Goal: Book appointment/travel/reservation

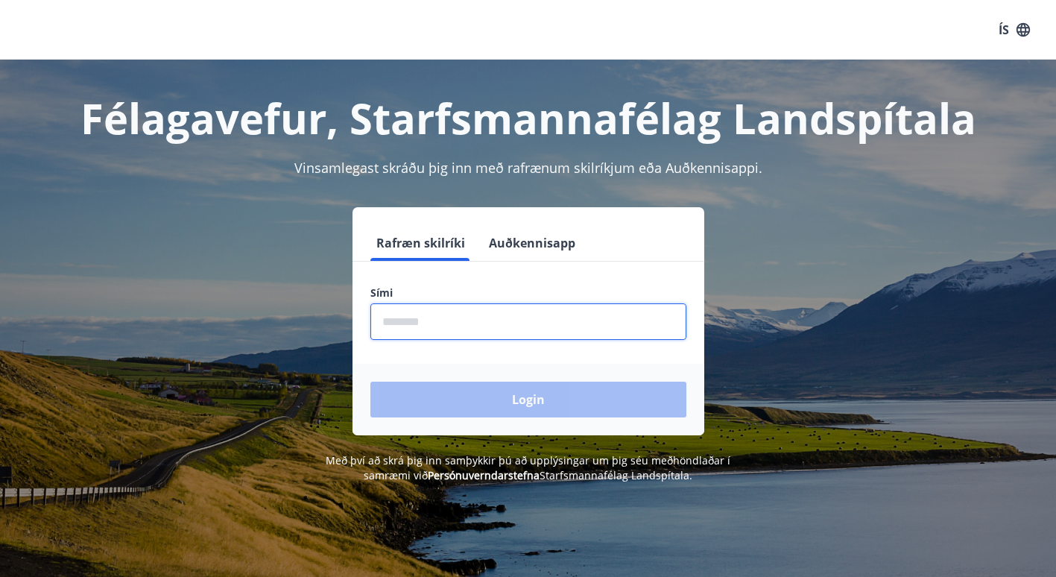
click at [515, 317] on input "phone" at bounding box center [528, 321] width 316 height 37
type input "********"
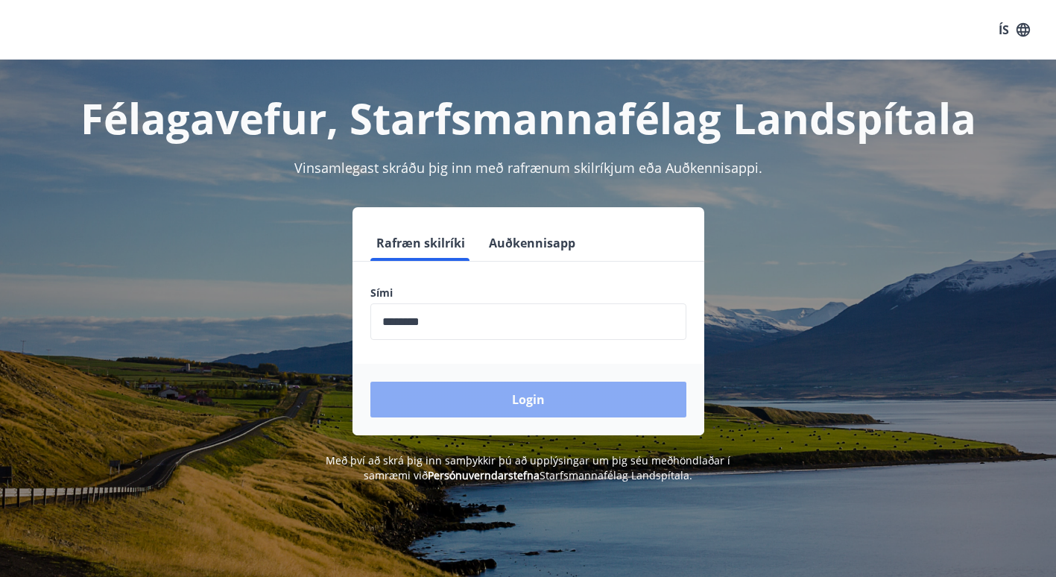
click at [483, 399] on button "Login" at bounding box center [528, 400] width 316 height 36
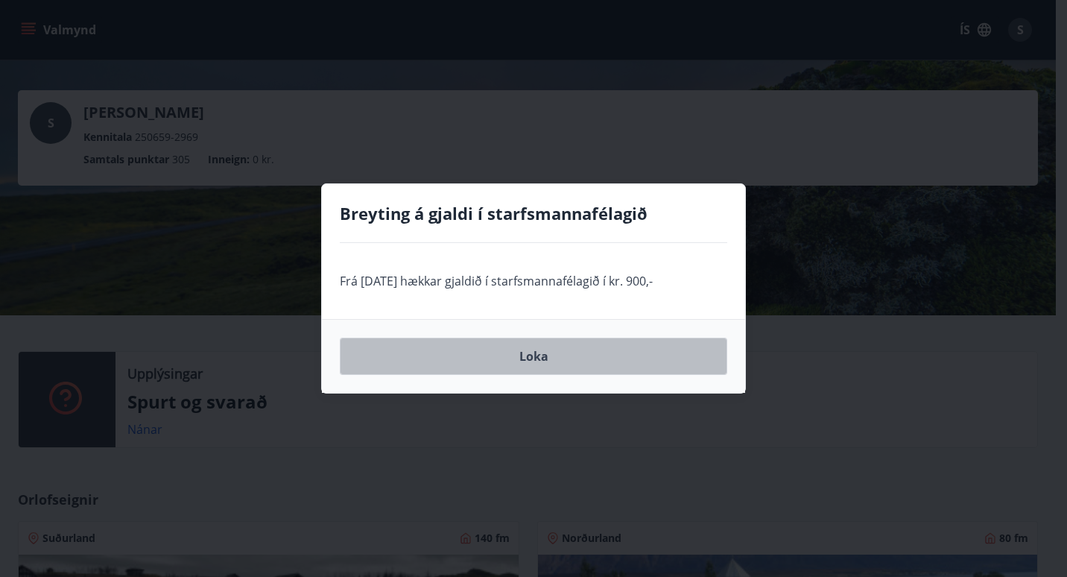
click at [526, 352] on button "Loka" at bounding box center [534, 356] width 388 height 37
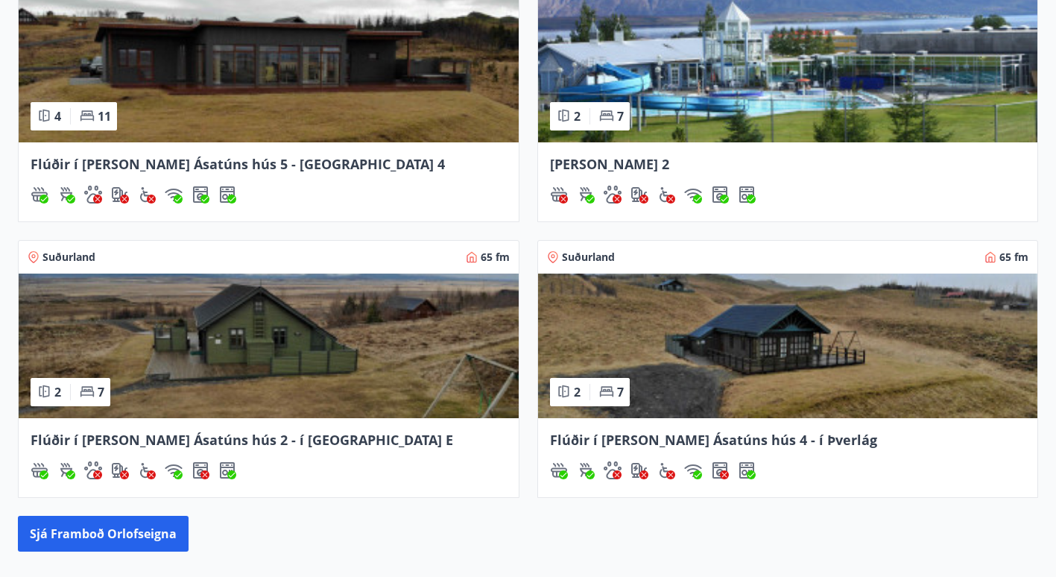
scroll to position [552, 0]
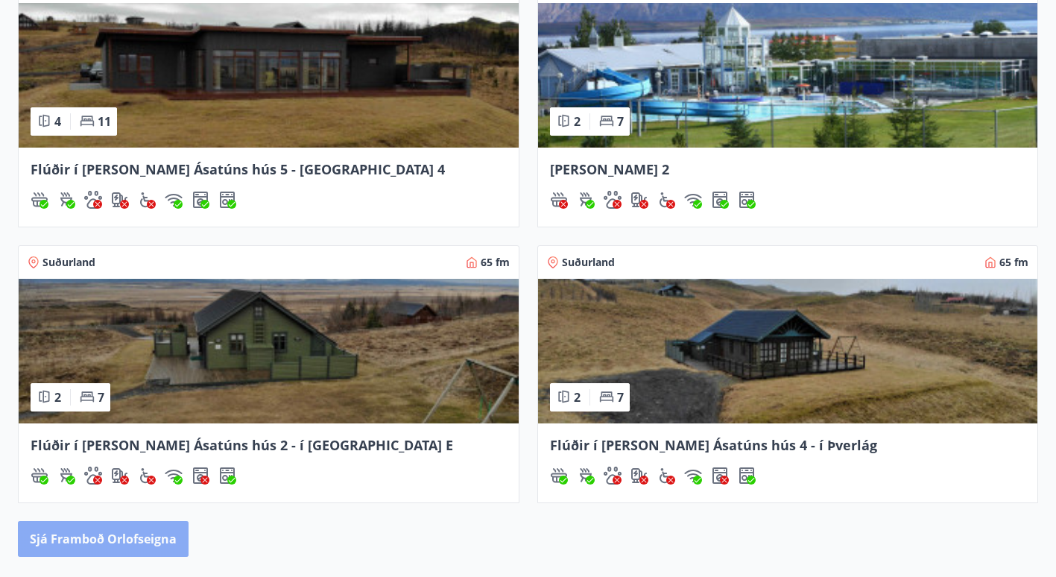
click at [130, 528] on button "Sjá framboð orlofseigna" at bounding box center [103, 539] width 171 height 36
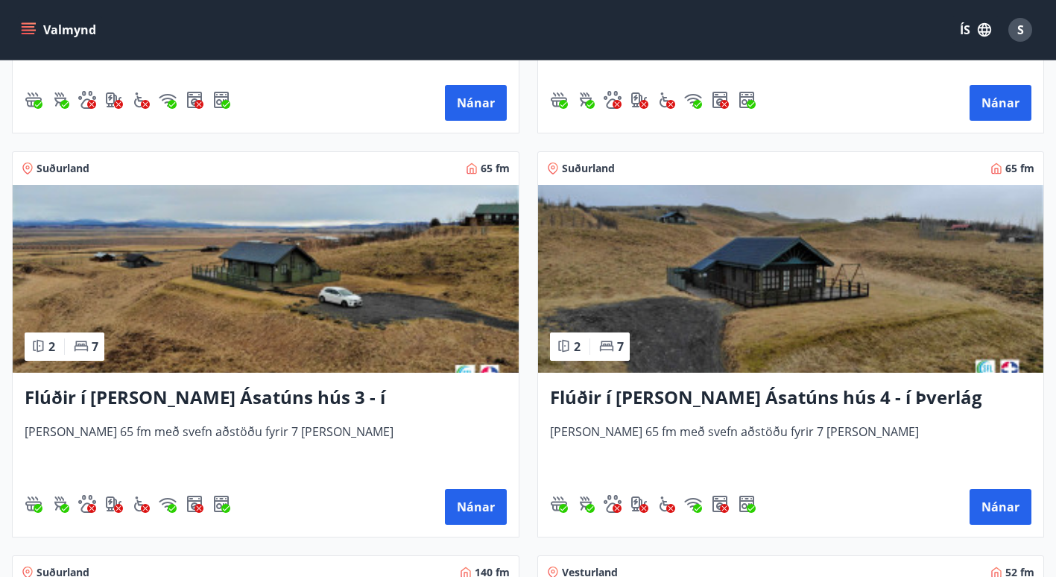
scroll to position [986, 0]
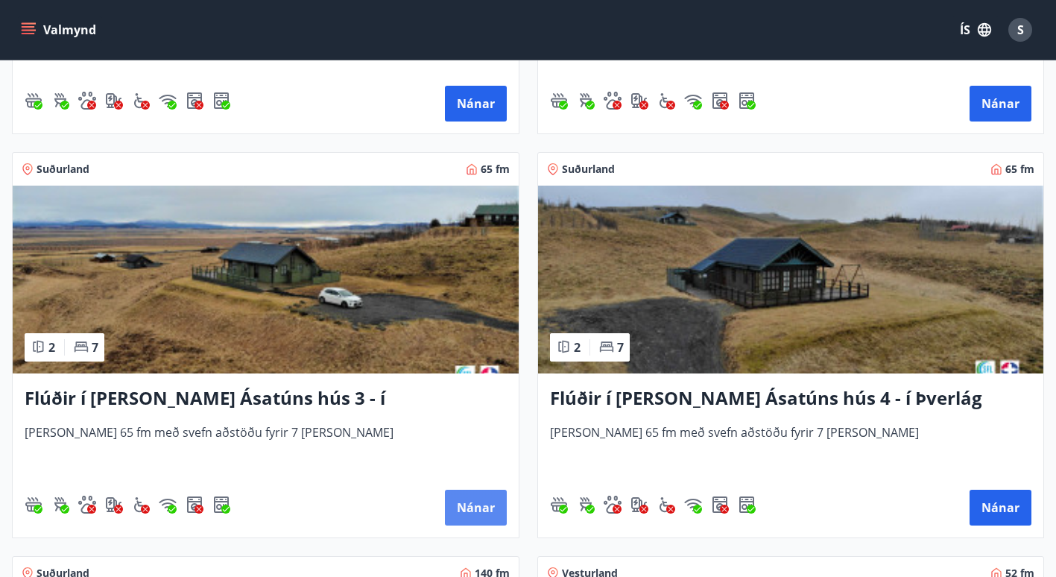
click at [470, 502] on button "Nánar" at bounding box center [476, 508] width 62 height 36
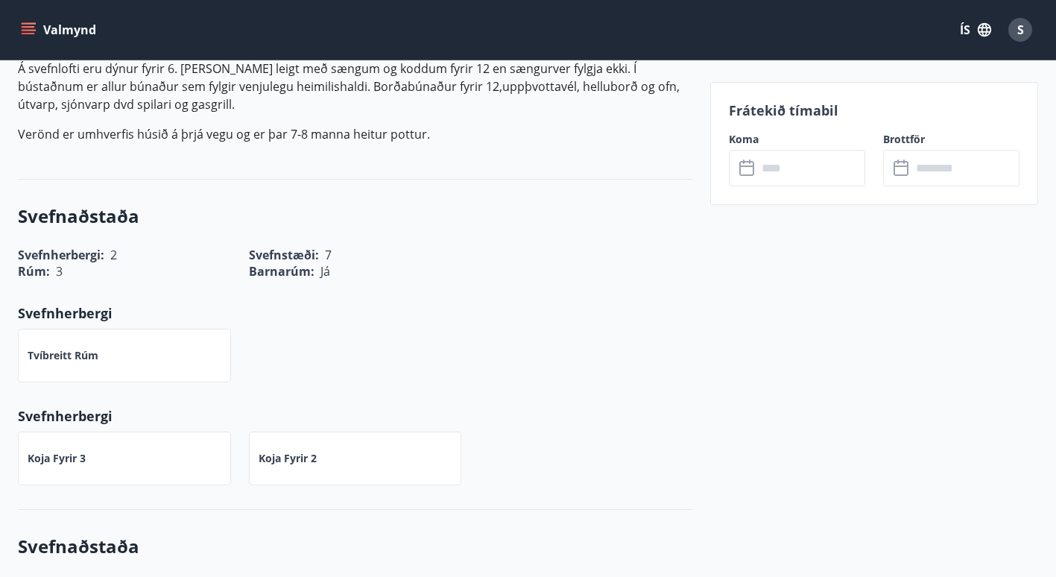
scroll to position [567, 0]
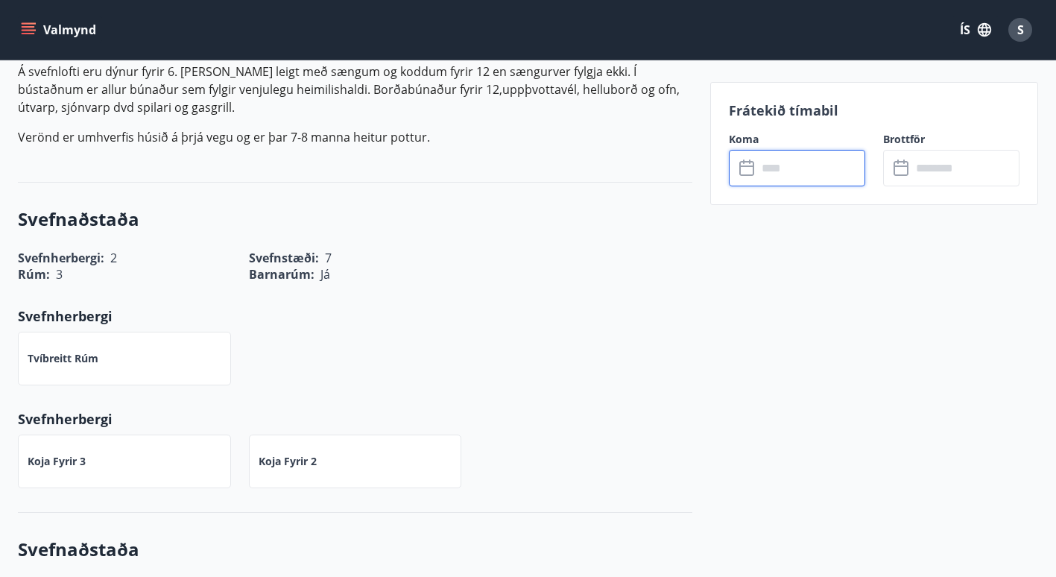
click at [766, 163] on input "text" at bounding box center [811, 168] width 108 height 37
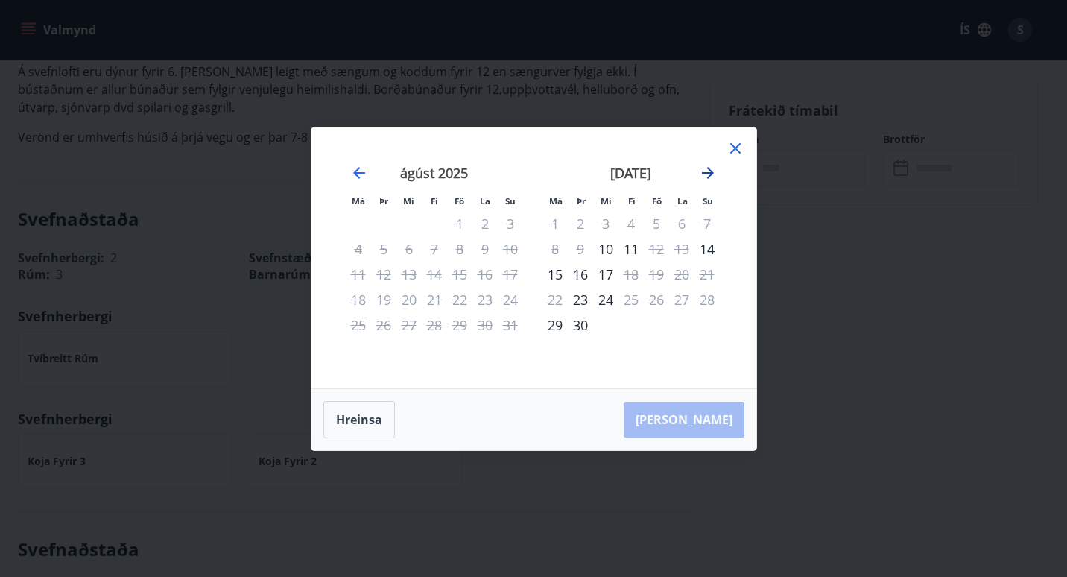
click at [712, 173] on icon "Move forward to switch to the next month." at bounding box center [708, 173] width 12 height 12
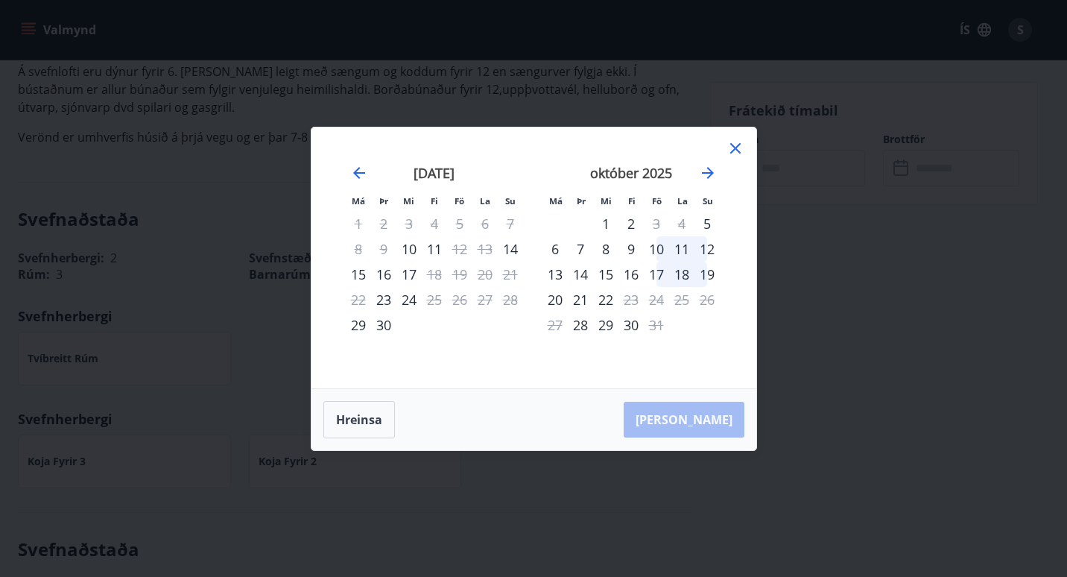
click at [733, 147] on icon at bounding box center [736, 148] width 18 height 18
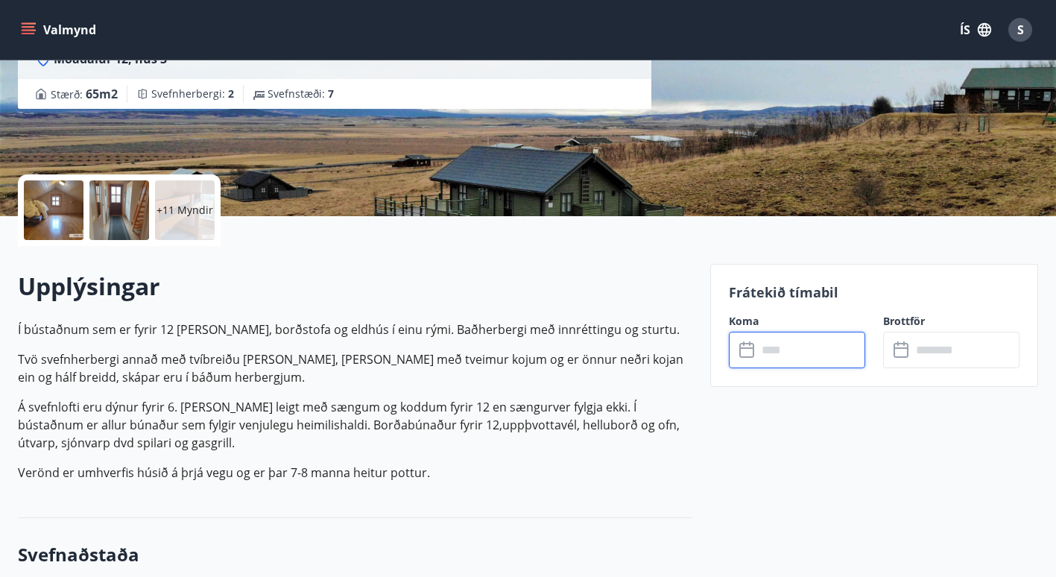
scroll to position [0, 0]
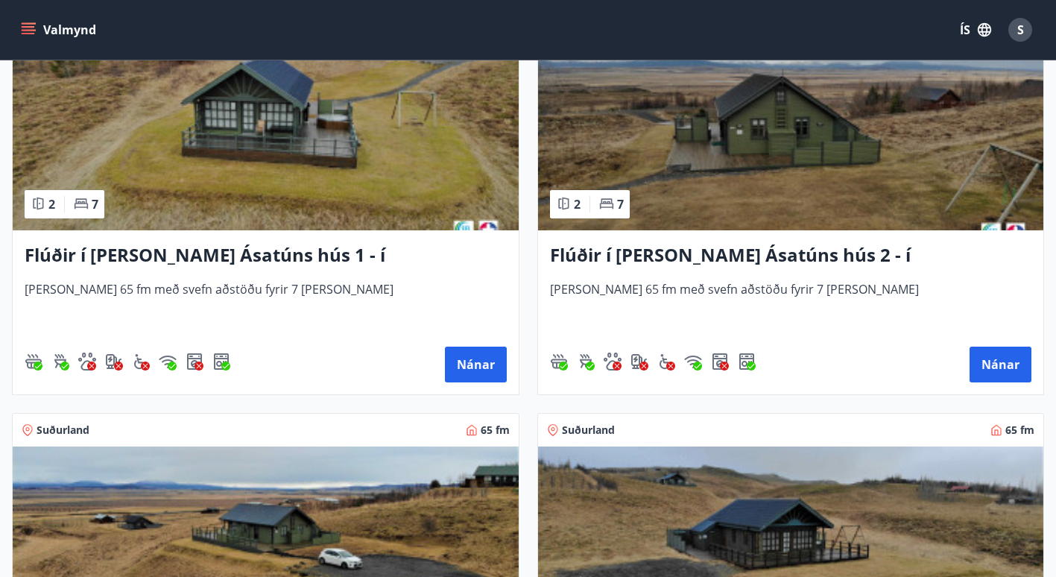
scroll to position [702, 0]
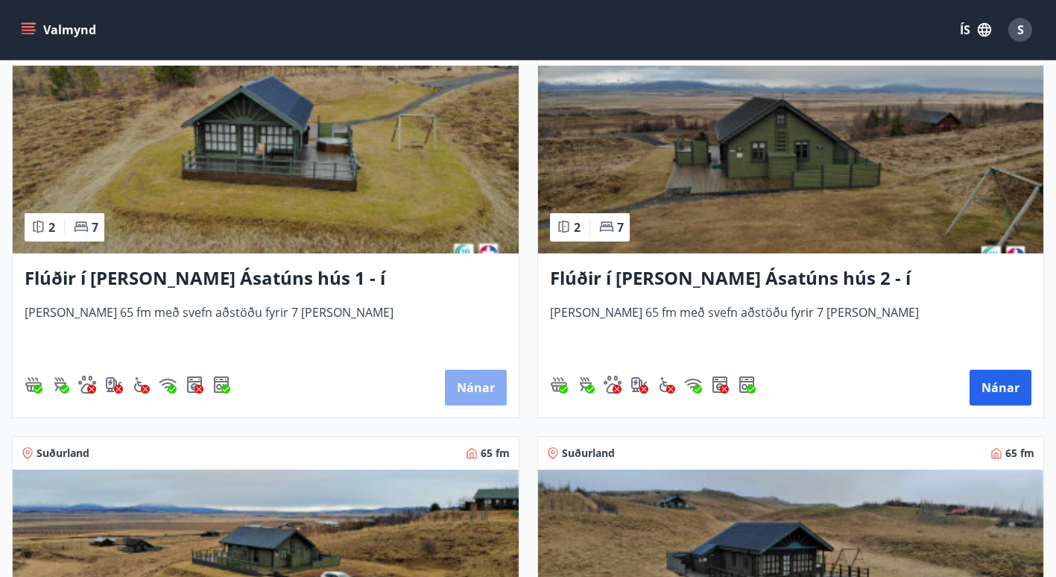
click at [470, 379] on button "Nánar" at bounding box center [476, 388] width 62 height 36
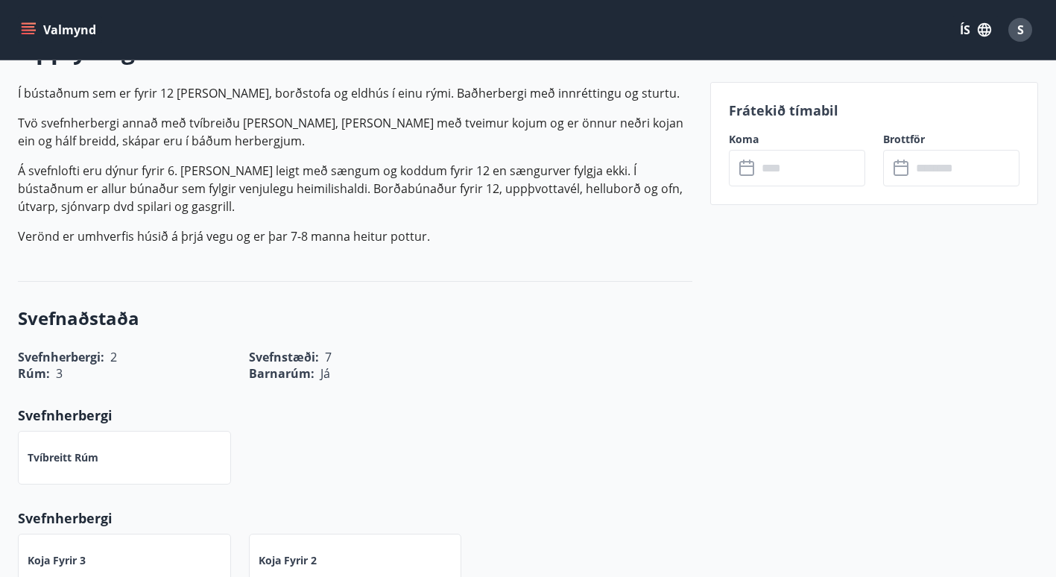
scroll to position [466, 0]
click at [769, 166] on input "text" at bounding box center [811, 168] width 108 height 37
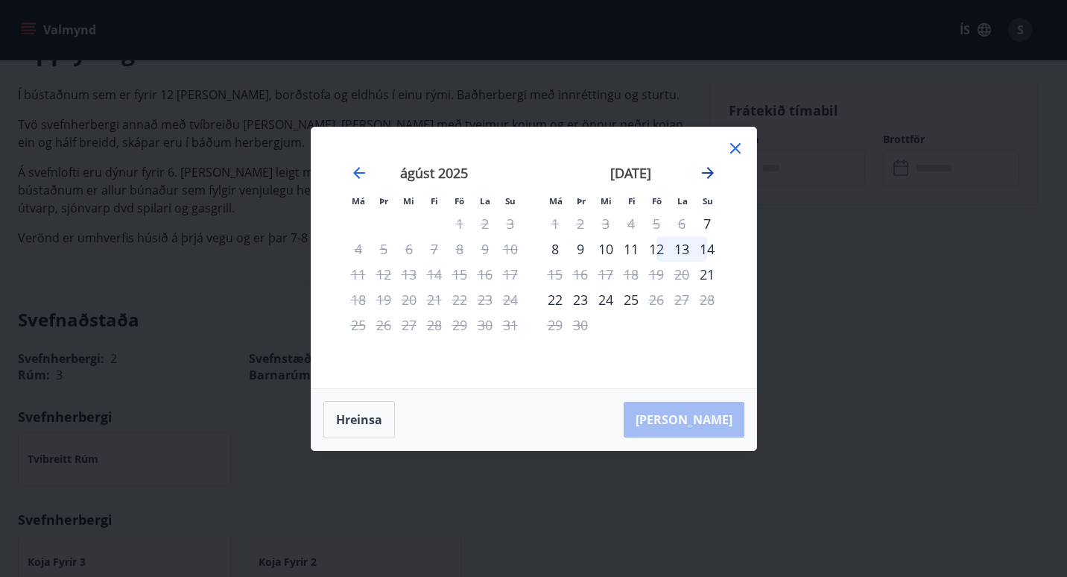
click at [707, 169] on icon "Move forward to switch to the next month." at bounding box center [708, 173] width 18 height 18
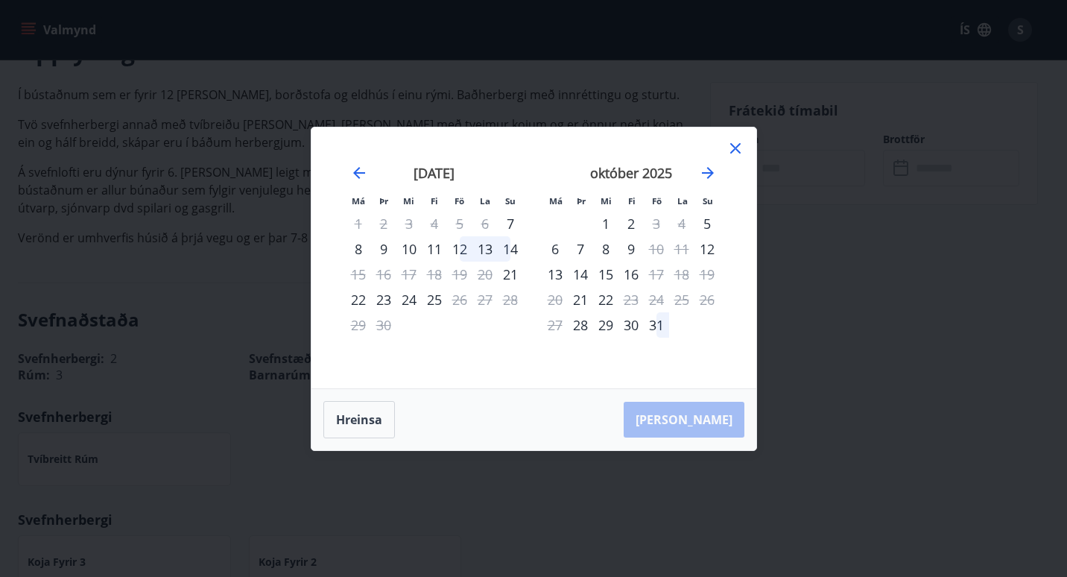
click at [629, 222] on div "2" at bounding box center [631, 223] width 25 height 25
click at [704, 223] on div "5" at bounding box center [707, 223] width 25 height 25
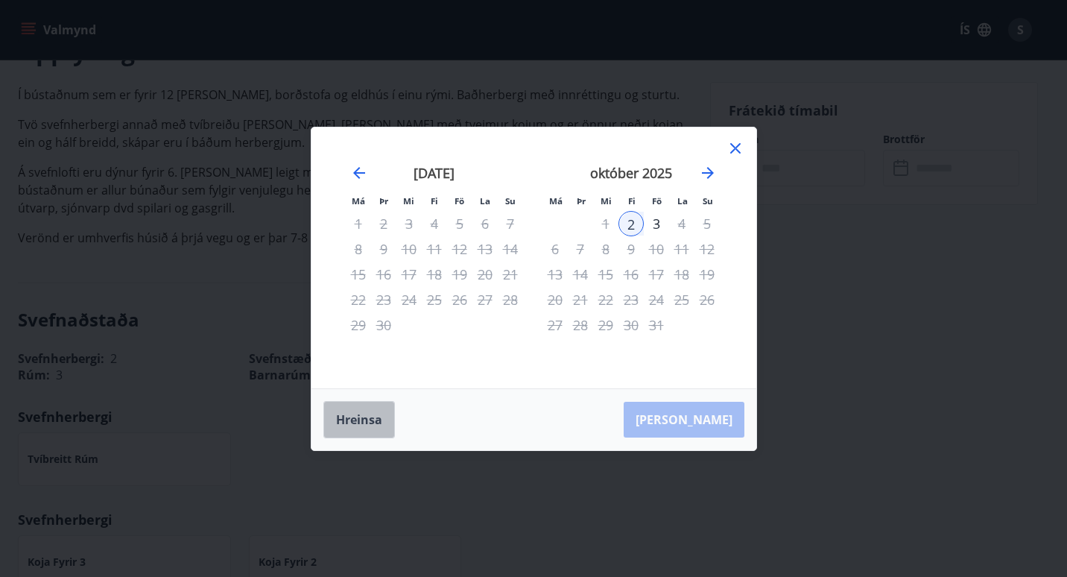
click at [351, 420] on button "Hreinsa" at bounding box center [360, 419] width 72 height 37
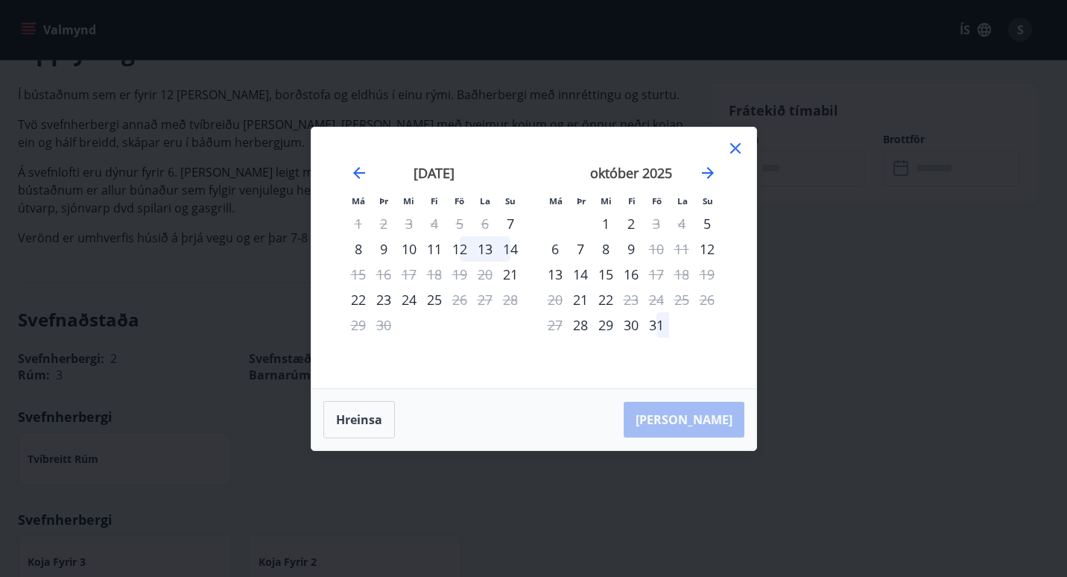
click at [738, 145] on icon at bounding box center [736, 148] width 10 height 10
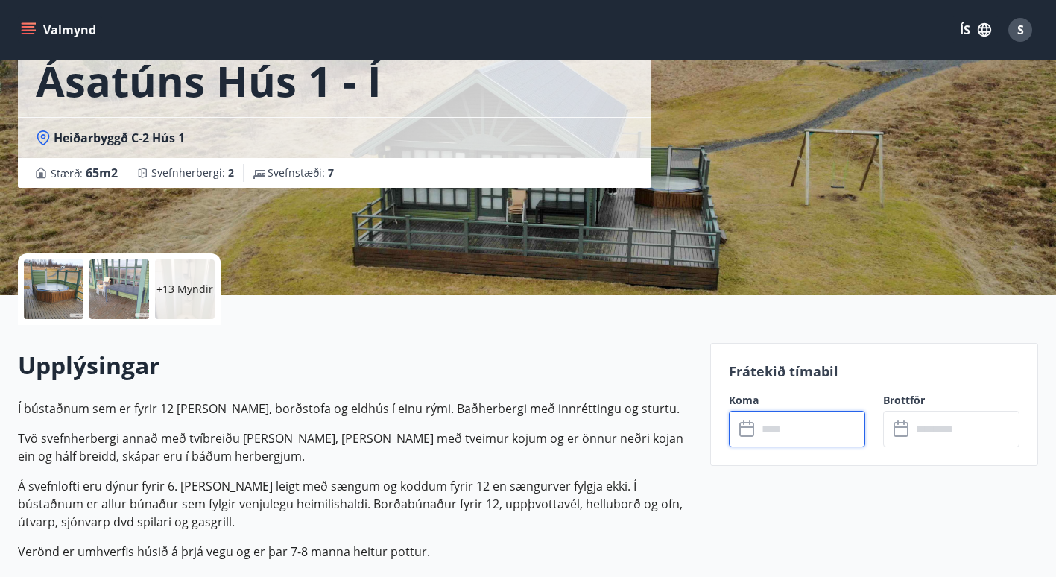
scroll to position [0, 0]
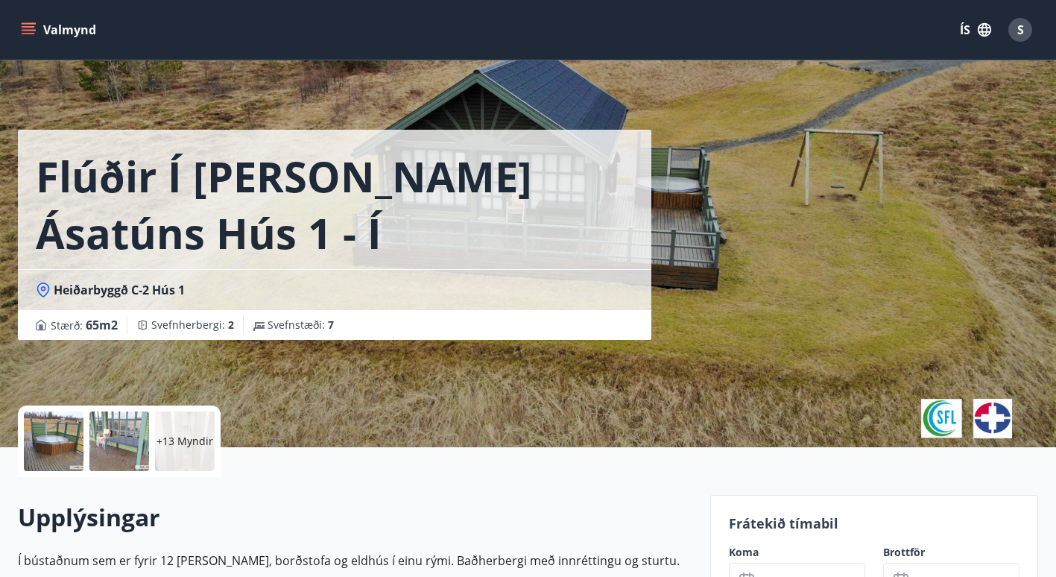
click at [31, 28] on icon "menu" at bounding box center [28, 26] width 13 height 1
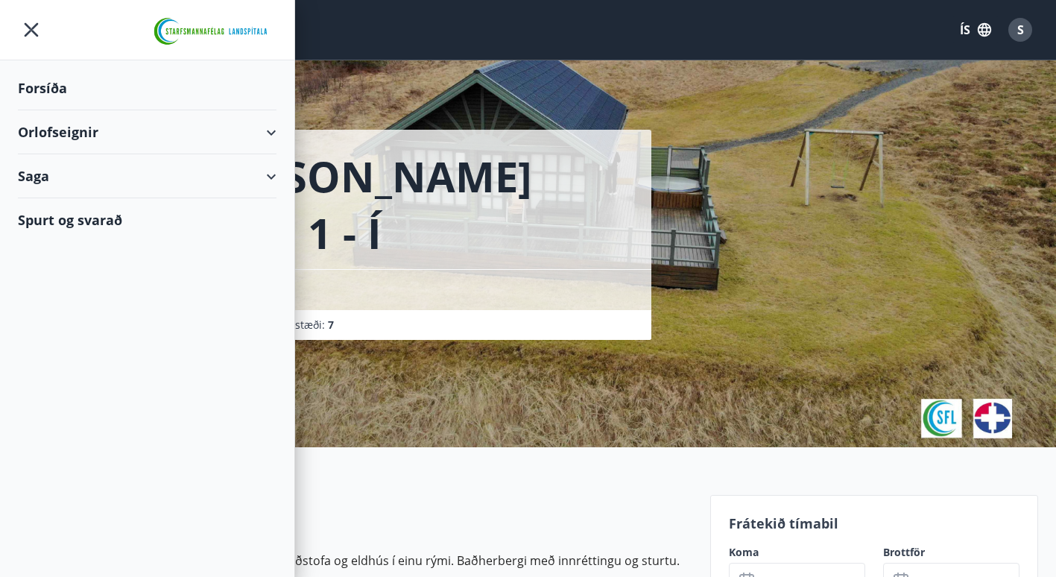
drag, startPoint x: 31, startPoint y: 28, endPoint x: 61, endPoint y: 354, distance: 327.9
click at [61, 354] on div "Forsíða Orlofseignir Saga Spurt og svarað" at bounding box center [147, 288] width 295 height 577
click at [268, 128] on div "Orlofseignir" at bounding box center [147, 132] width 259 height 44
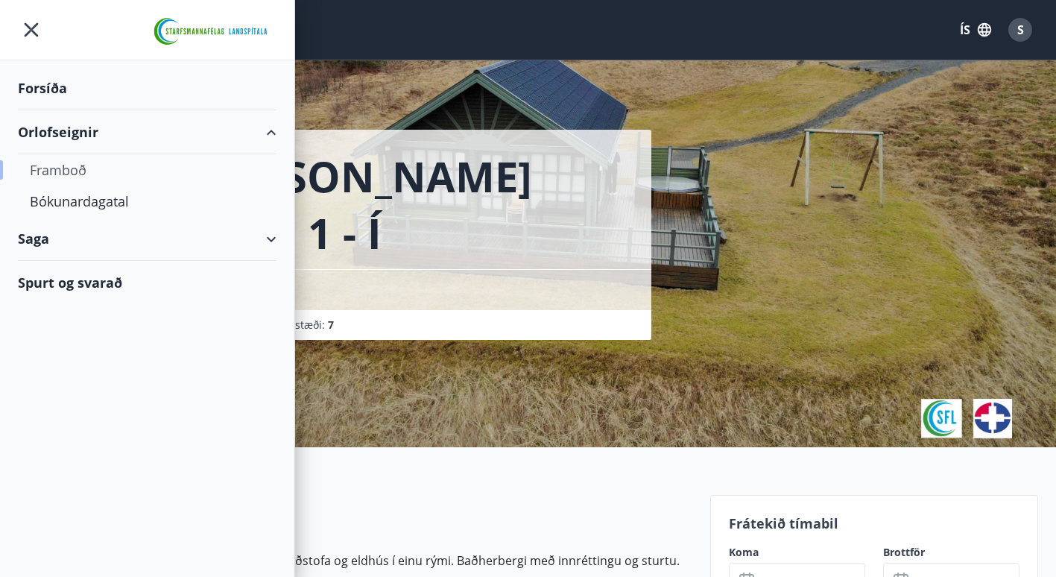
click at [57, 169] on div "Framboð" at bounding box center [147, 169] width 235 height 31
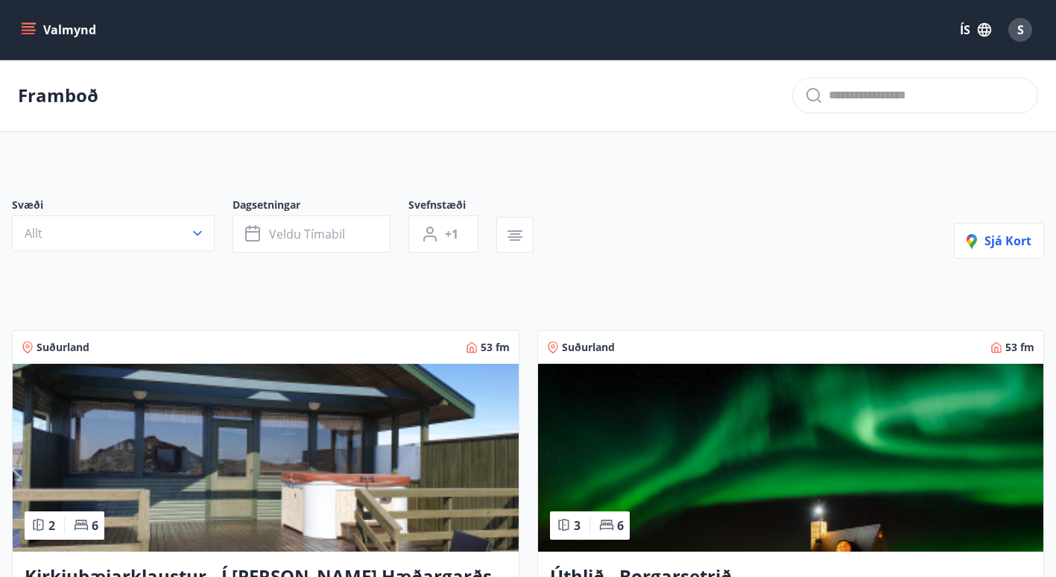
click at [25, 32] on icon "menu" at bounding box center [28, 29] width 15 height 15
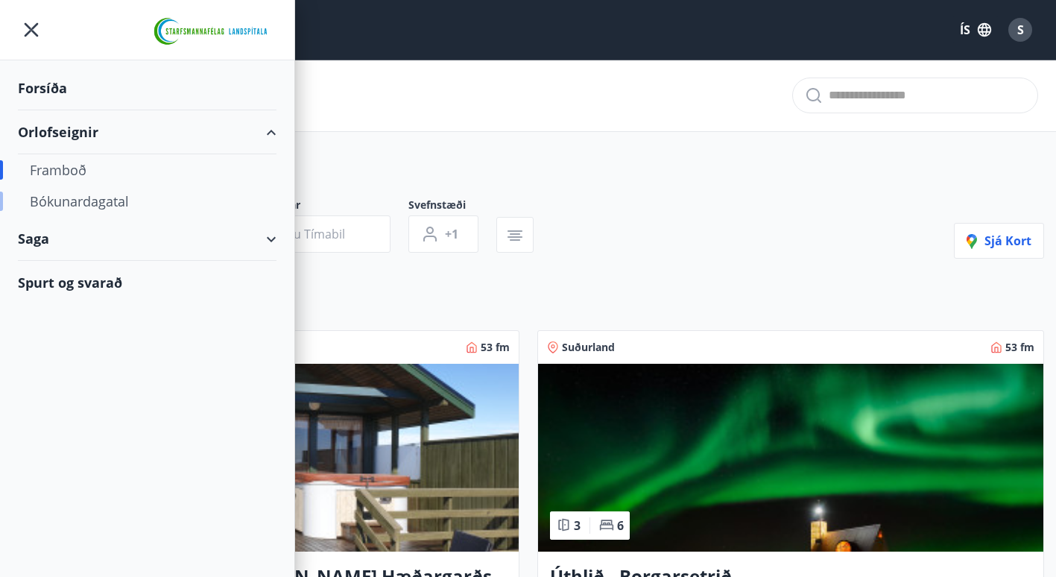
click at [59, 202] on div "Bókunardagatal" at bounding box center [147, 201] width 235 height 31
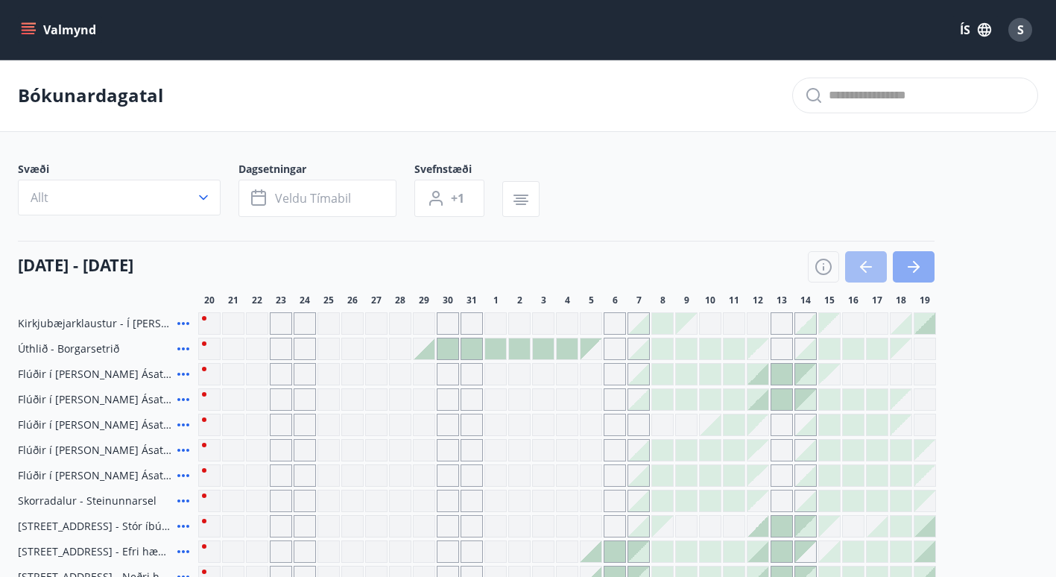
click at [913, 265] on icon "button" at bounding box center [914, 267] width 18 height 18
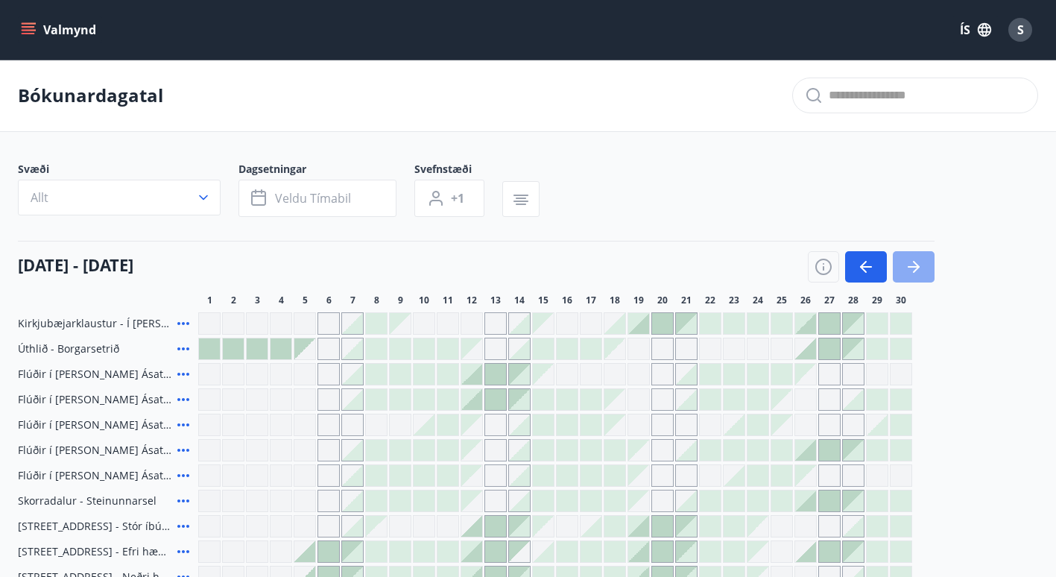
click at [913, 265] on icon "button" at bounding box center [914, 267] width 18 height 18
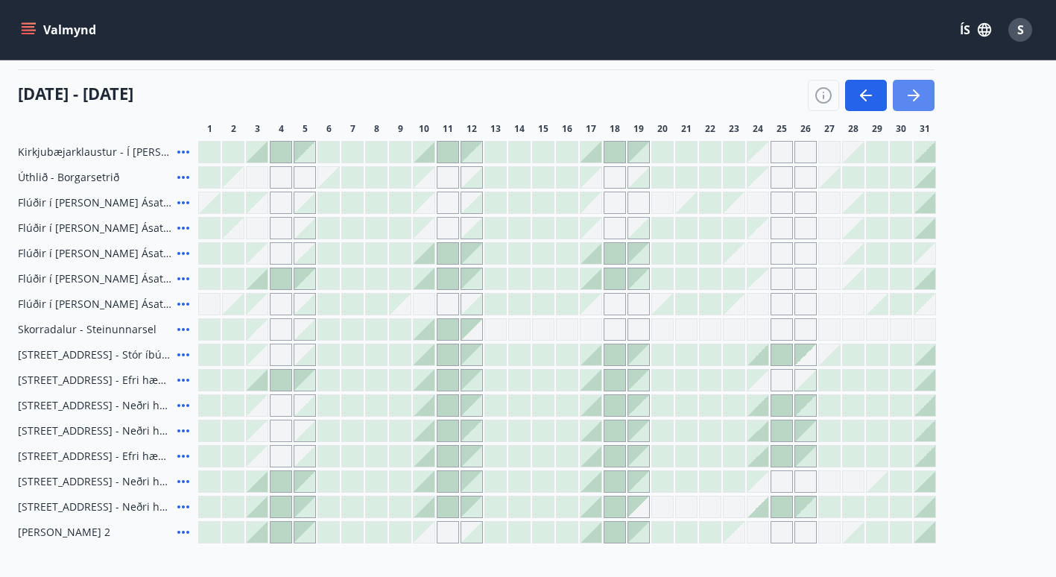
scroll to position [172, 0]
click at [233, 227] on div "Gráir dagar eru ekki bókanlegir" at bounding box center [233, 227] width 21 height 21
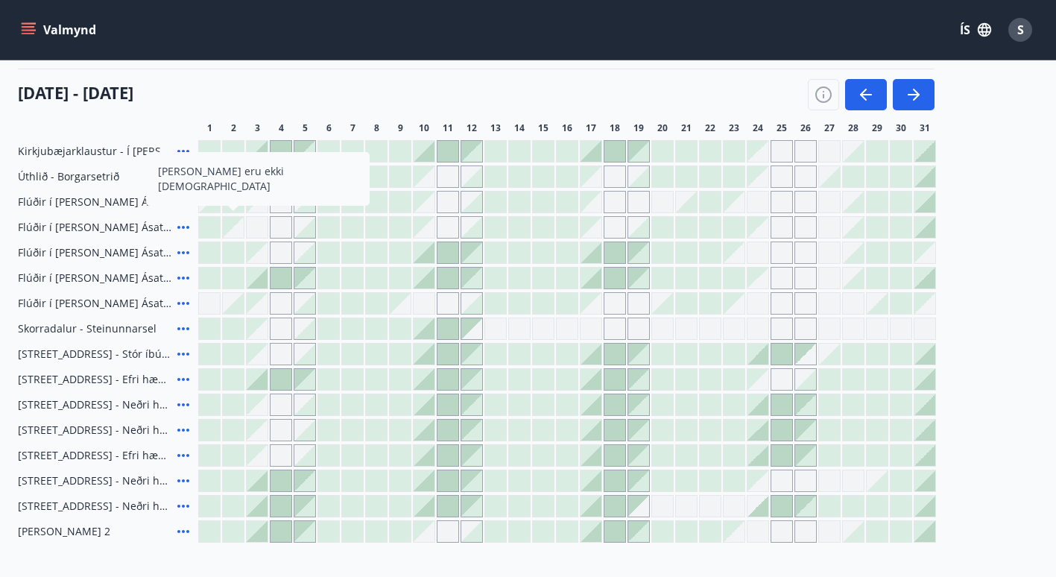
click at [233, 227] on div "Gráir dagar eru ekki bókanlegir" at bounding box center [233, 227] width 21 height 21
click at [373, 98] on div "[DATE] - [DATE]" at bounding box center [476, 90] width 917 height 42
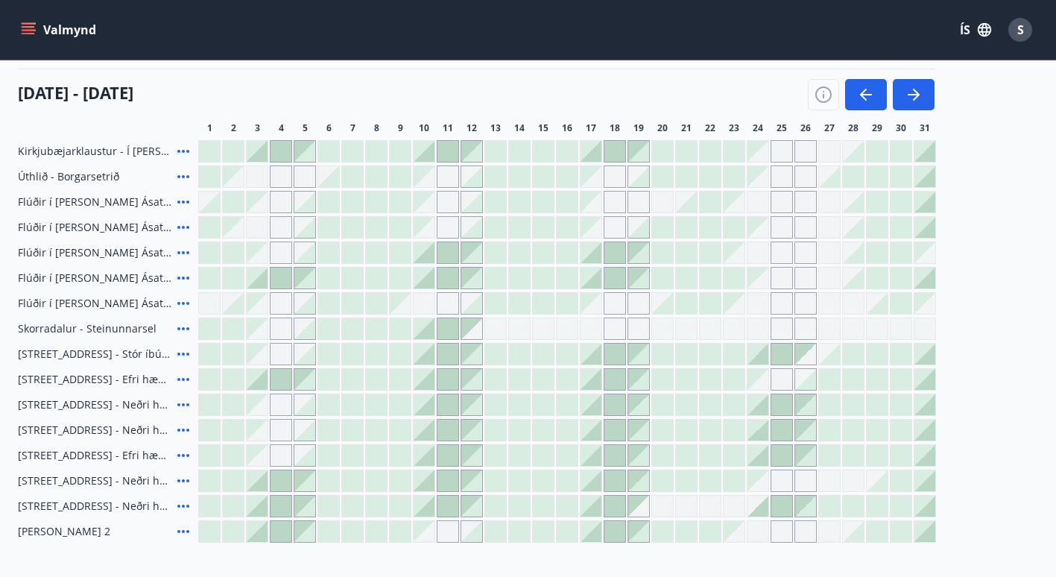
click at [263, 278] on div at bounding box center [257, 278] width 21 height 21
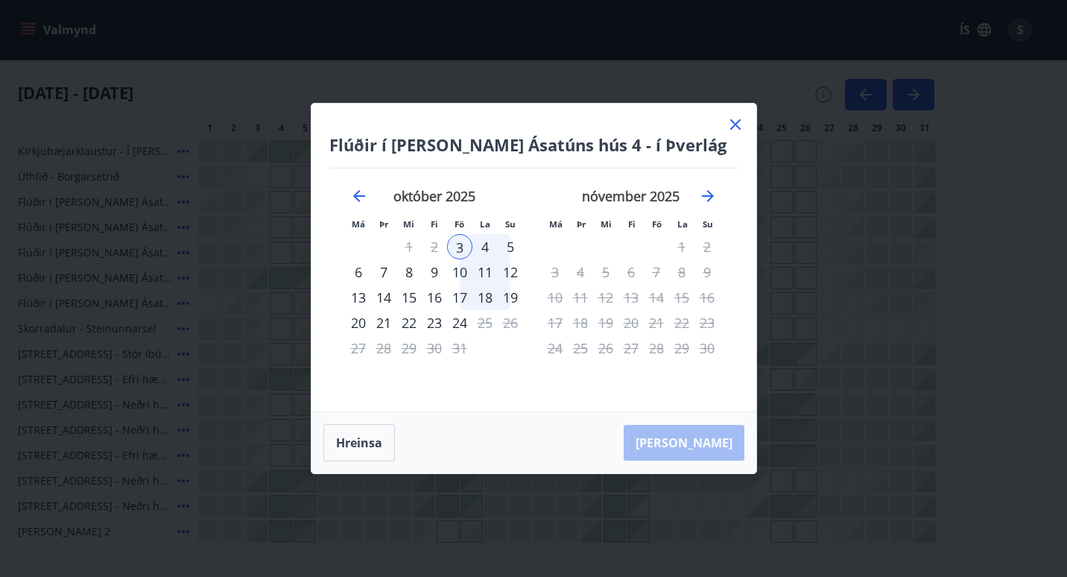
click at [458, 245] on div "3" at bounding box center [459, 246] width 25 height 25
click at [513, 246] on div "5" at bounding box center [510, 246] width 25 height 25
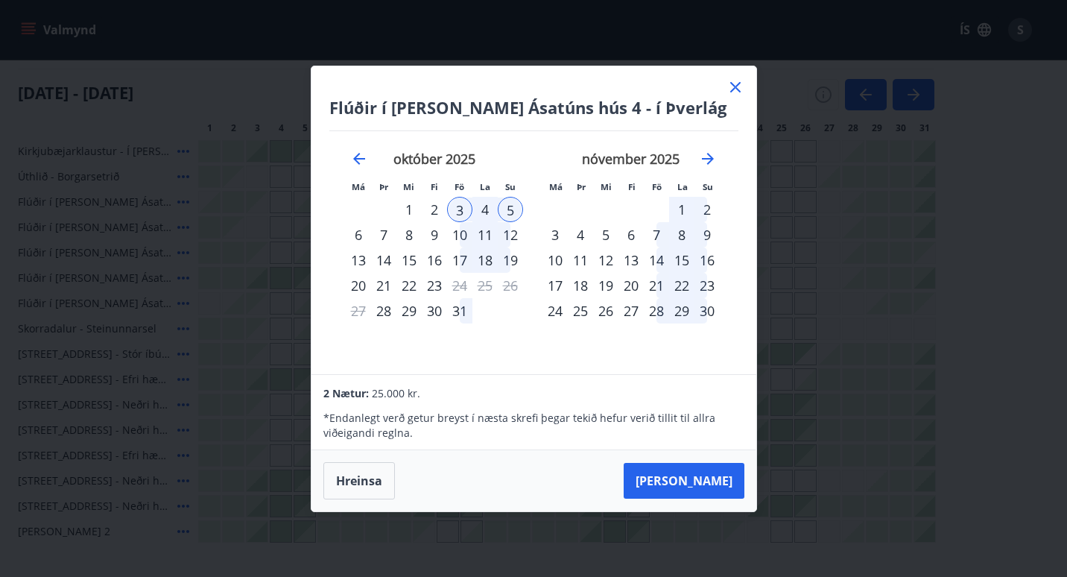
click at [730, 86] on icon at bounding box center [736, 87] width 18 height 18
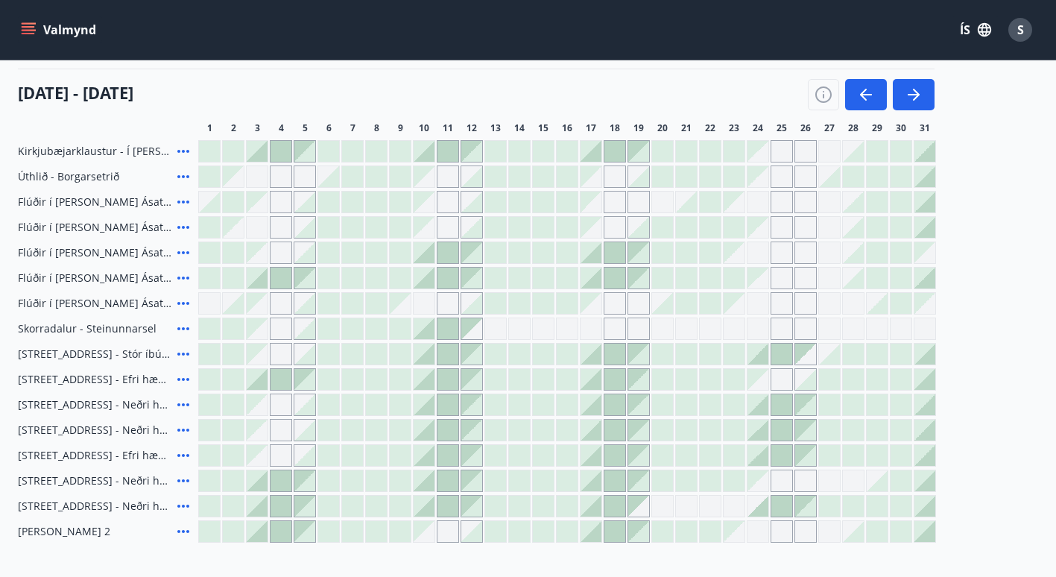
click at [309, 274] on div at bounding box center [304, 278] width 21 height 21
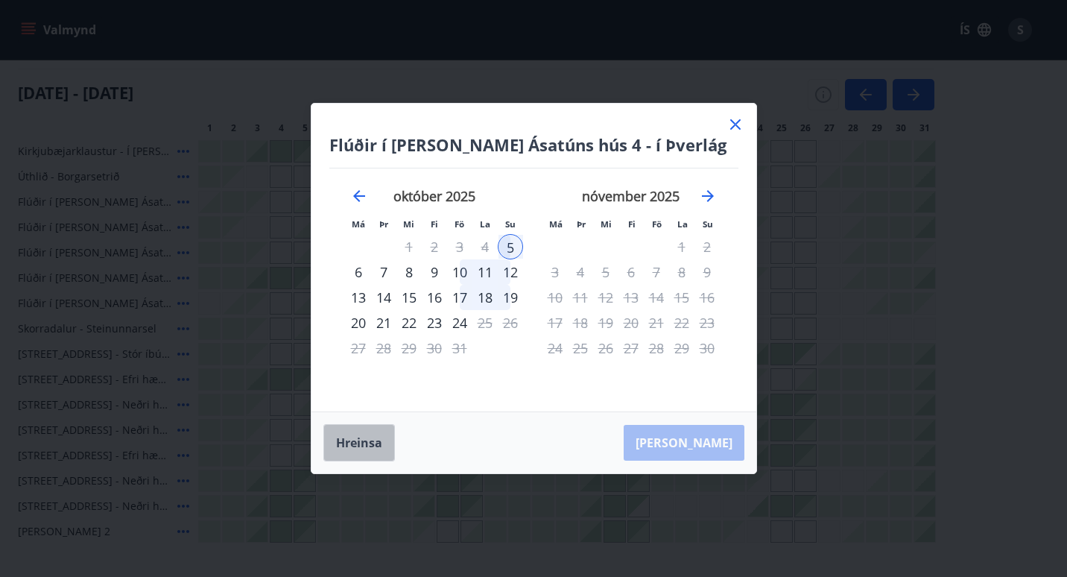
click at [363, 437] on button "Hreinsa" at bounding box center [360, 442] width 72 height 37
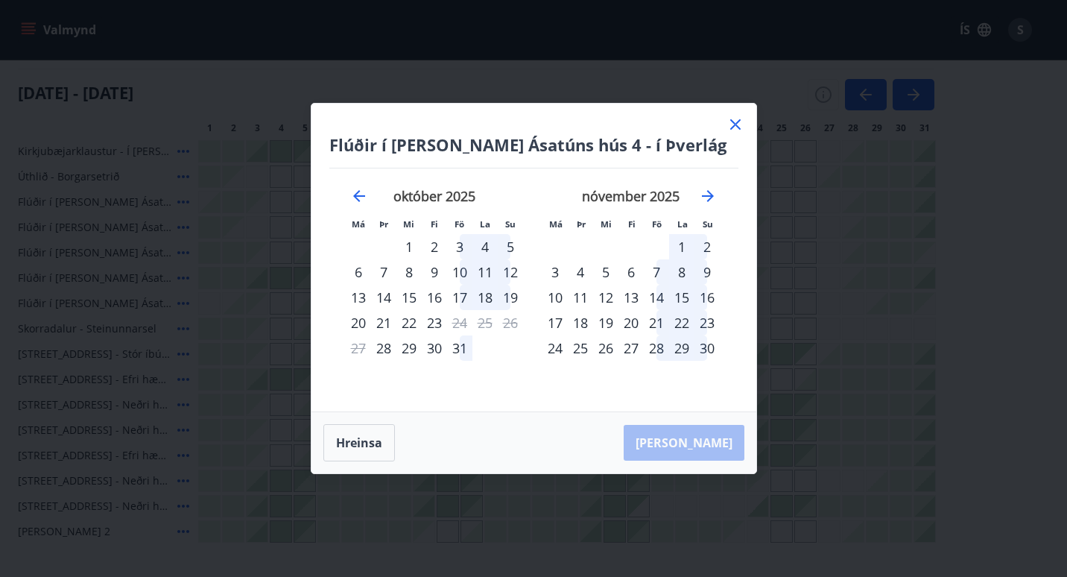
click at [732, 116] on icon at bounding box center [736, 125] width 18 height 18
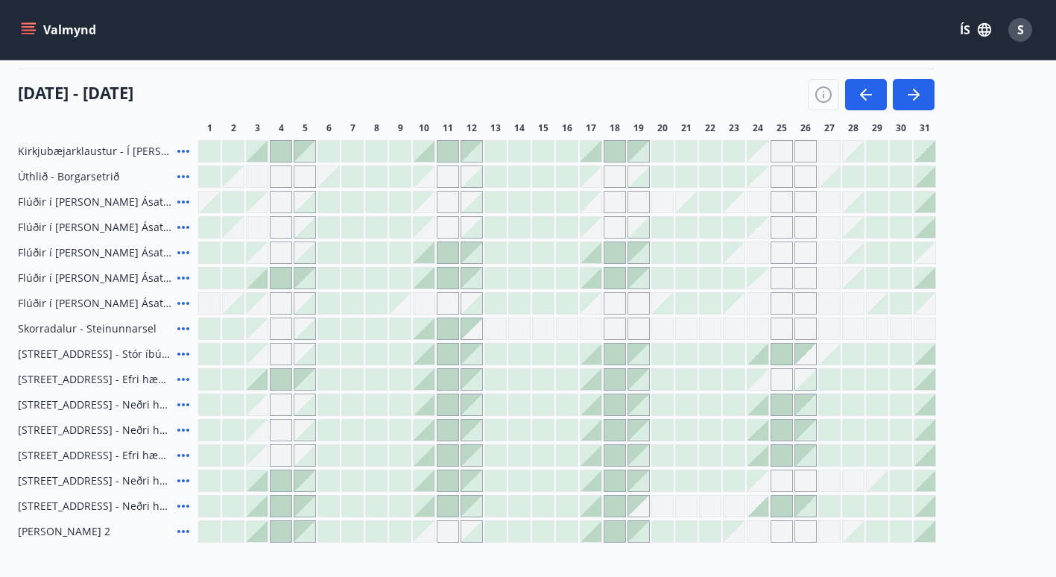
click at [736, 126] on span "23" at bounding box center [734, 128] width 10 height 12
click at [27, 22] on button "Valmynd" at bounding box center [60, 29] width 84 height 27
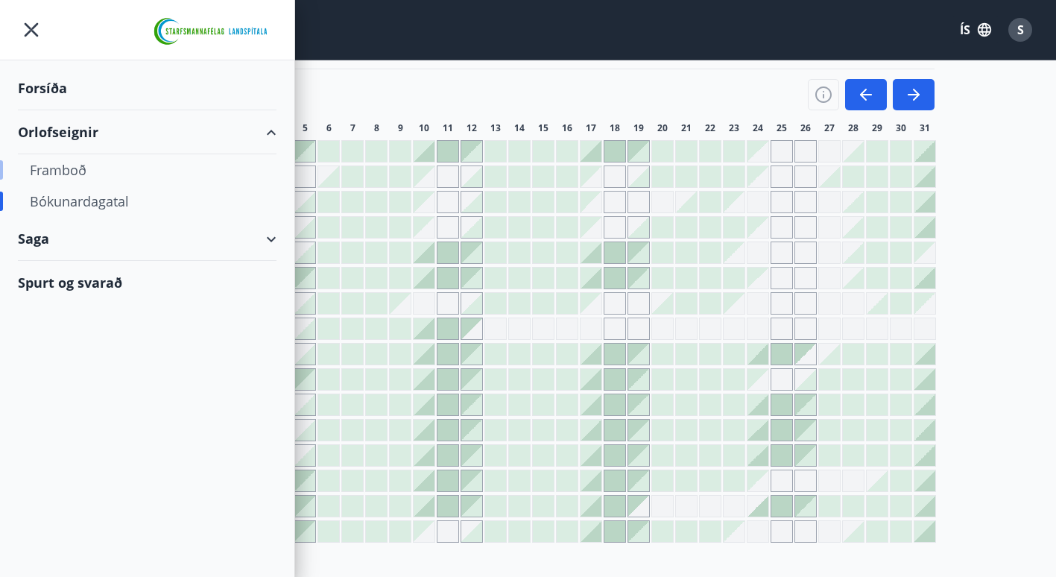
click at [63, 168] on div "Framboð" at bounding box center [147, 169] width 235 height 31
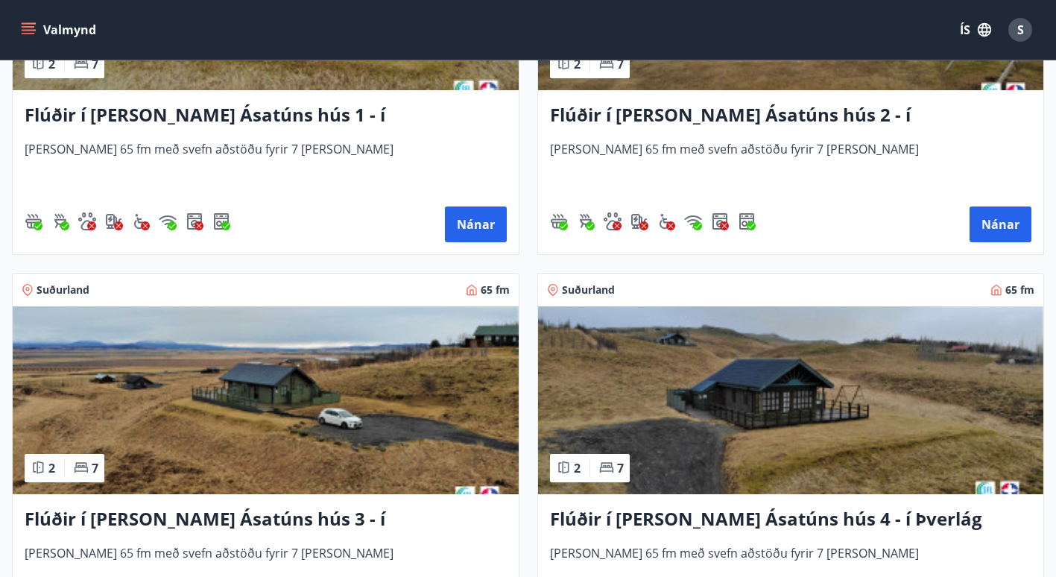
scroll to position [1005, 0]
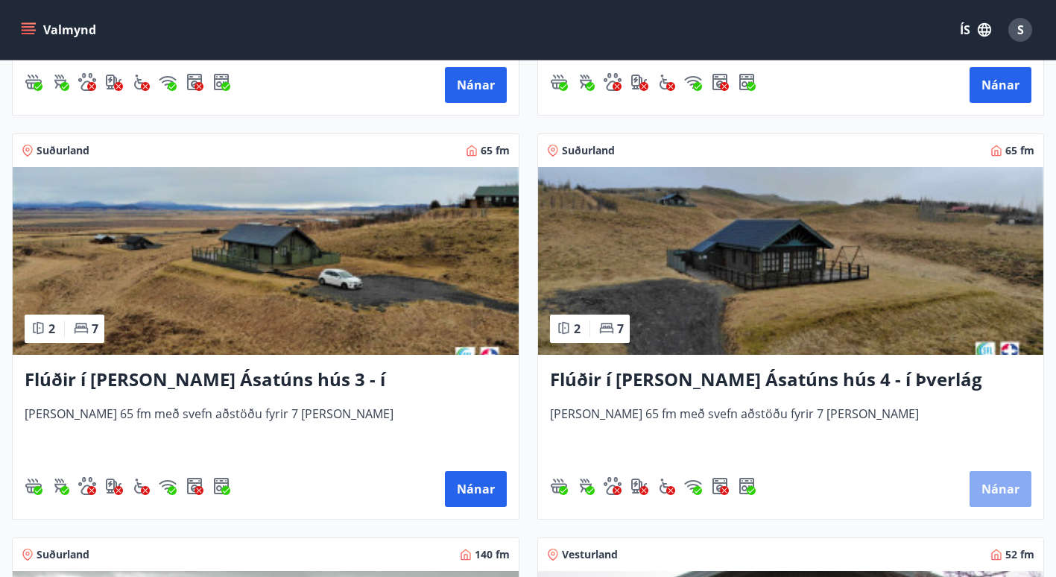
click at [1009, 486] on button "Nánar" at bounding box center [1001, 489] width 62 height 36
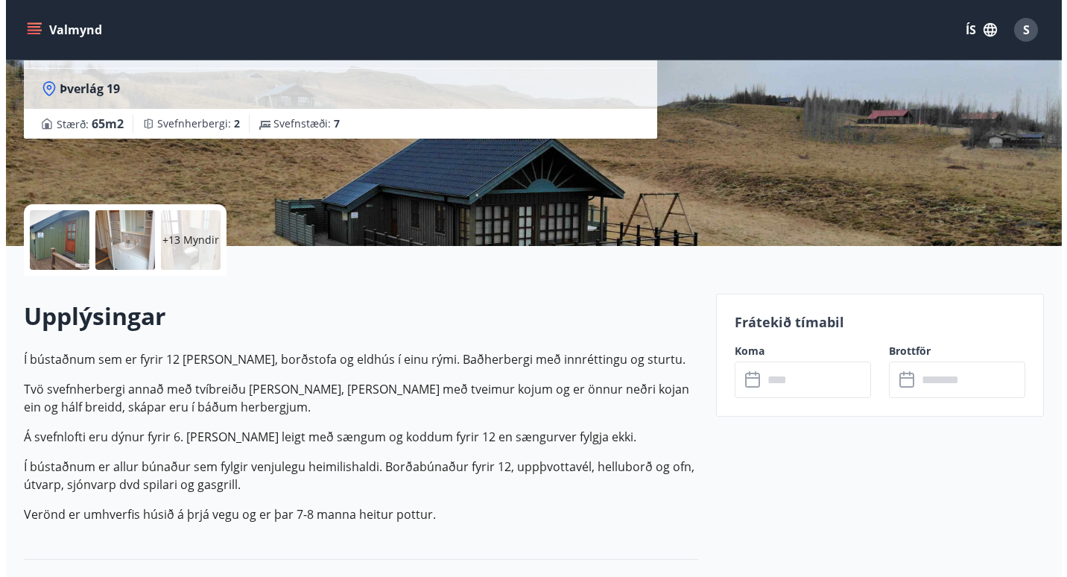
scroll to position [203, 0]
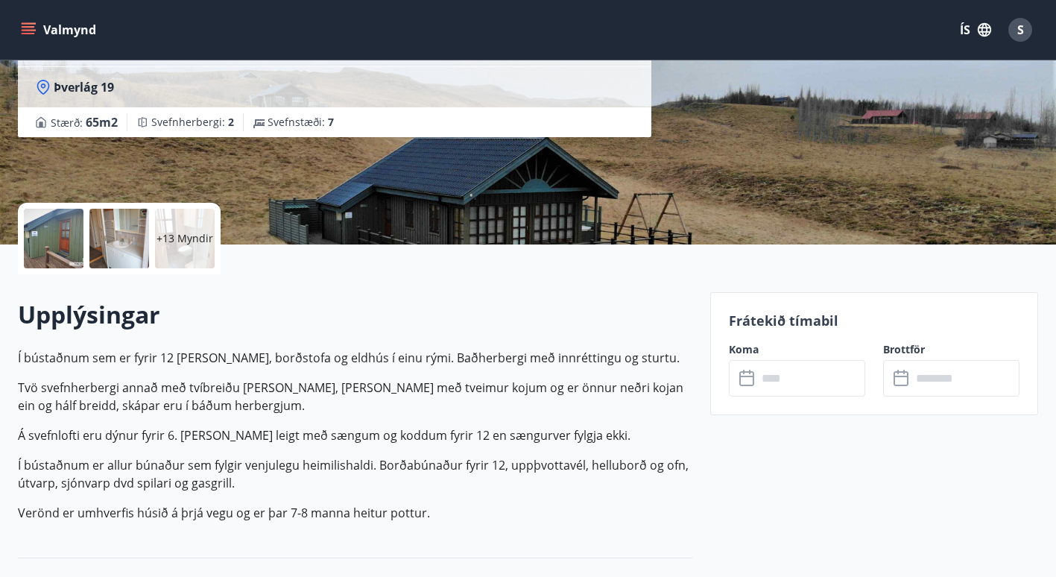
click at [53, 244] on div at bounding box center [54, 239] width 60 height 60
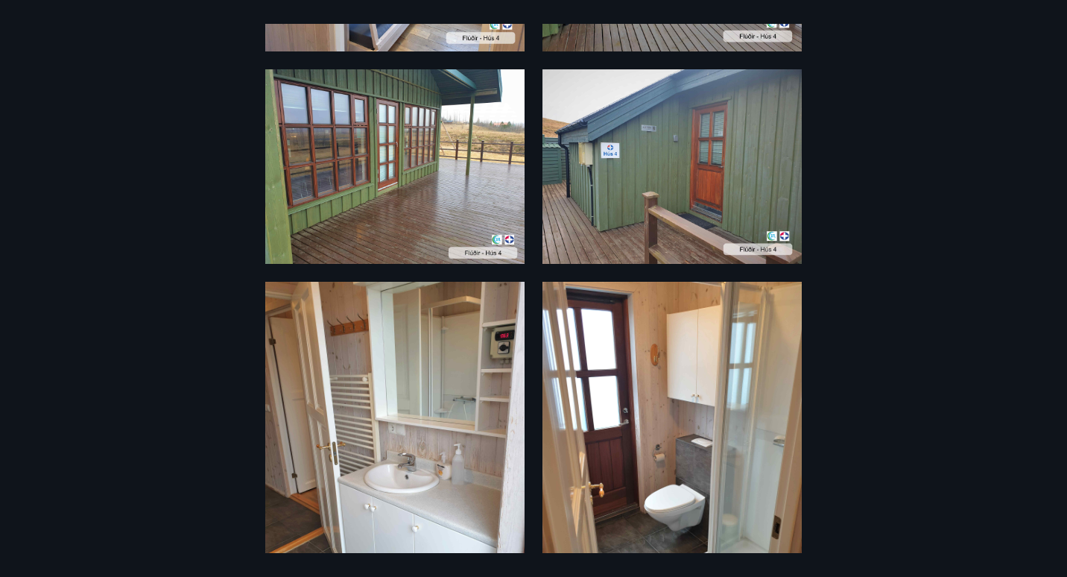
scroll to position [0, 0]
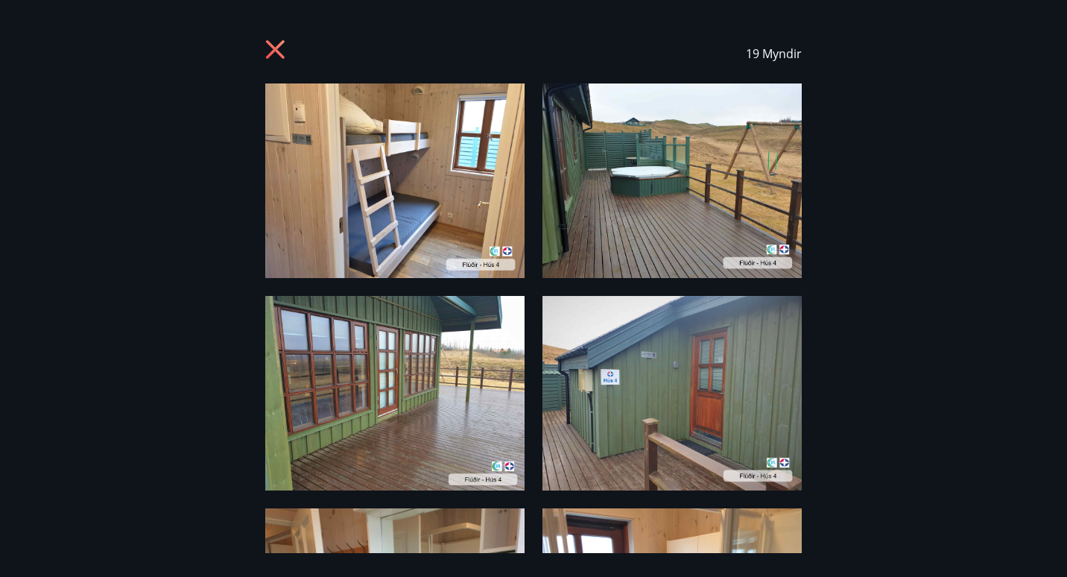
click at [408, 204] on img at bounding box center [394, 180] width 259 height 195
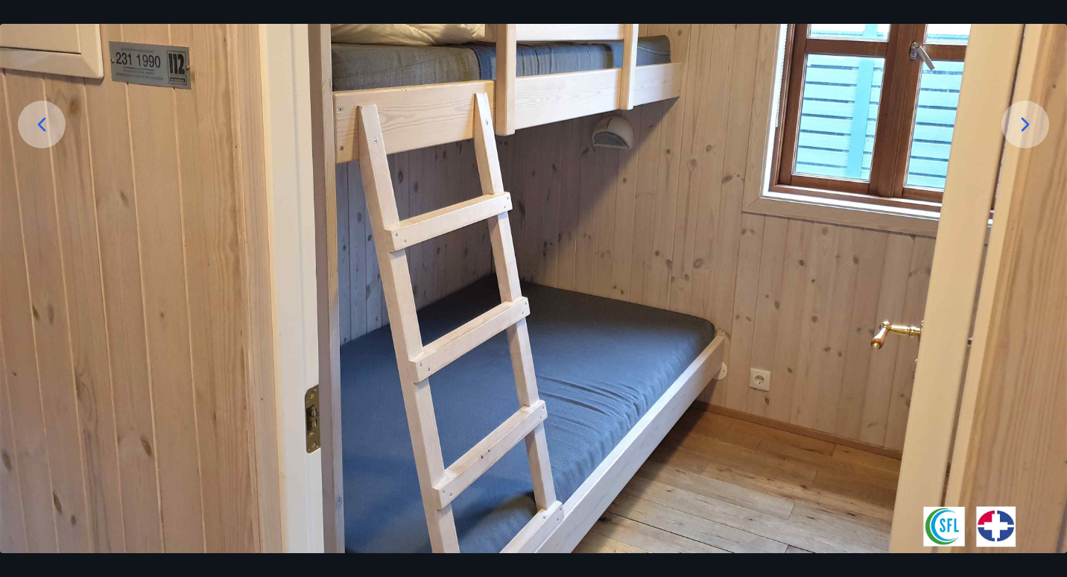
scroll to position [331, 0]
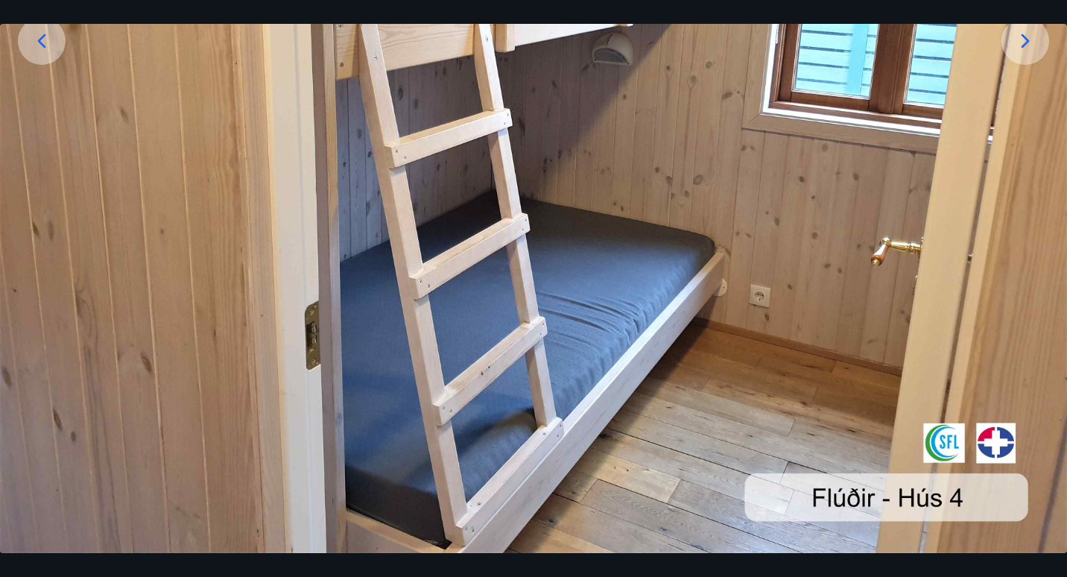
click at [1020, 37] on icon at bounding box center [1026, 41] width 24 height 24
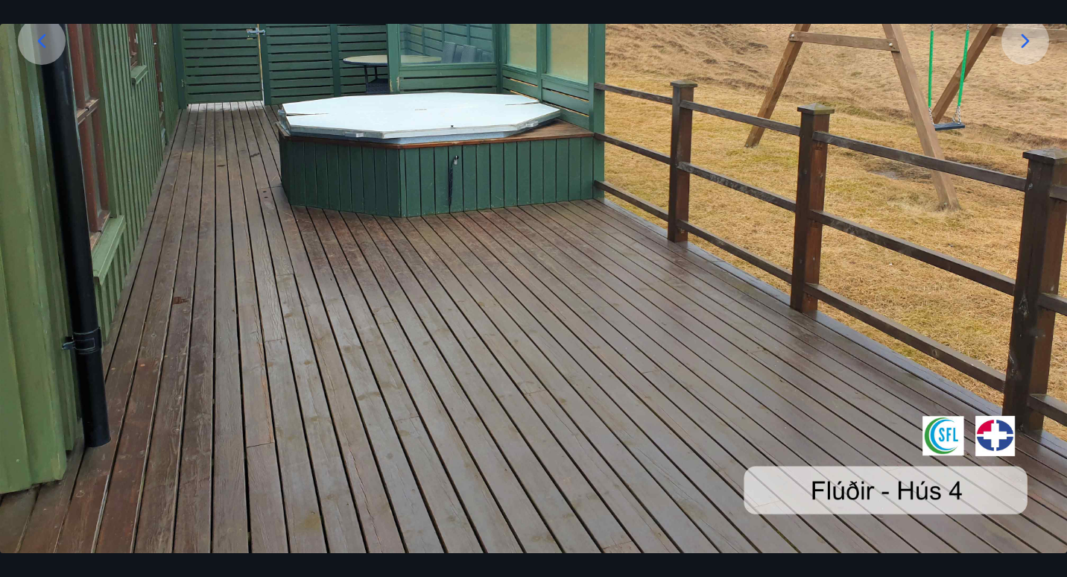
click at [1020, 37] on icon at bounding box center [1026, 41] width 24 height 24
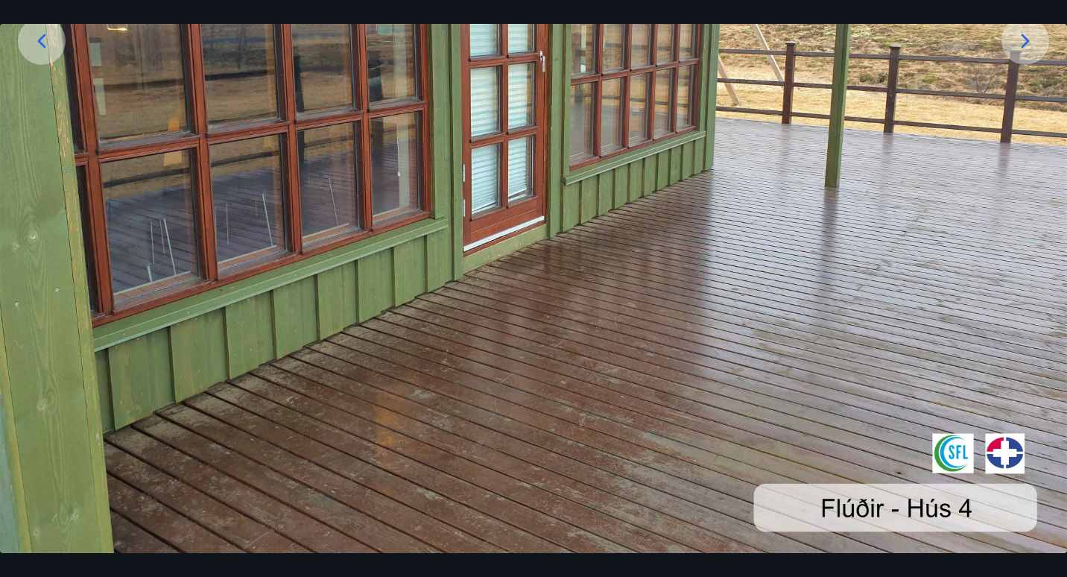
click at [1020, 37] on icon at bounding box center [1026, 41] width 24 height 24
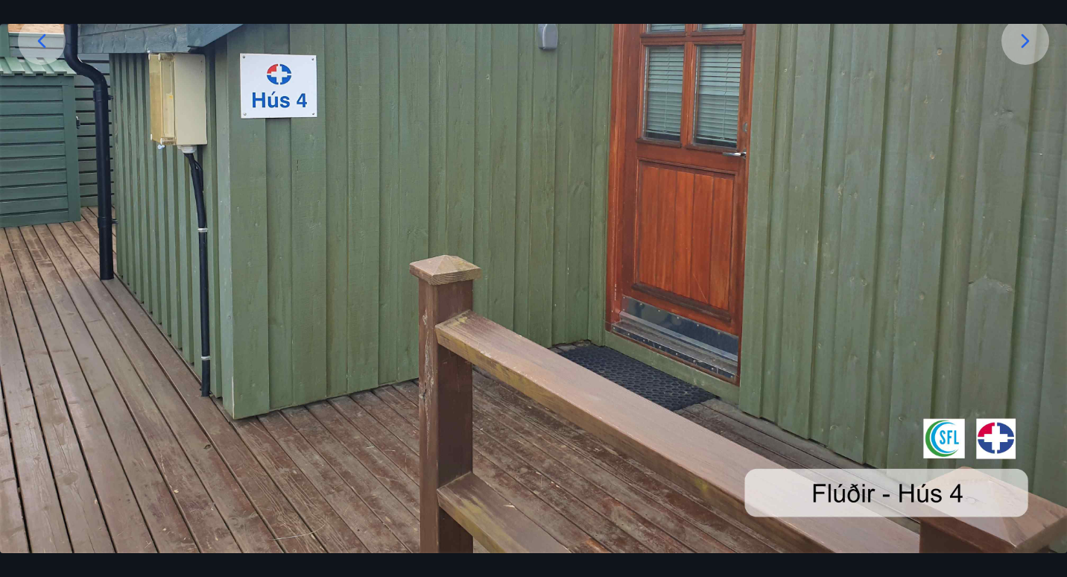
click at [1020, 37] on icon at bounding box center [1026, 41] width 24 height 24
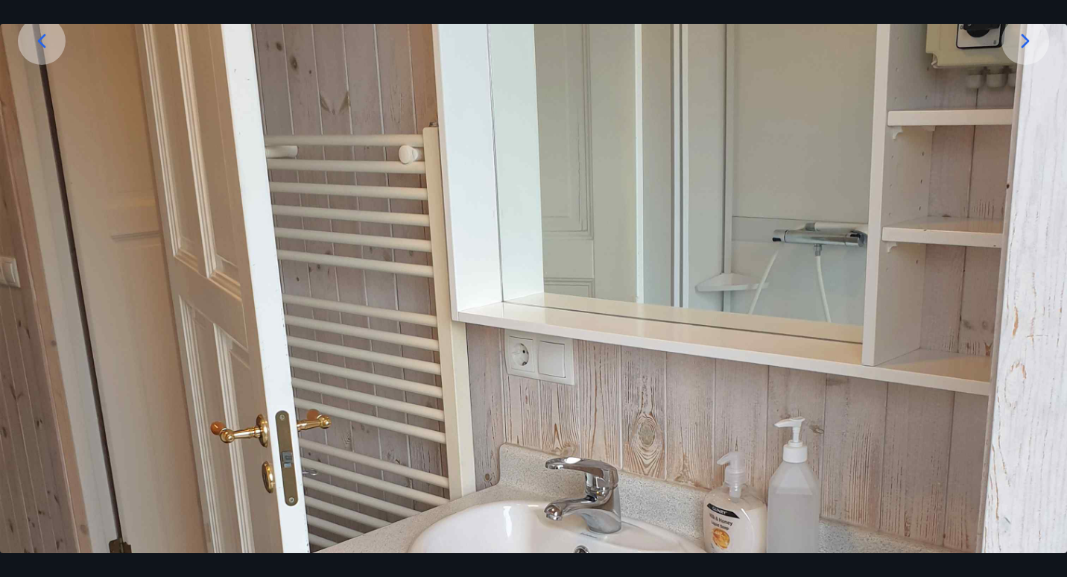
click at [1020, 37] on icon at bounding box center [1026, 41] width 24 height 24
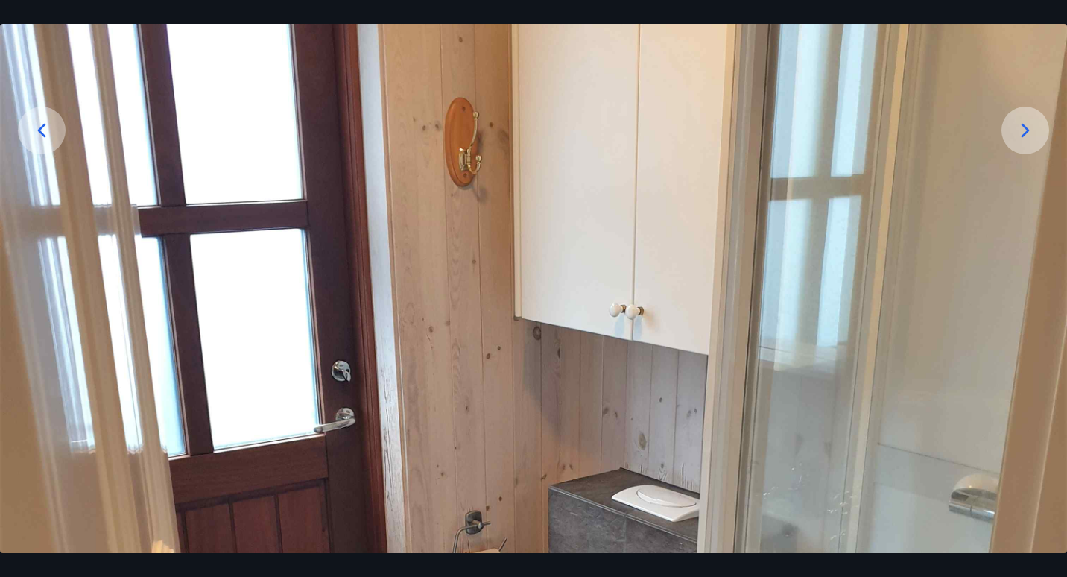
scroll to position [240, 0]
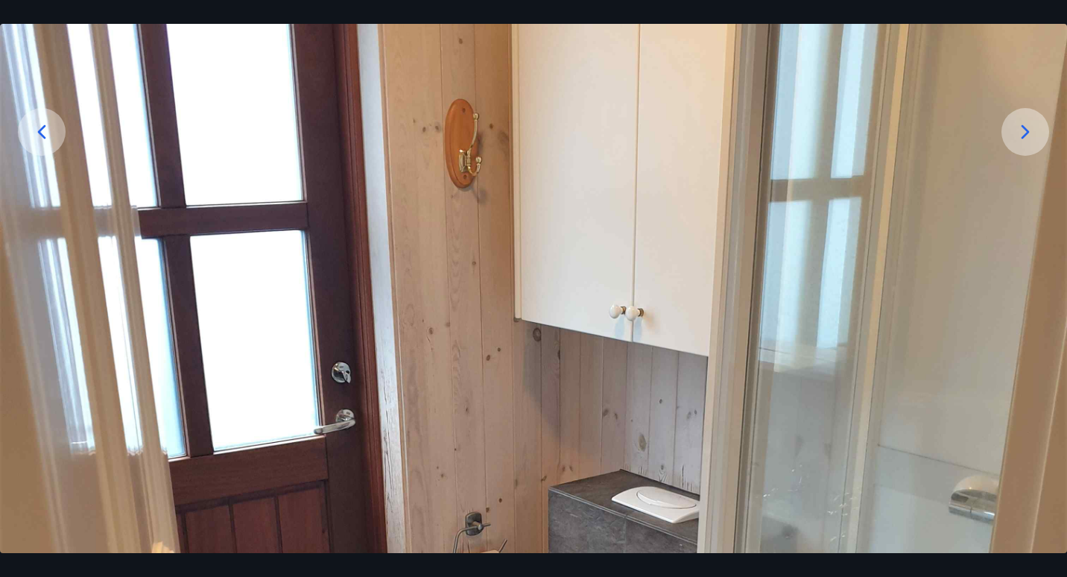
click at [1025, 124] on icon at bounding box center [1026, 132] width 24 height 24
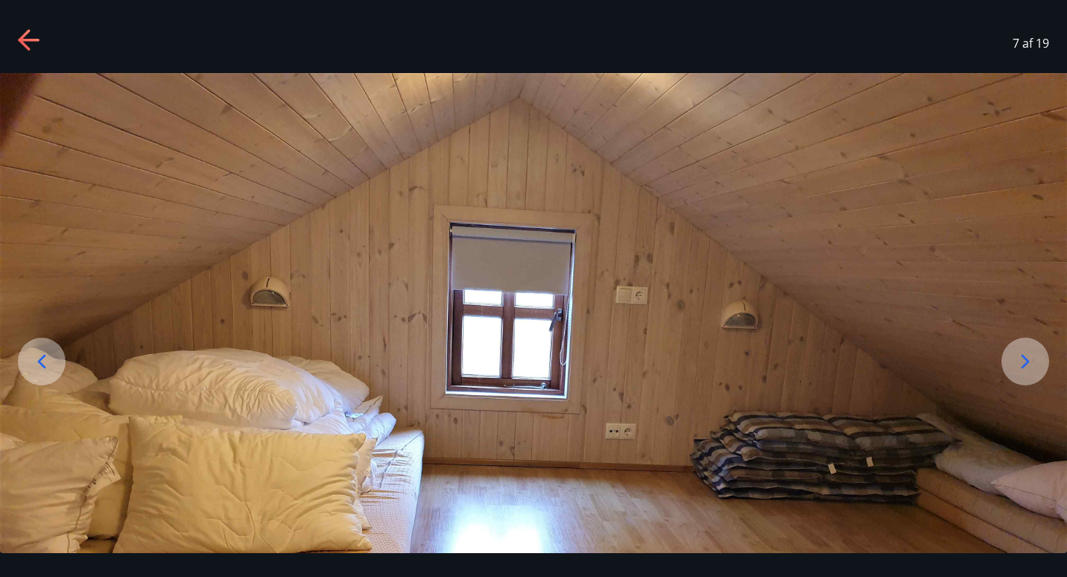
scroll to position [0, 0]
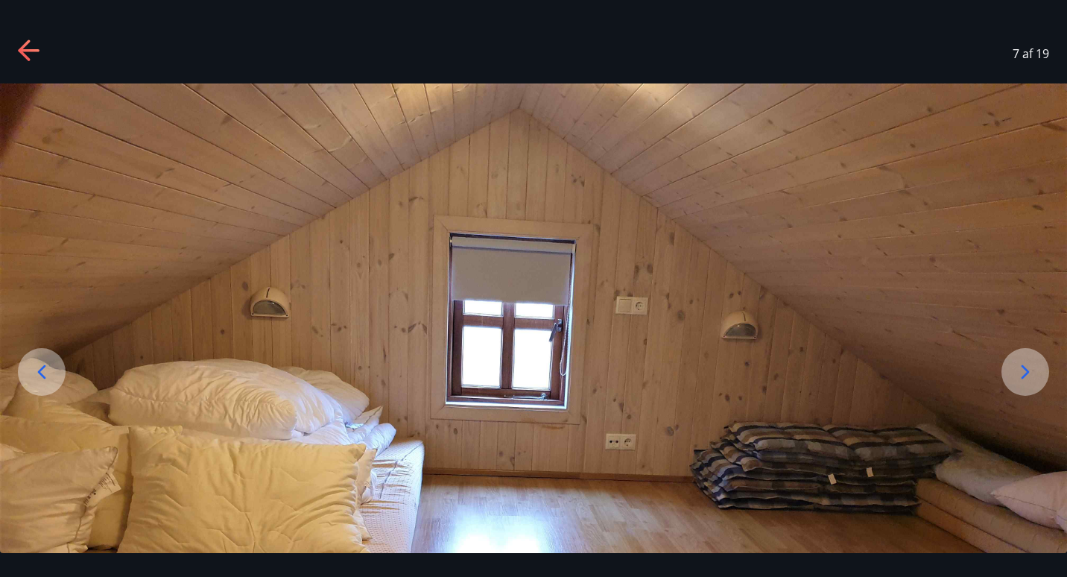
click at [1026, 376] on icon at bounding box center [1026, 372] width 24 height 24
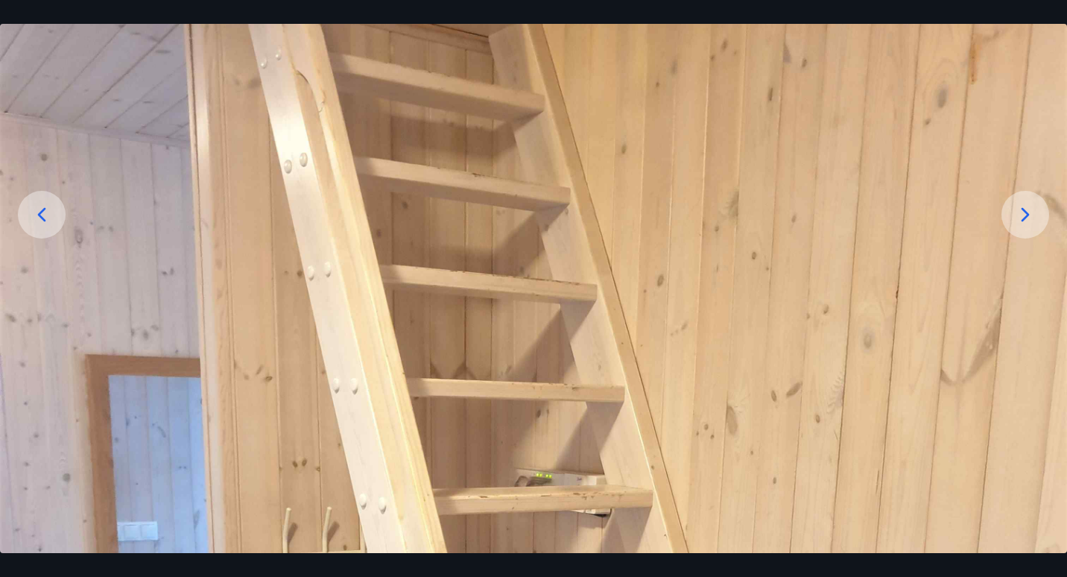
scroll to position [146, 0]
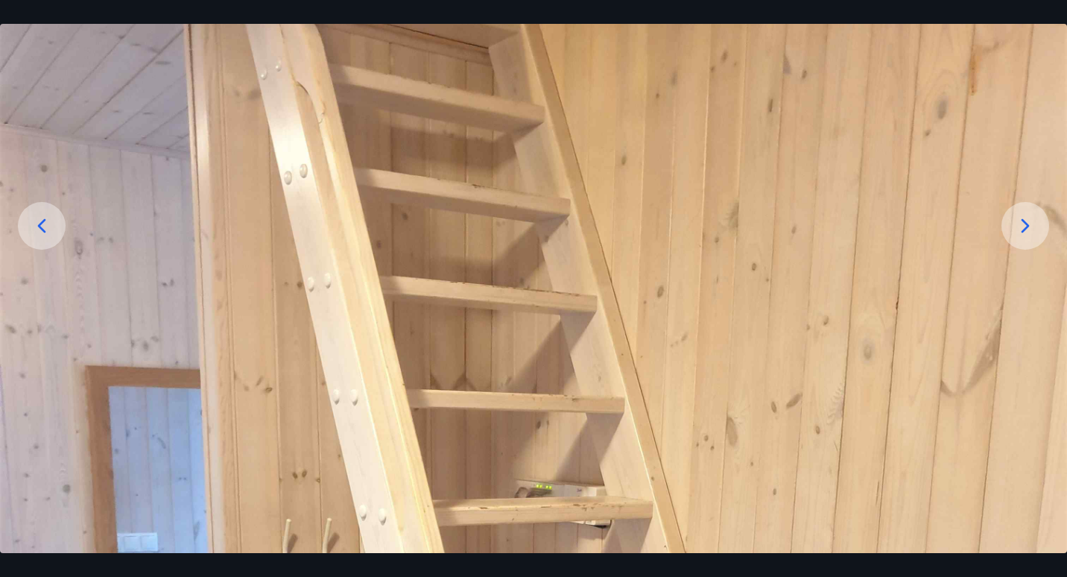
click at [1023, 218] on icon at bounding box center [1026, 226] width 24 height 24
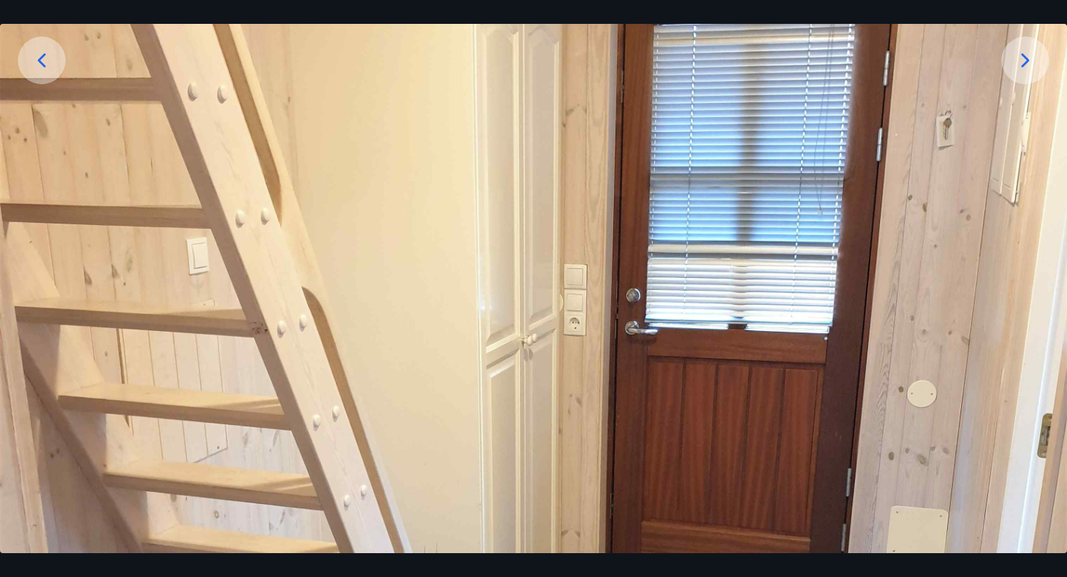
scroll to position [279, 0]
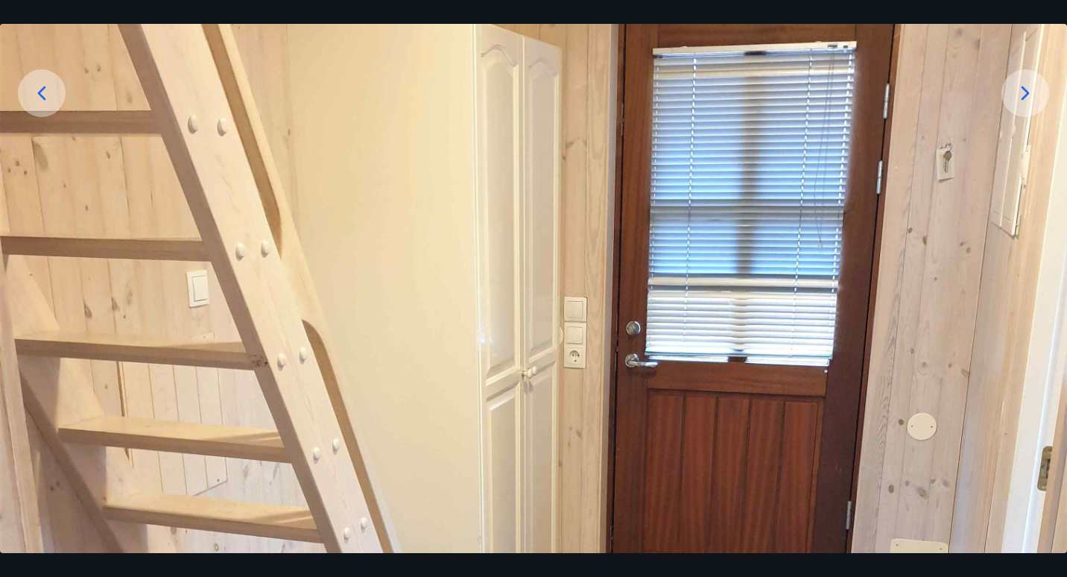
click at [1022, 86] on icon at bounding box center [1026, 93] width 24 height 24
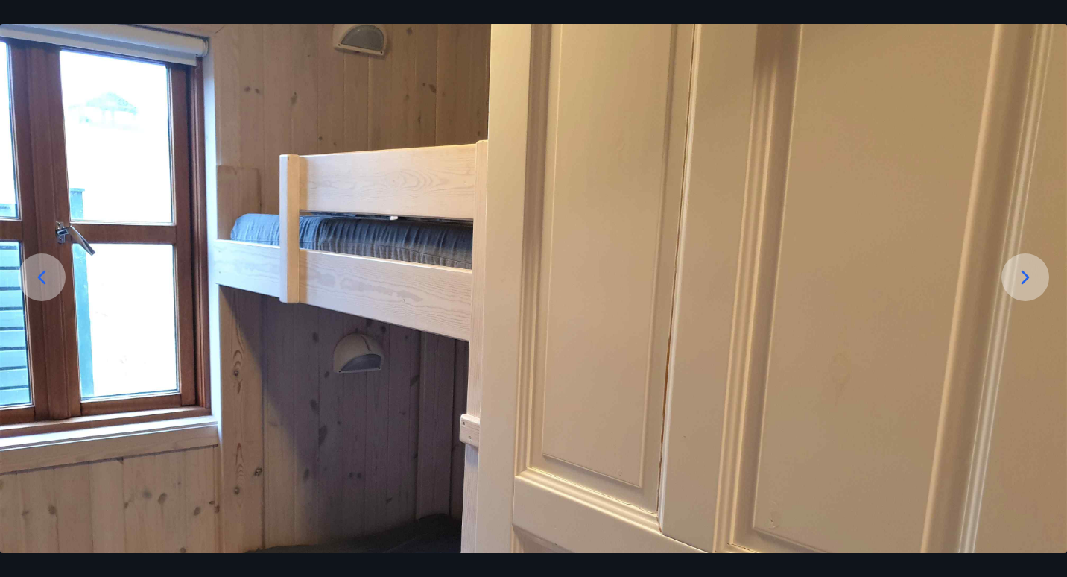
scroll to position [0, 0]
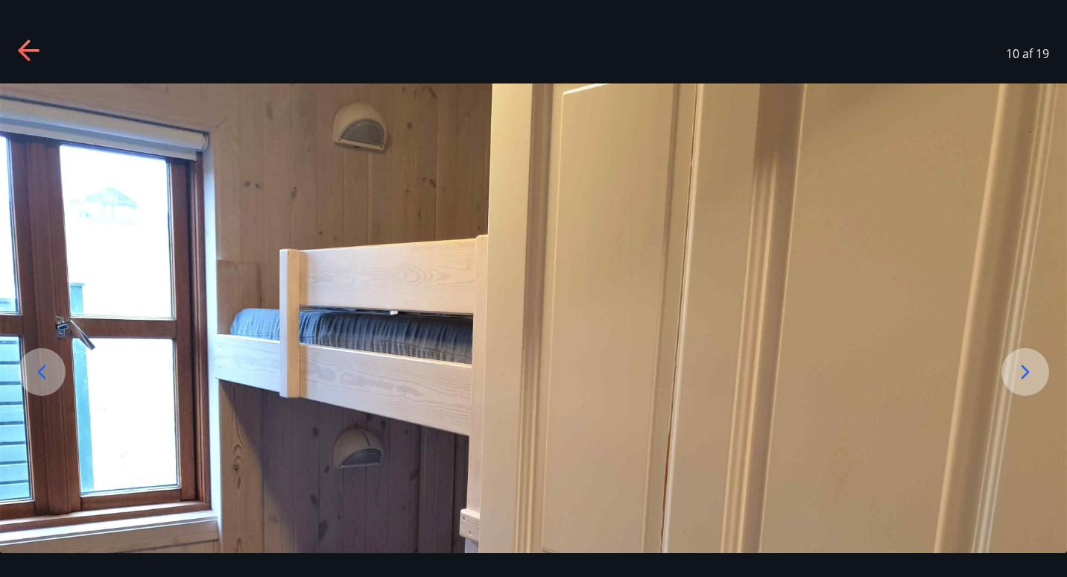
click at [1028, 379] on icon at bounding box center [1026, 372] width 24 height 24
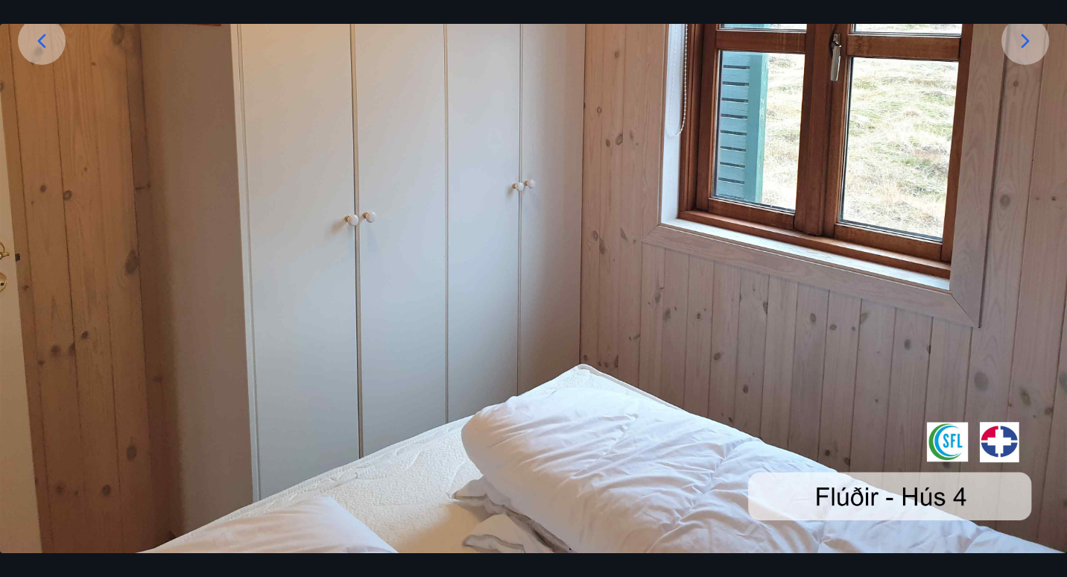
scroll to position [143, 0]
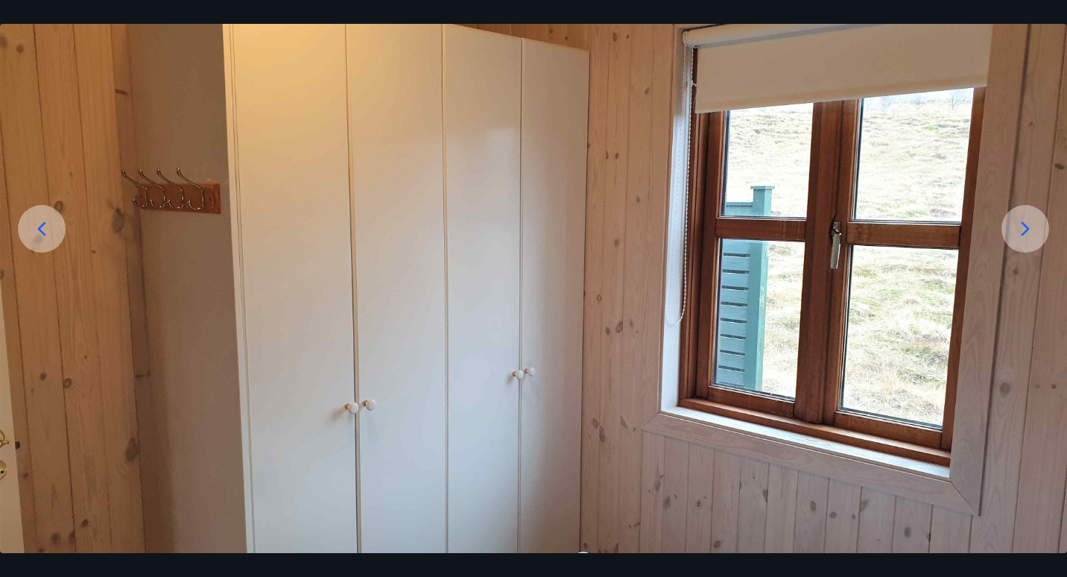
click at [1025, 219] on icon at bounding box center [1026, 229] width 24 height 24
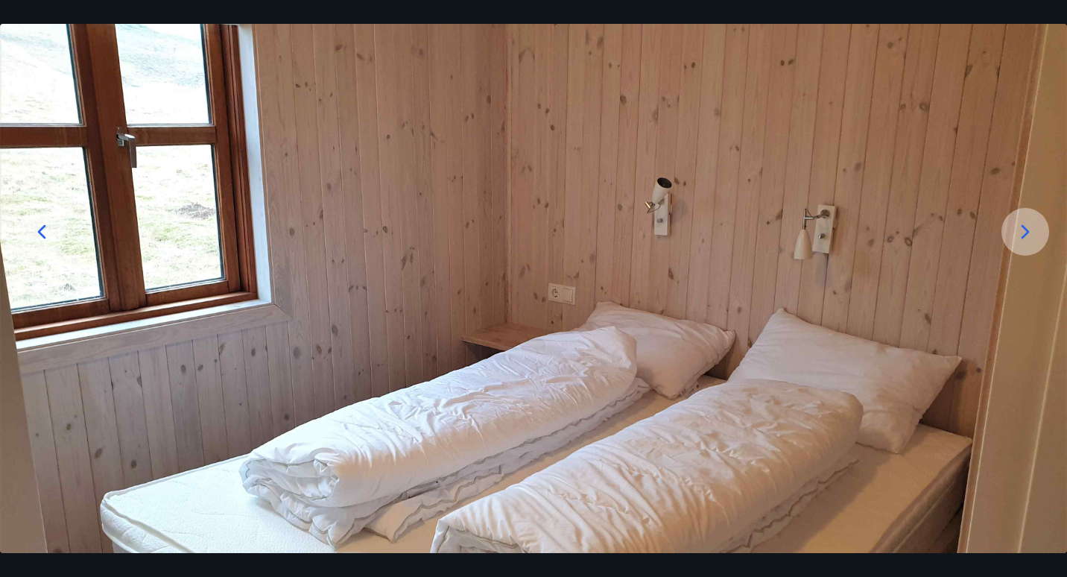
scroll to position [150, 0]
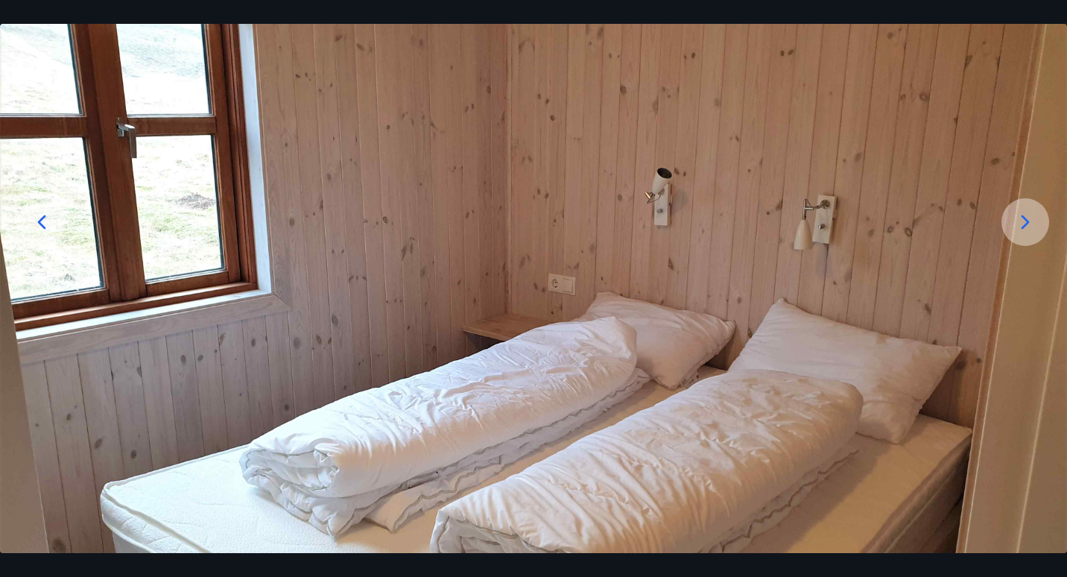
click at [1025, 219] on icon at bounding box center [1026, 222] width 8 height 14
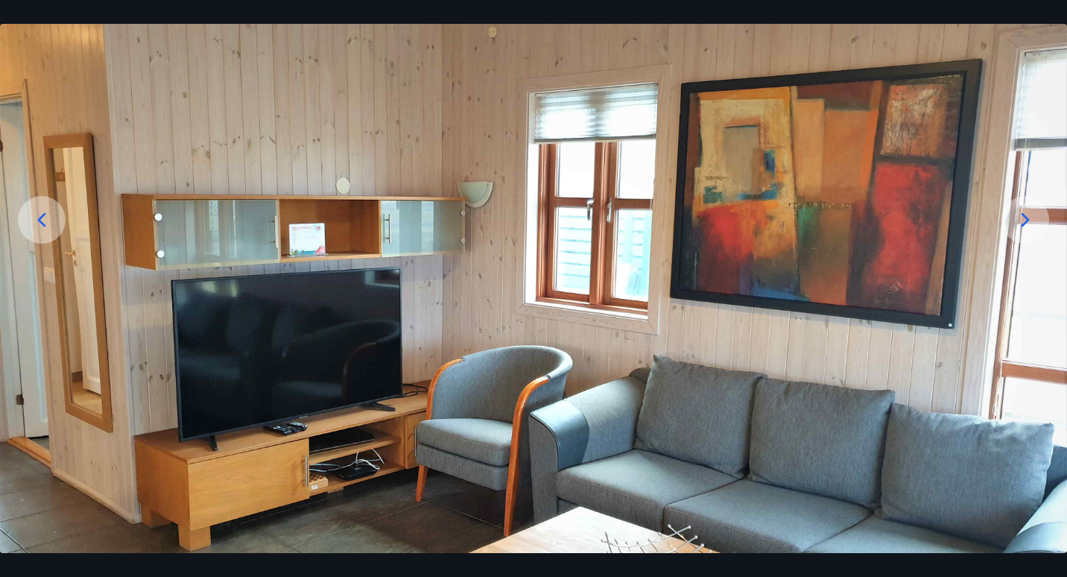
scroll to position [151, 0]
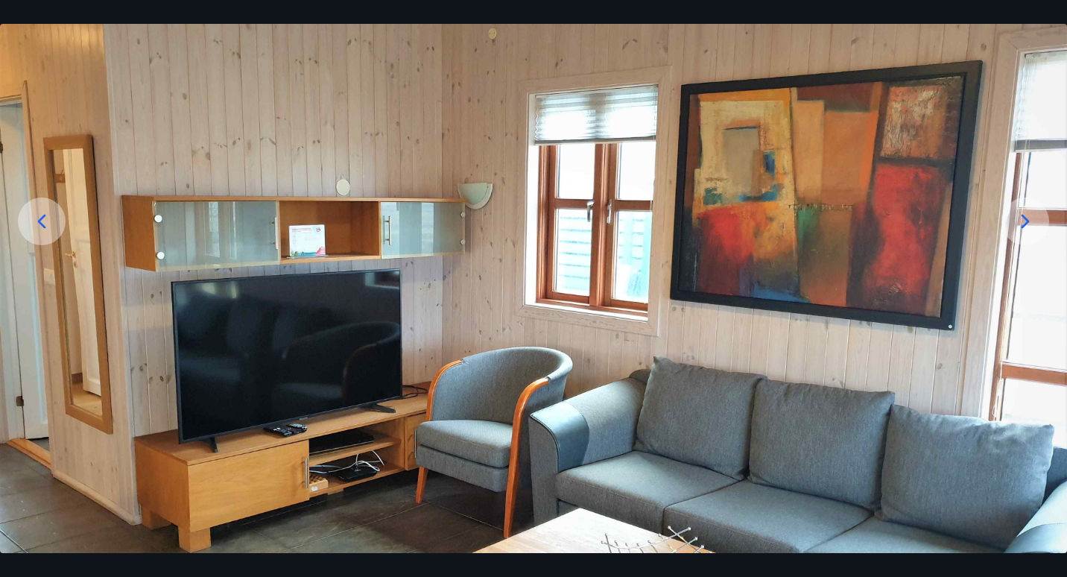
click at [1022, 221] on icon at bounding box center [1026, 221] width 24 height 24
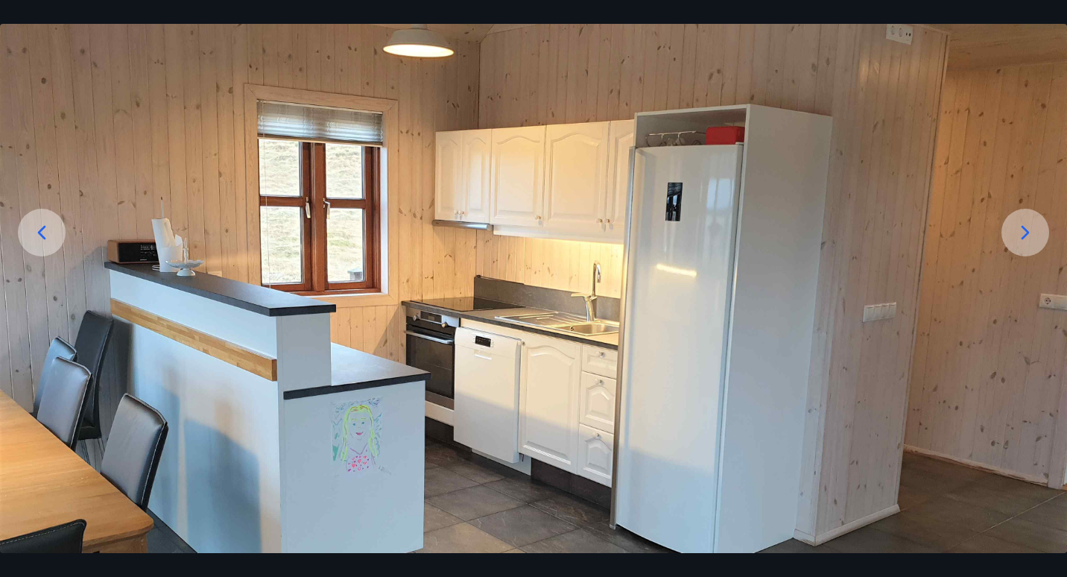
scroll to position [108, 0]
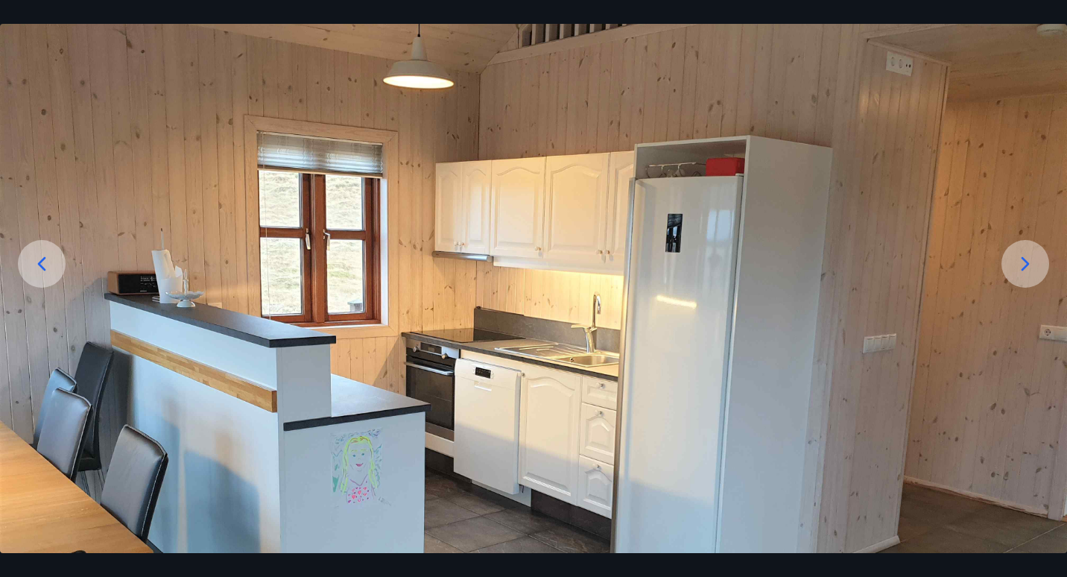
click at [1026, 267] on icon at bounding box center [1026, 264] width 24 height 24
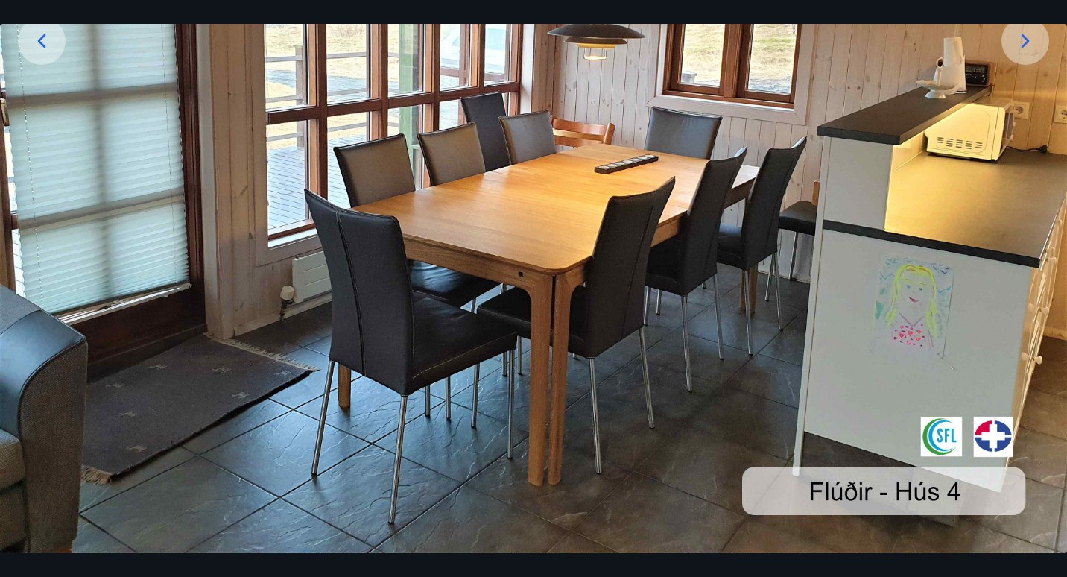
scroll to position [145, 0]
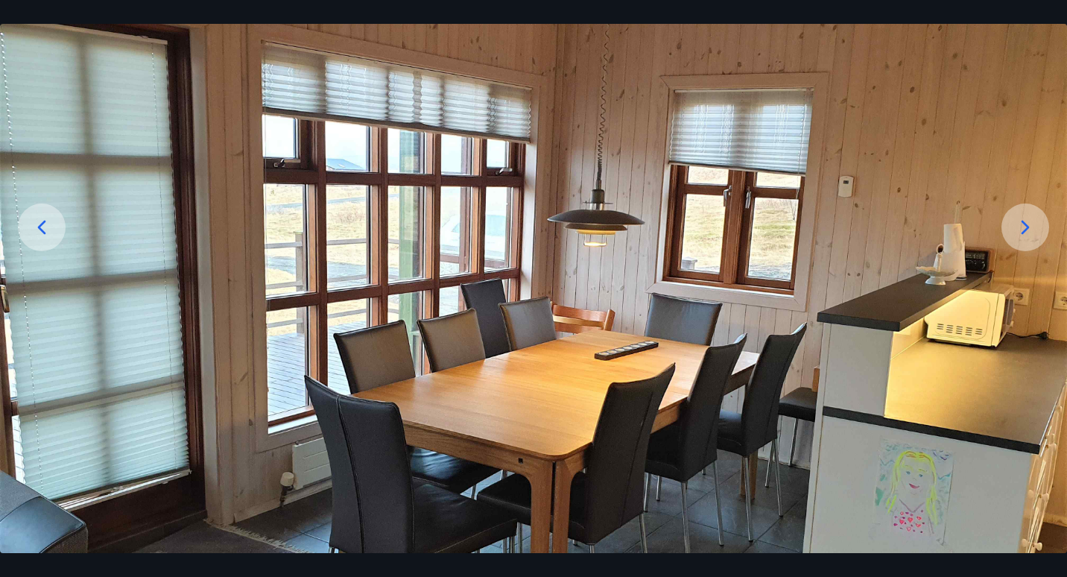
click at [1025, 219] on icon at bounding box center [1026, 227] width 24 height 24
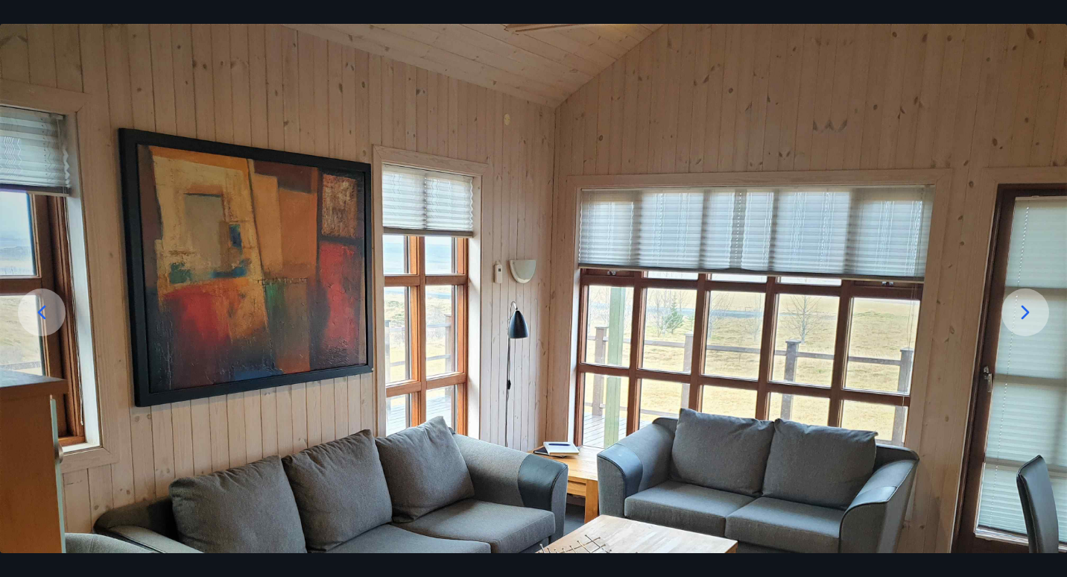
scroll to position [0, 0]
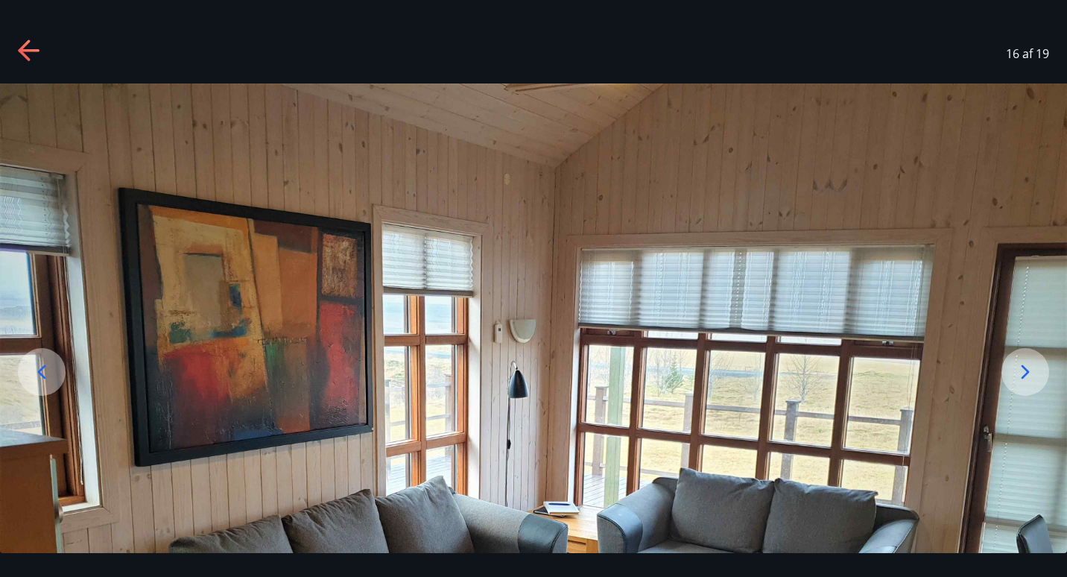
click at [1021, 367] on icon at bounding box center [1026, 372] width 24 height 24
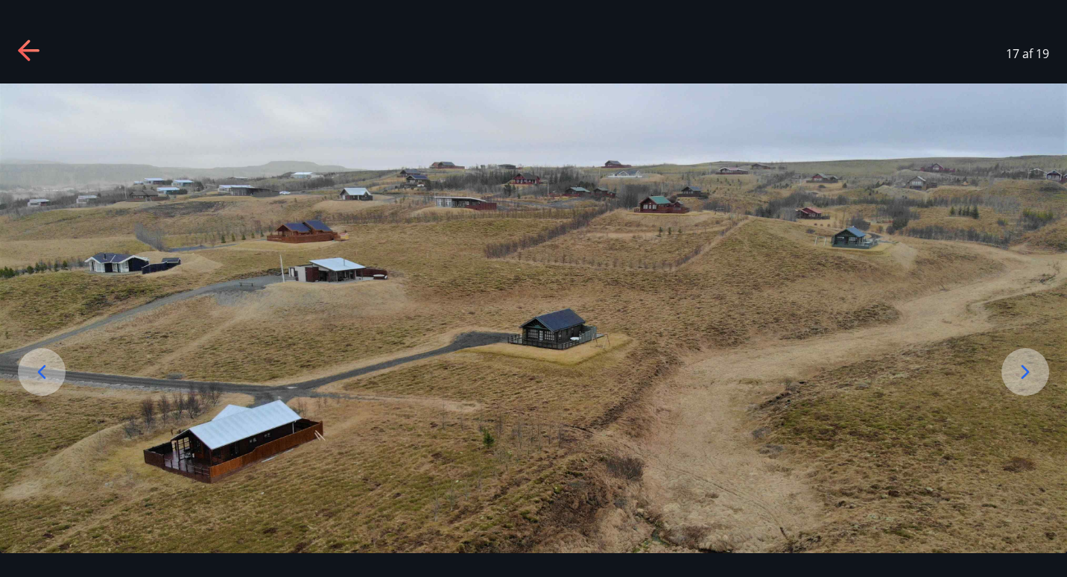
click at [1029, 367] on icon at bounding box center [1026, 372] width 24 height 24
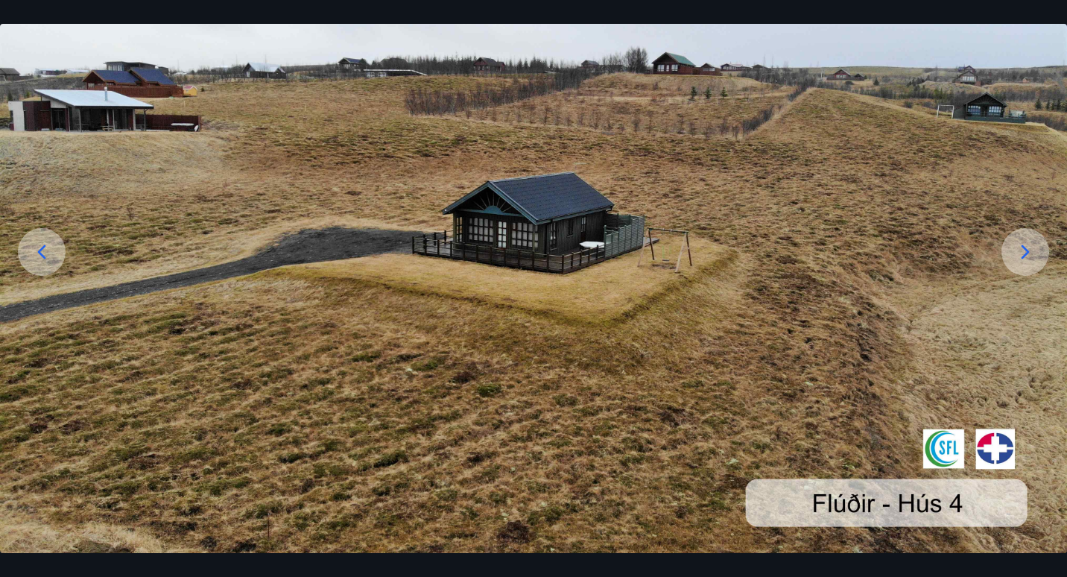
scroll to position [119, 0]
click at [1027, 251] on icon at bounding box center [1026, 253] width 8 height 14
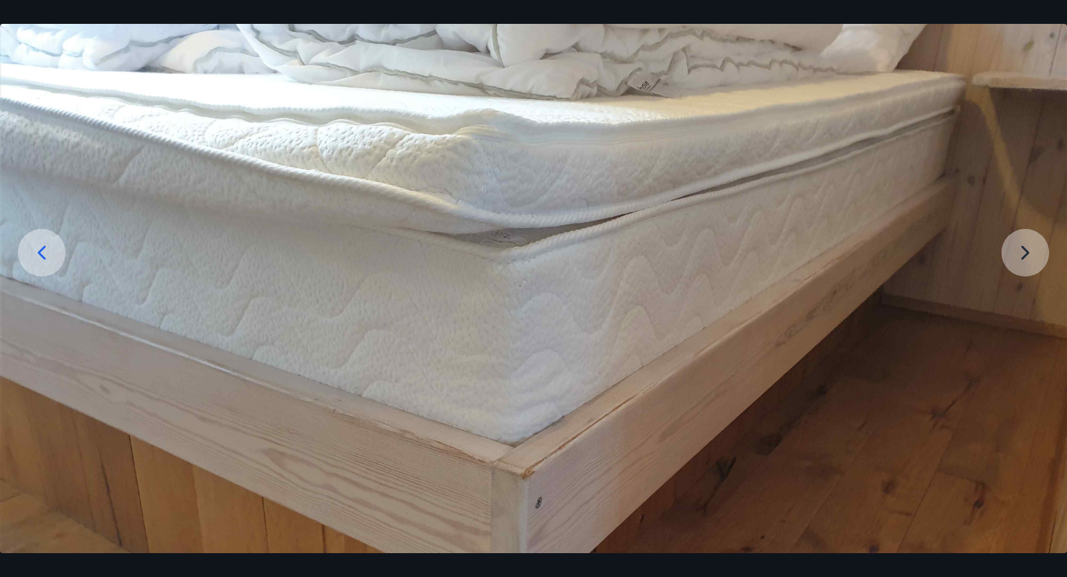
click at [1027, 251] on img at bounding box center [533, 364] width 1067 height 801
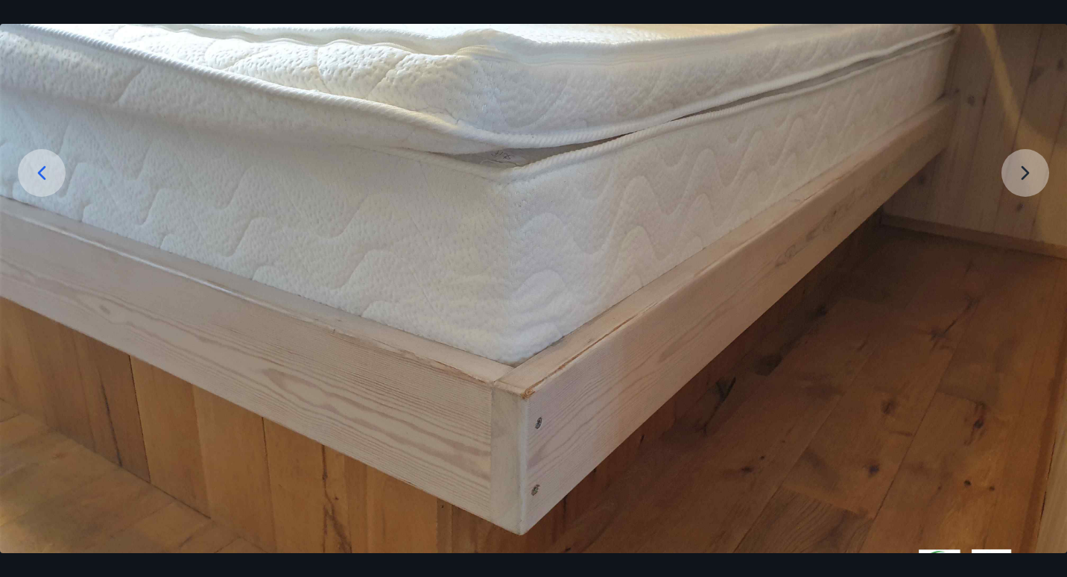
scroll to position [200, 0]
click at [46, 170] on icon at bounding box center [42, 172] width 24 height 24
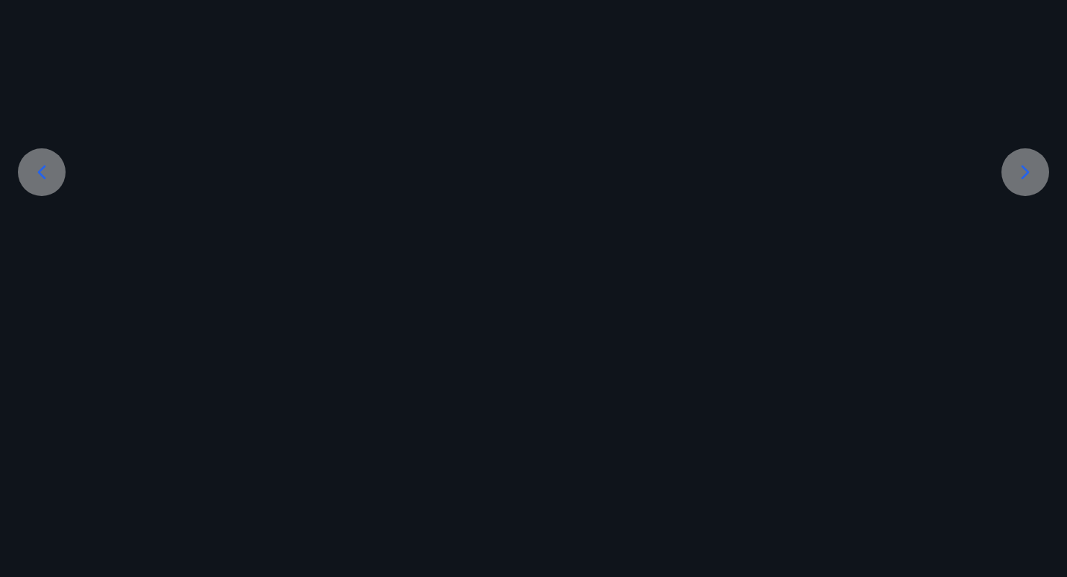
click at [46, 170] on icon at bounding box center [42, 172] width 24 height 24
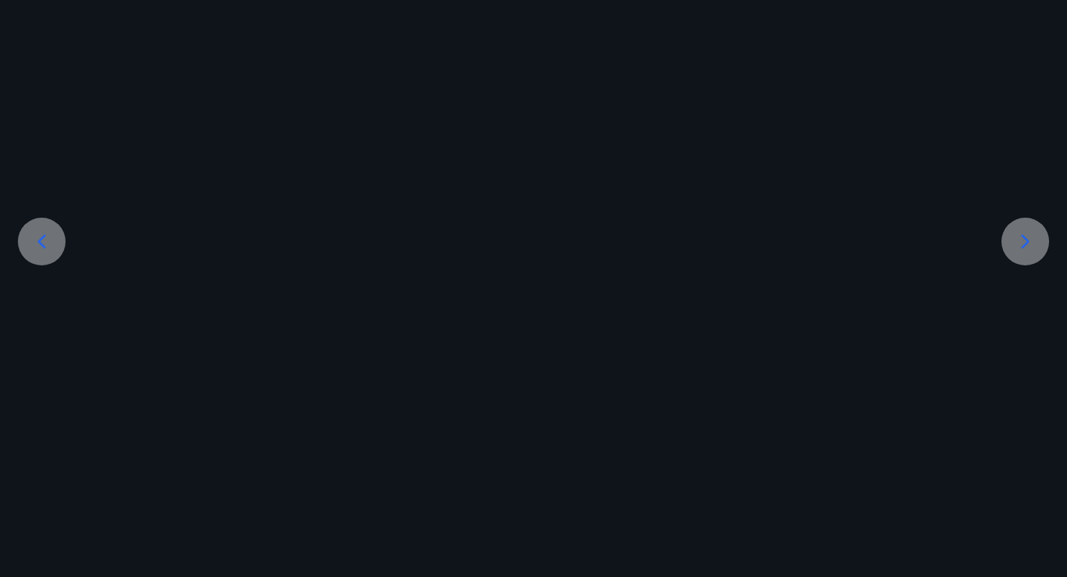
click at [46, 170] on img at bounding box center [533, 253] width 1067 height 600
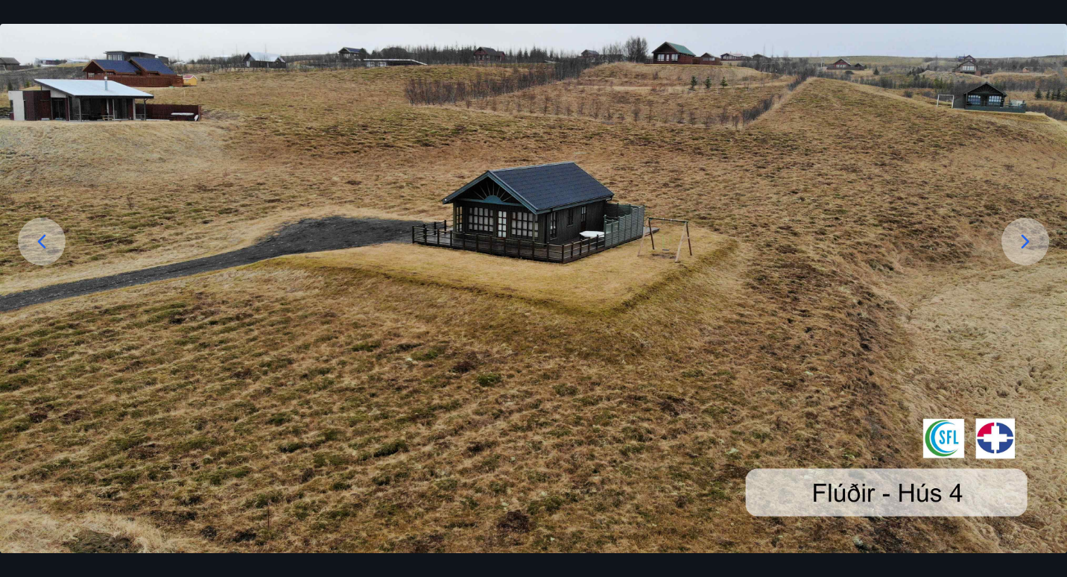
click at [46, 170] on img at bounding box center [533, 253] width 1067 height 600
click at [34, 238] on icon at bounding box center [42, 242] width 24 height 24
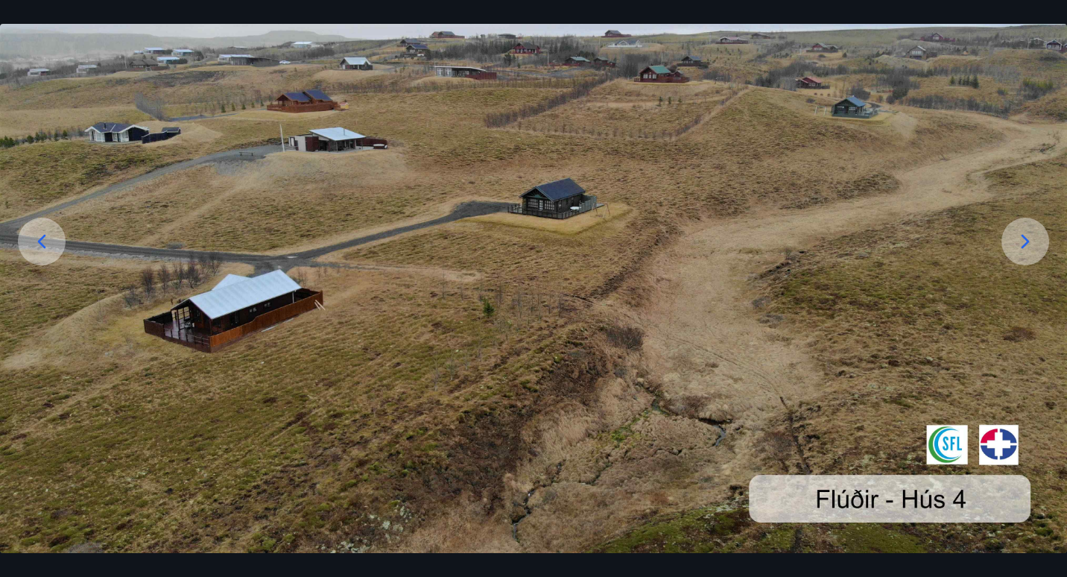
click at [34, 238] on icon at bounding box center [42, 242] width 24 height 24
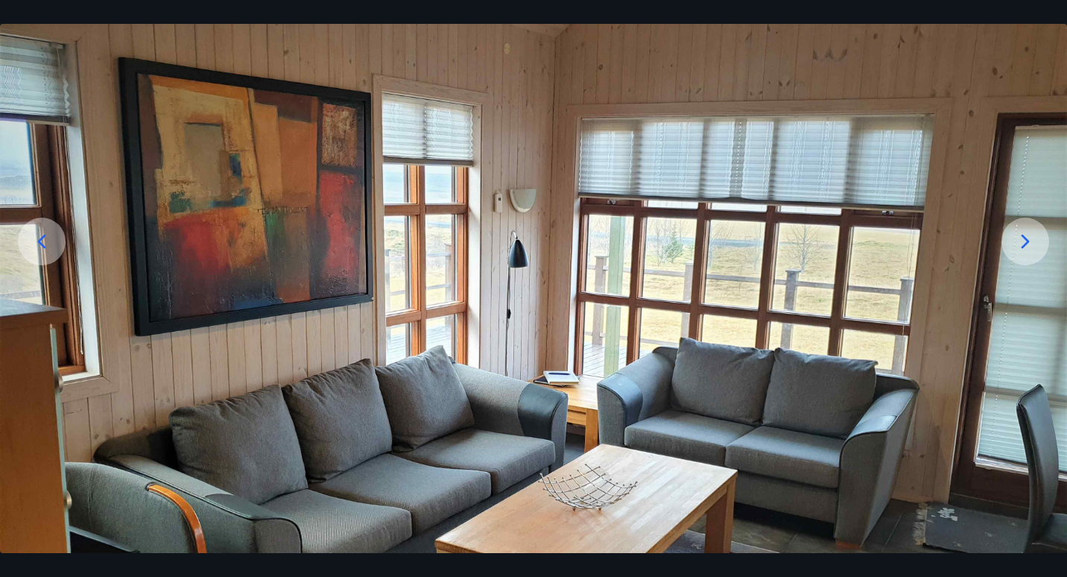
click at [34, 238] on icon at bounding box center [42, 242] width 24 height 24
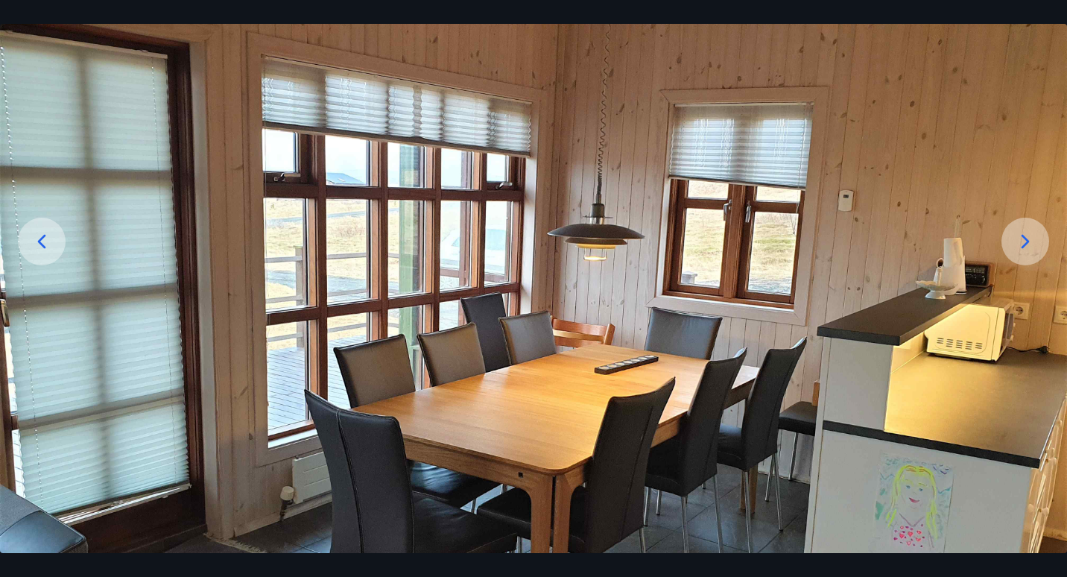
click at [34, 238] on icon at bounding box center [42, 242] width 24 height 24
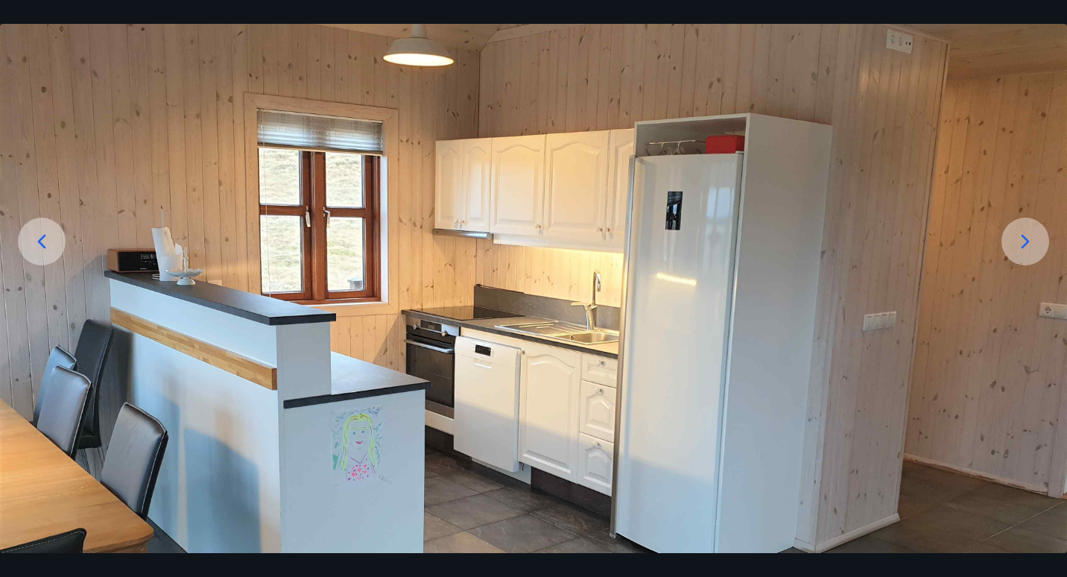
click at [34, 238] on icon at bounding box center [42, 242] width 24 height 24
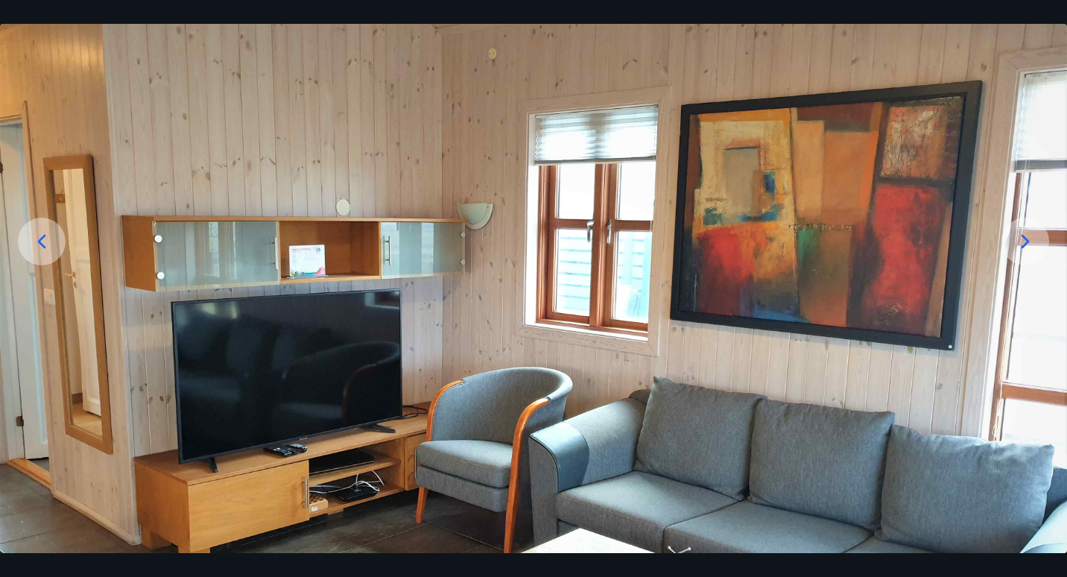
click at [34, 238] on icon at bounding box center [42, 242] width 24 height 24
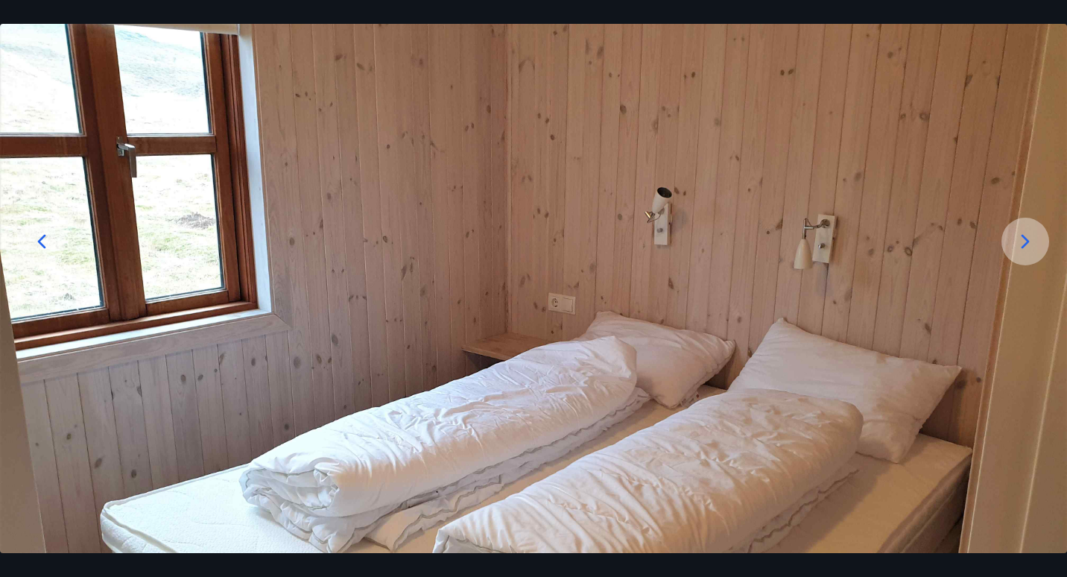
click at [34, 238] on icon at bounding box center [42, 242] width 24 height 24
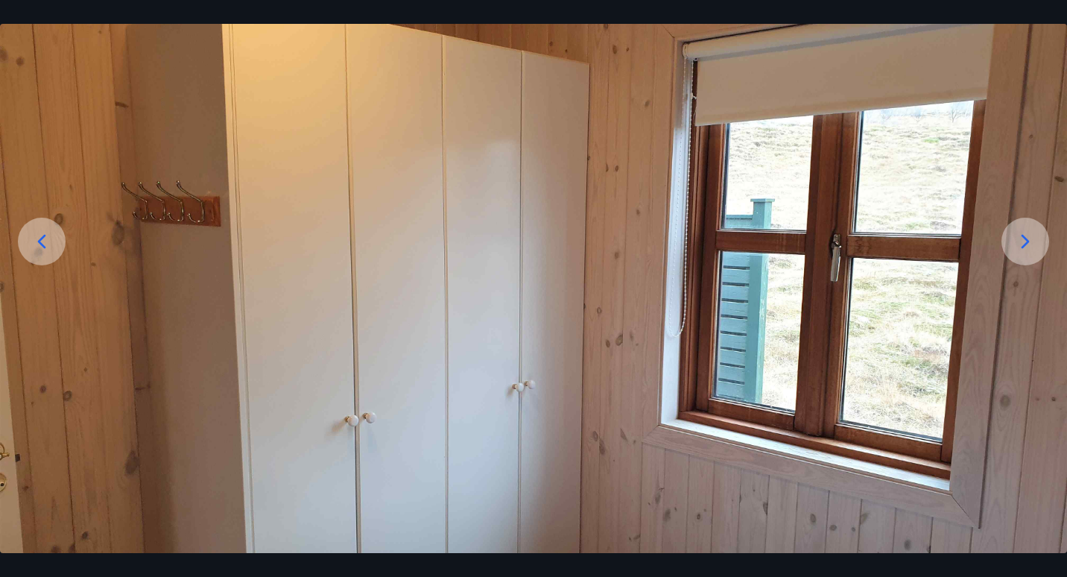
click at [34, 238] on icon at bounding box center [42, 242] width 24 height 24
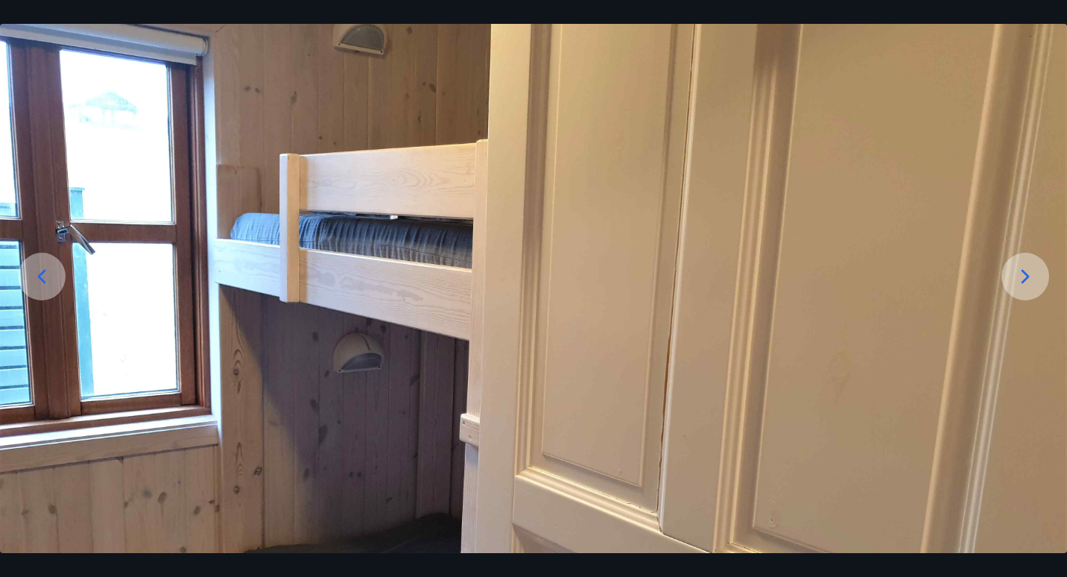
scroll to position [95, 0]
click at [38, 262] on div at bounding box center [42, 277] width 48 height 48
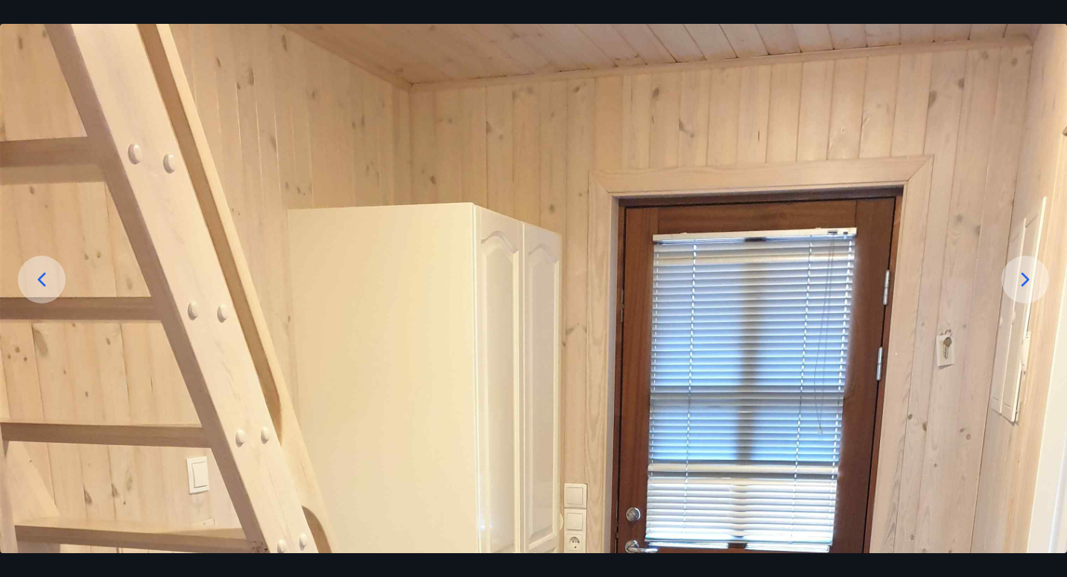
scroll to position [92, 0]
click at [40, 283] on icon at bounding box center [42, 280] width 24 height 24
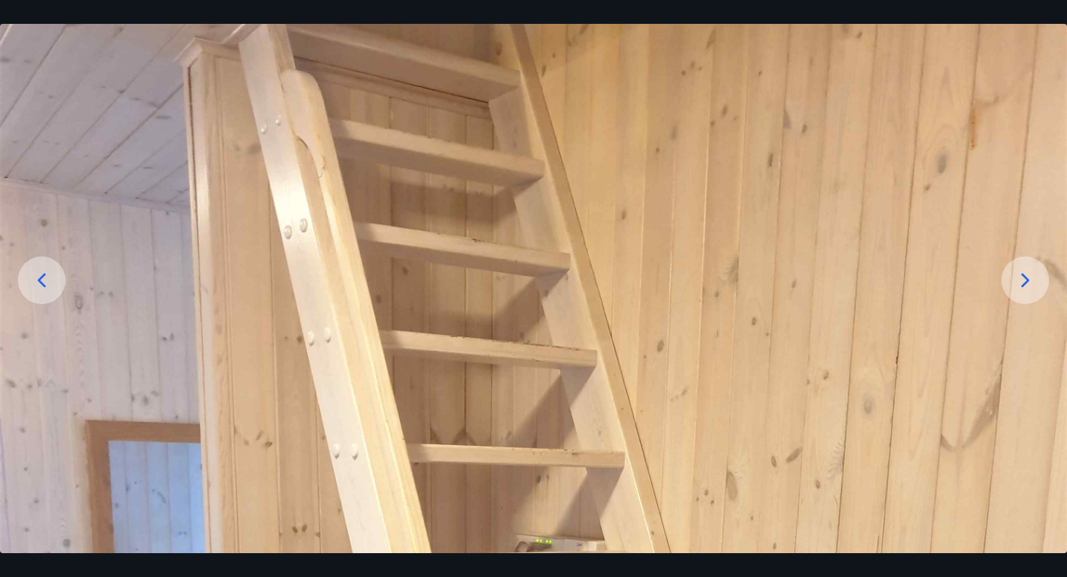
click at [40, 283] on icon at bounding box center [42, 280] width 24 height 24
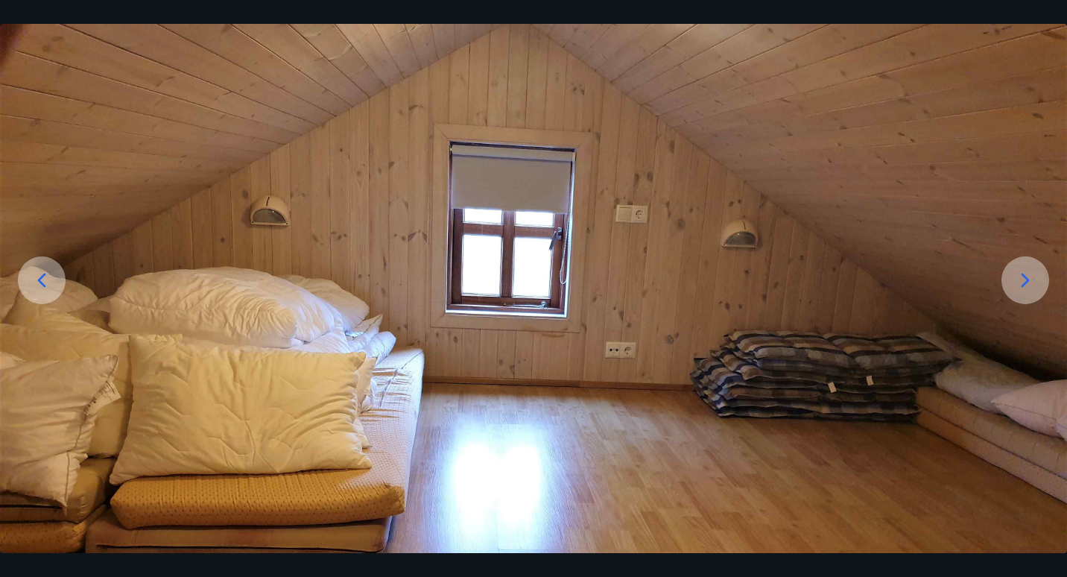
click at [40, 283] on icon at bounding box center [42, 280] width 24 height 24
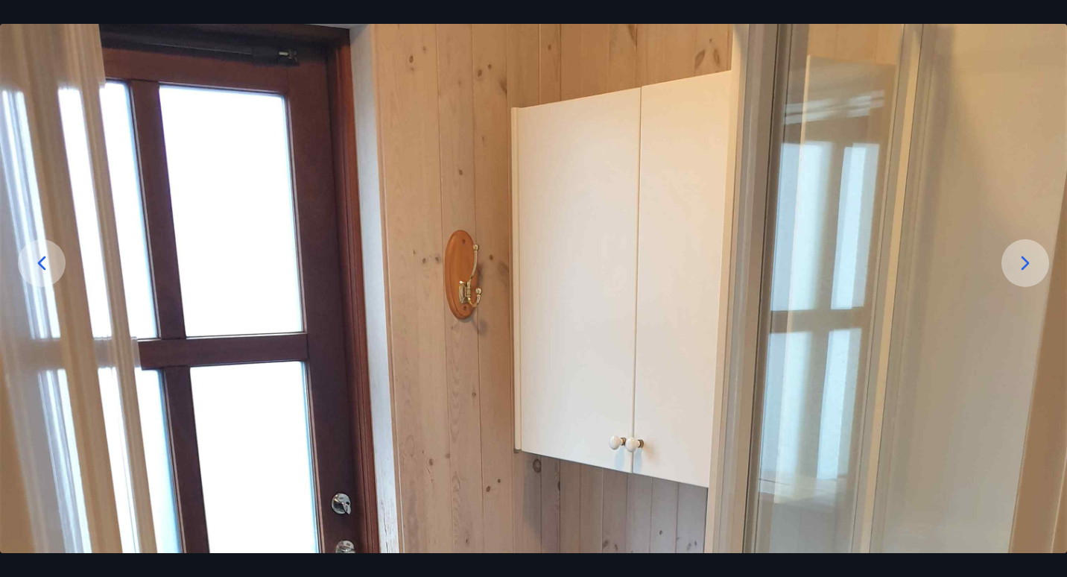
scroll to position [108, 0]
click at [38, 265] on icon at bounding box center [42, 264] width 24 height 24
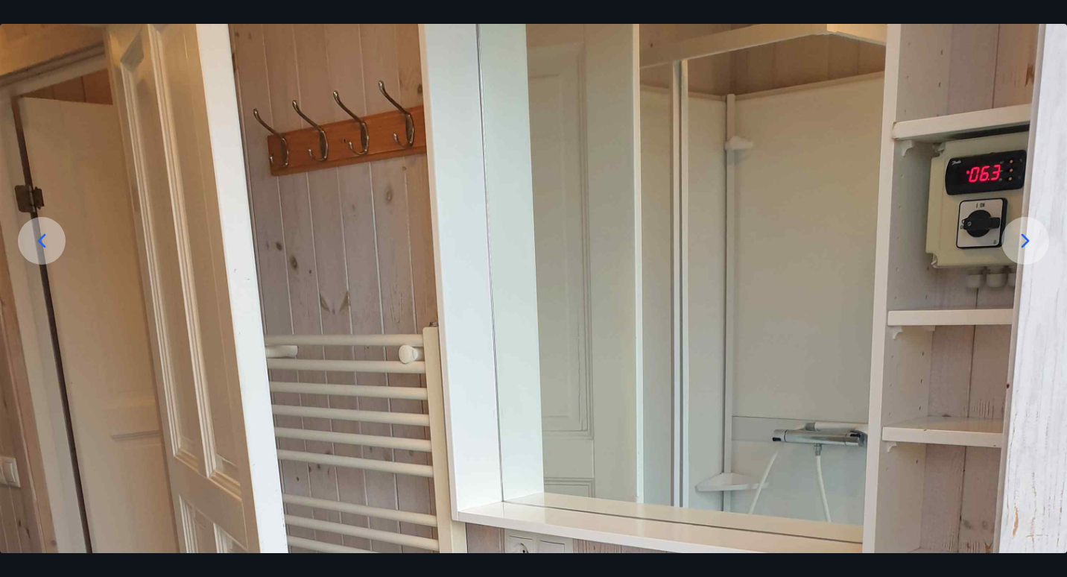
scroll to position [130, 0]
click at [40, 236] on icon at bounding box center [42, 242] width 24 height 24
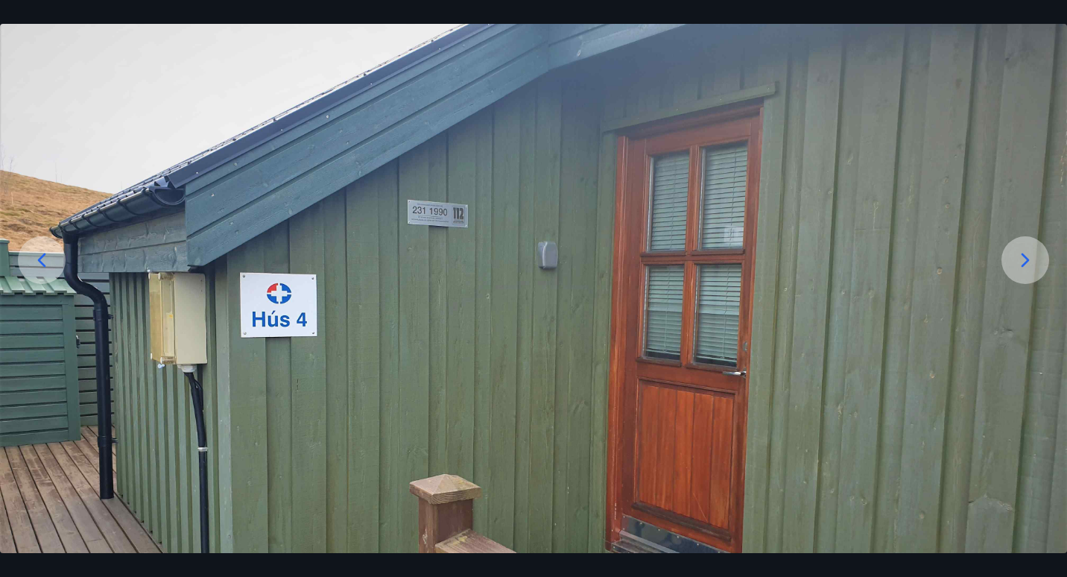
scroll to position [113, 0]
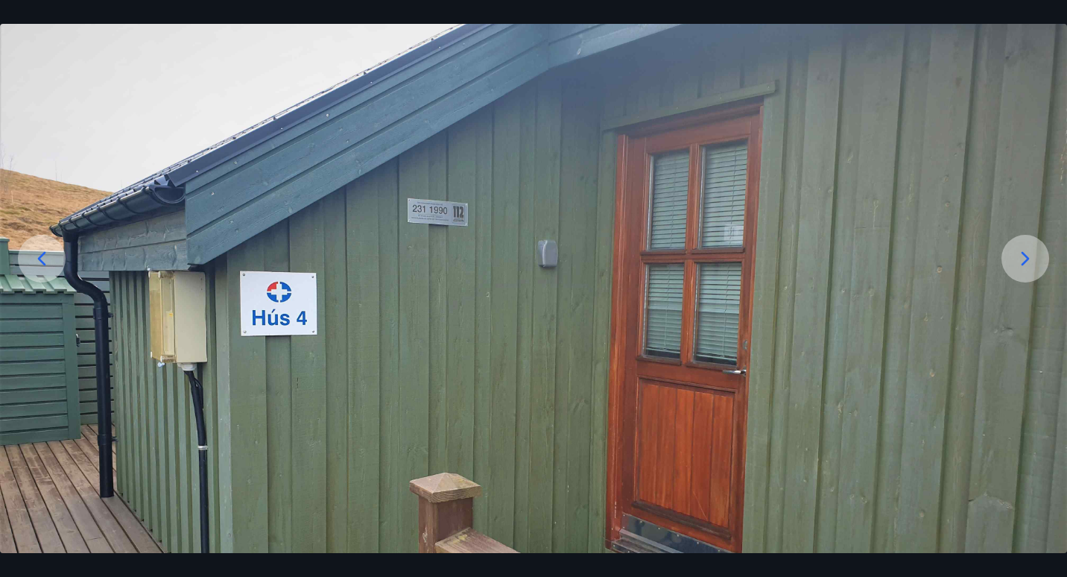
click at [40, 251] on icon at bounding box center [42, 259] width 24 height 24
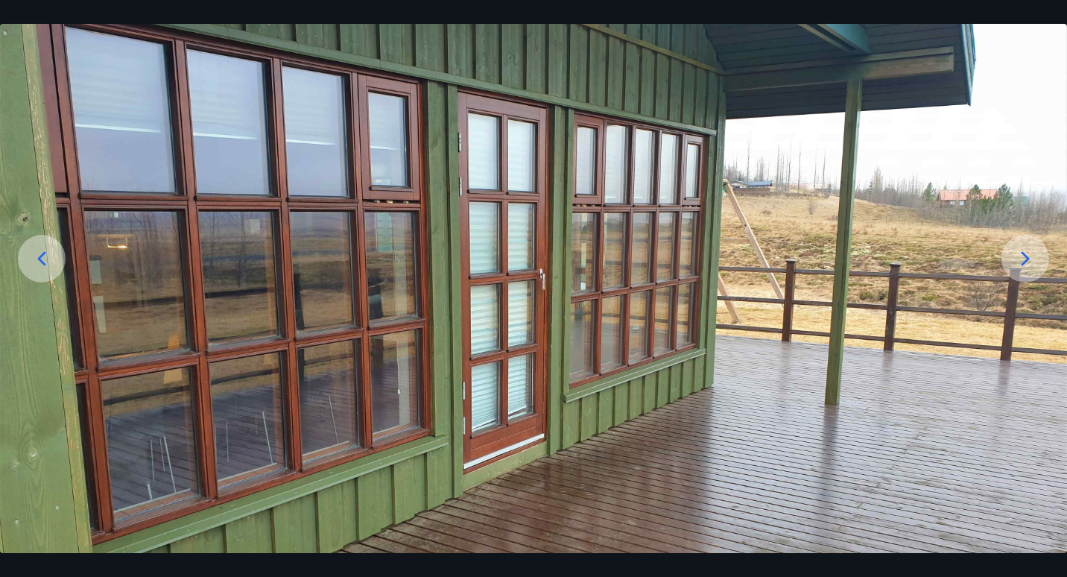
click at [40, 251] on icon at bounding box center [42, 259] width 24 height 24
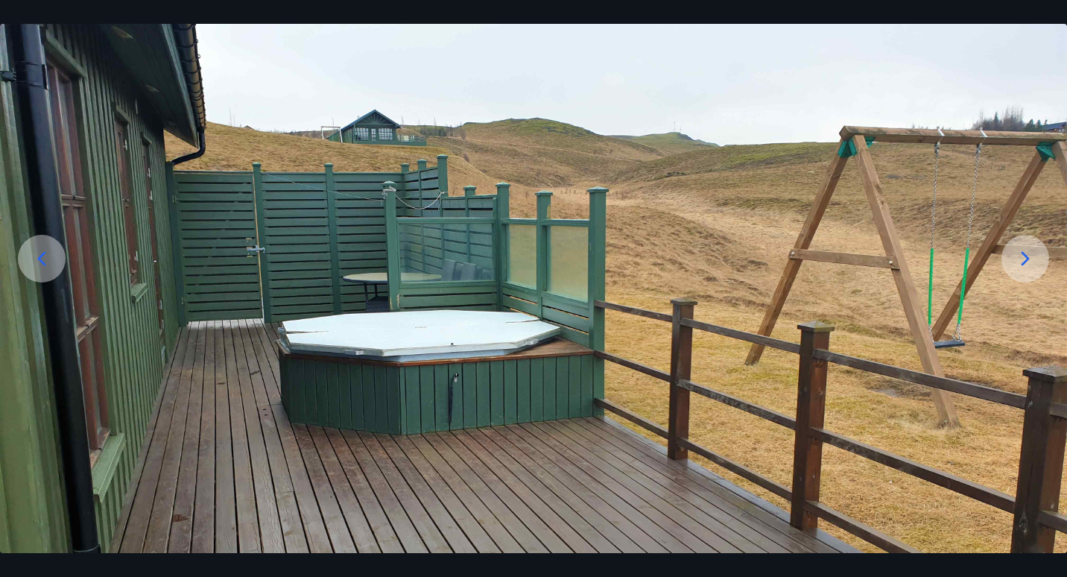
click at [40, 251] on icon at bounding box center [42, 259] width 24 height 24
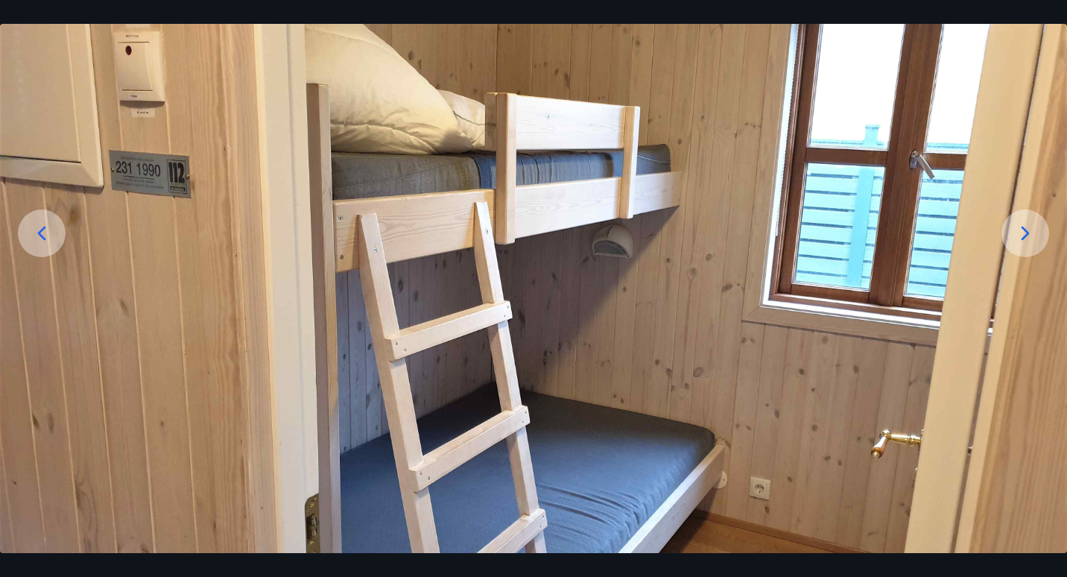
scroll to position [132, 0]
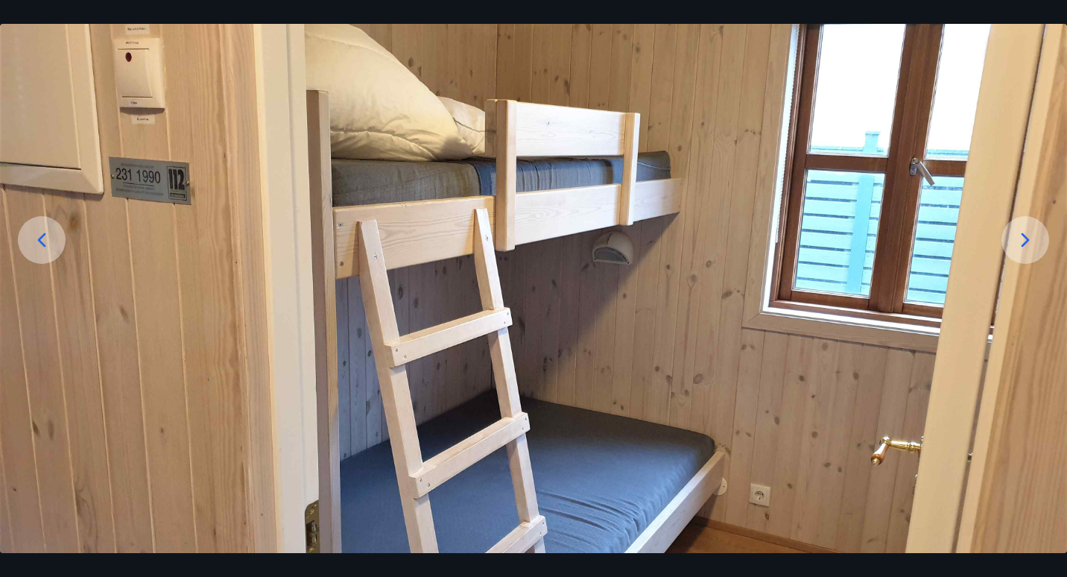
click at [40, 251] on icon at bounding box center [42, 240] width 24 height 24
click at [40, 228] on icon at bounding box center [42, 240] width 24 height 24
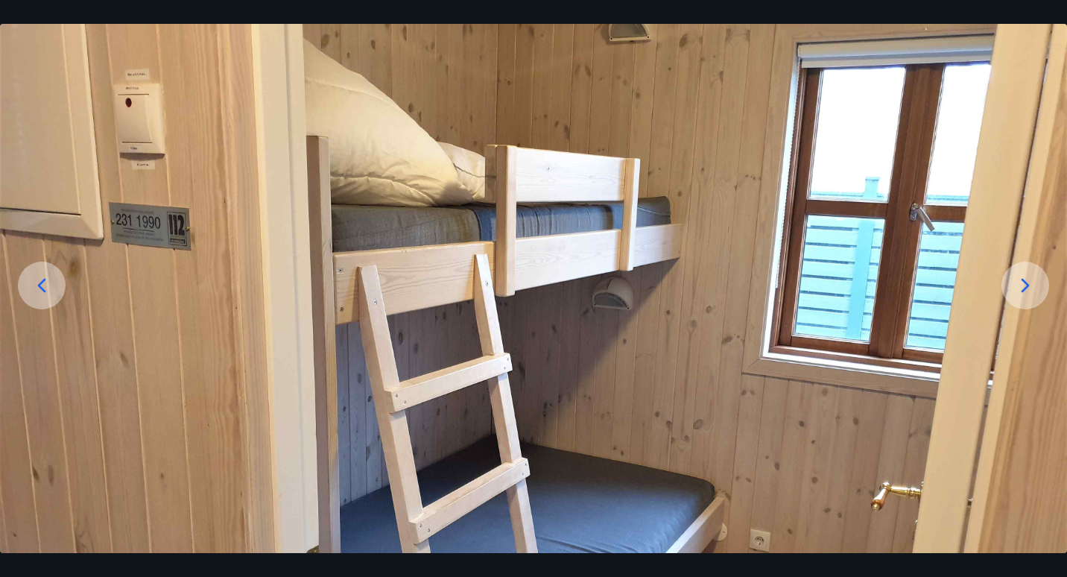
scroll to position [0, 0]
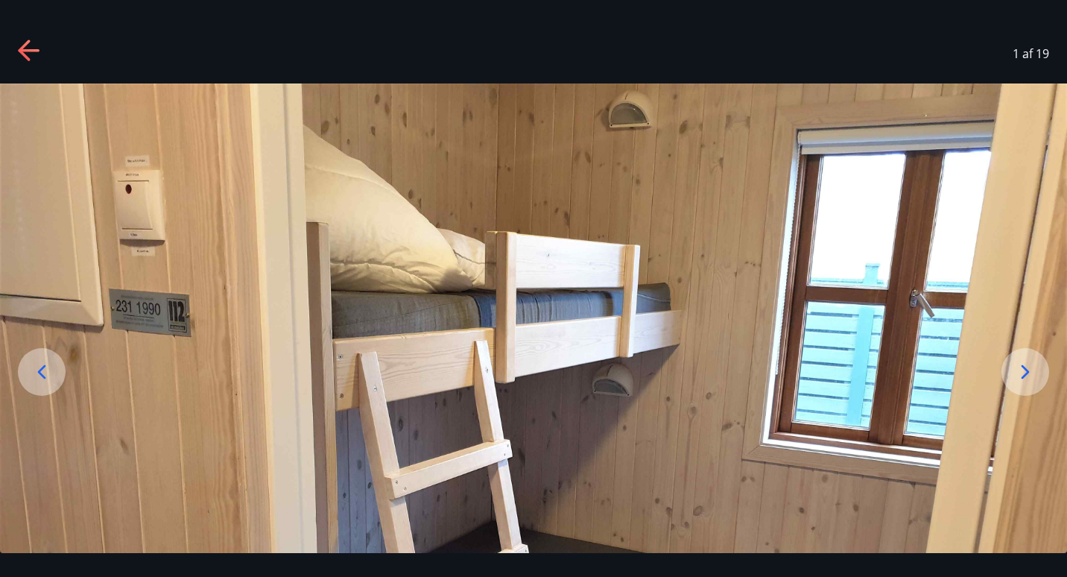
click at [19, 47] on icon at bounding box center [30, 52] width 24 height 24
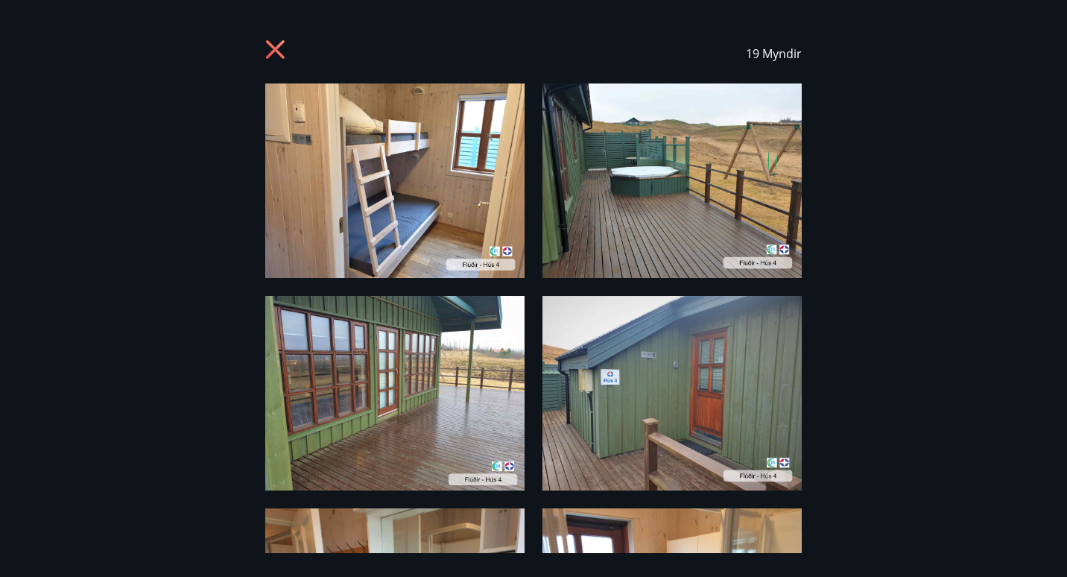
click at [267, 49] on icon at bounding box center [277, 52] width 24 height 24
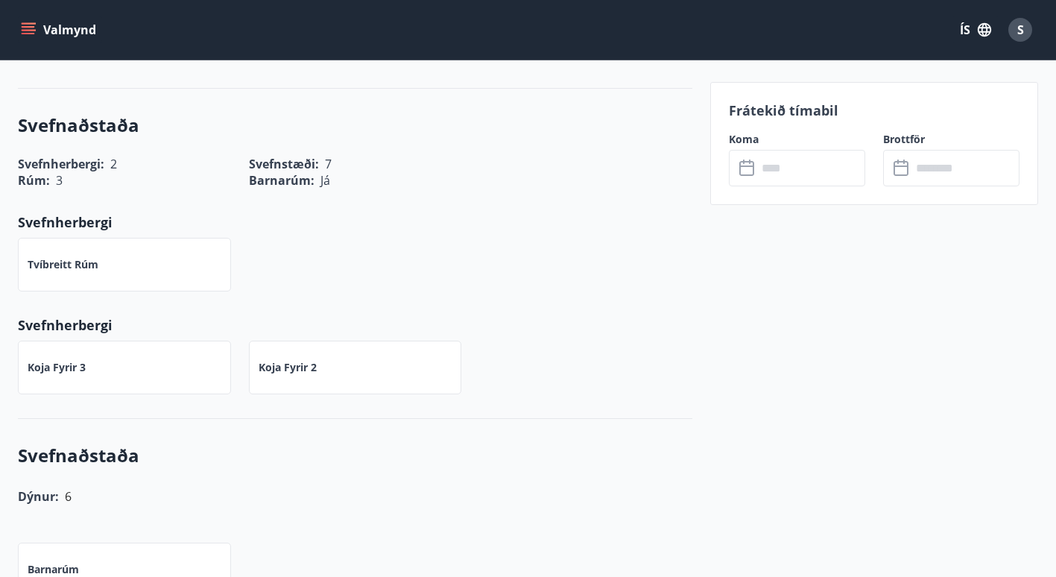
scroll to position [617, 0]
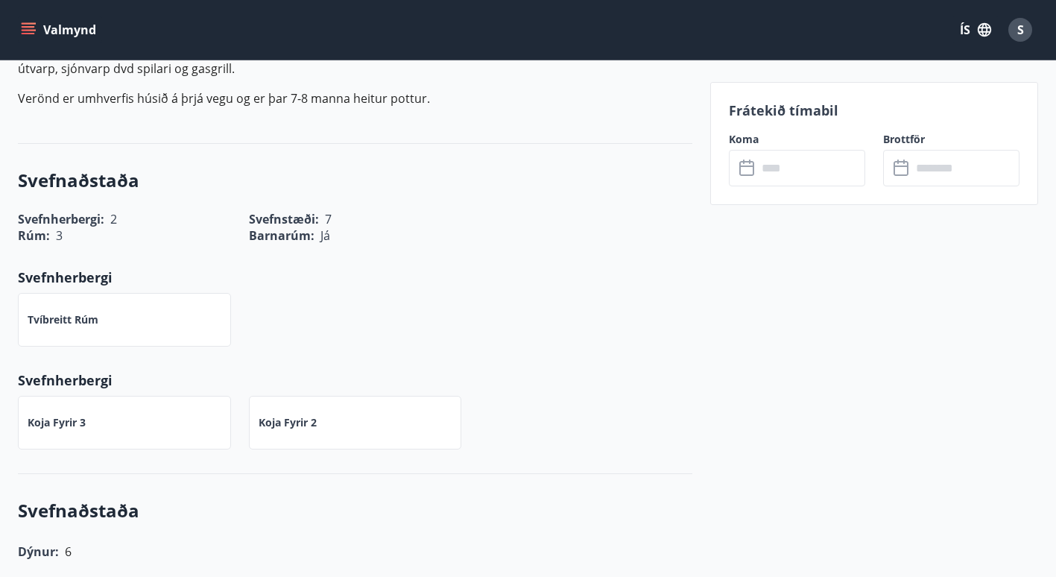
click at [28, 25] on icon "menu" at bounding box center [28, 29] width 15 height 15
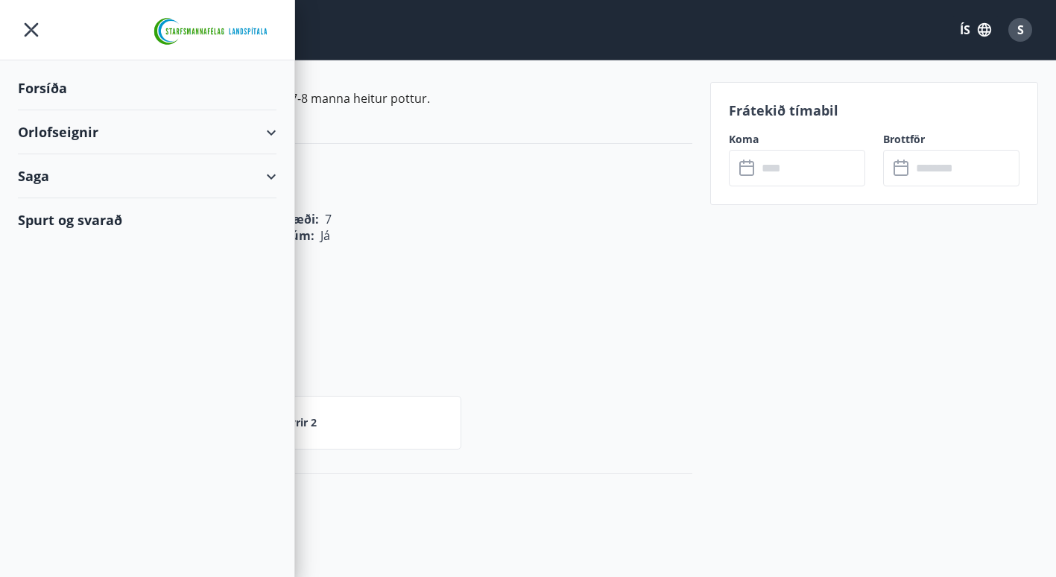
click at [268, 135] on div "Orlofseignir" at bounding box center [147, 132] width 259 height 44
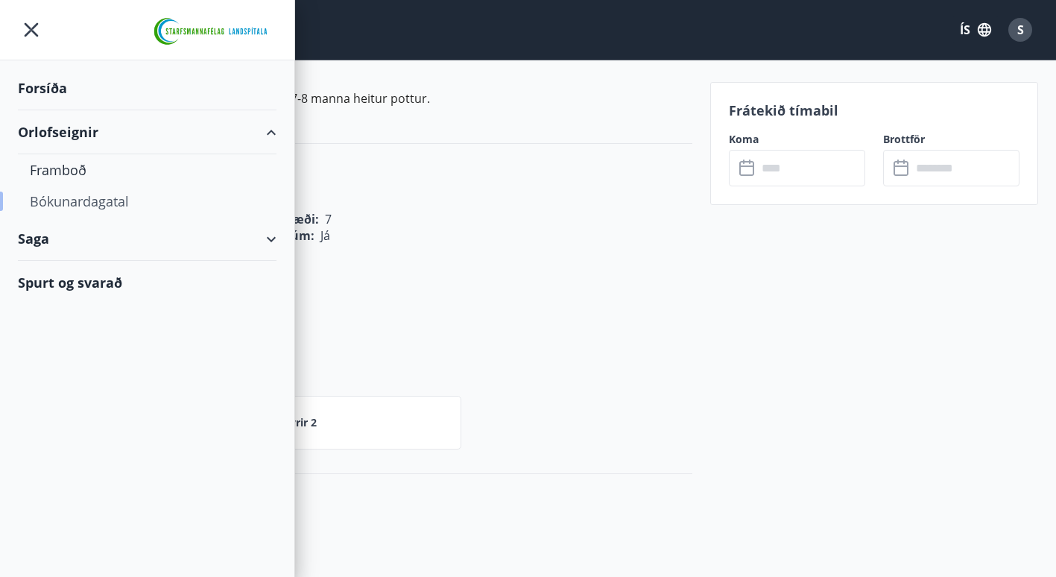
click at [110, 201] on div "Bókunardagatal" at bounding box center [147, 201] width 235 height 31
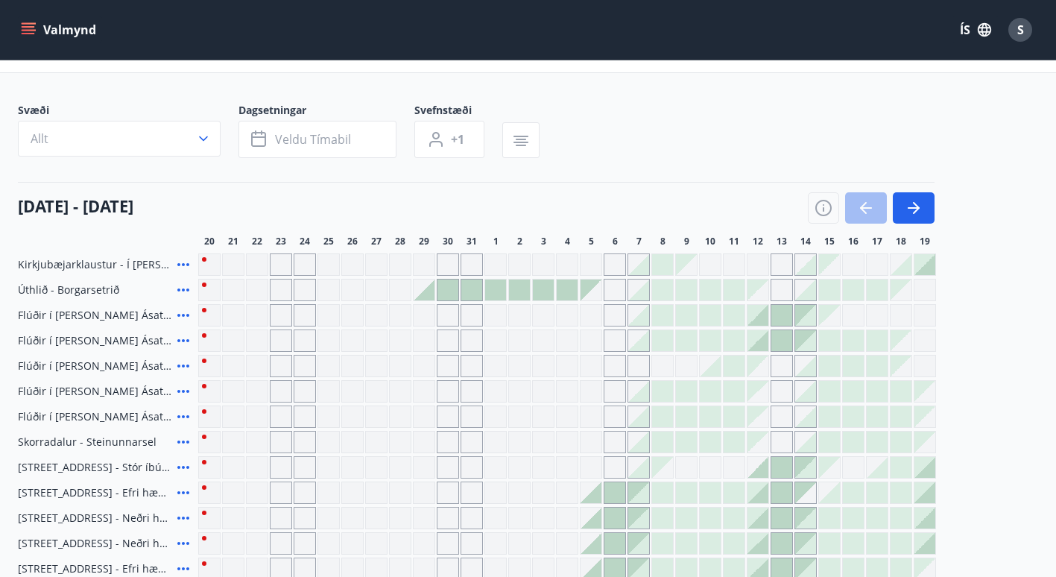
scroll to position [323, 0]
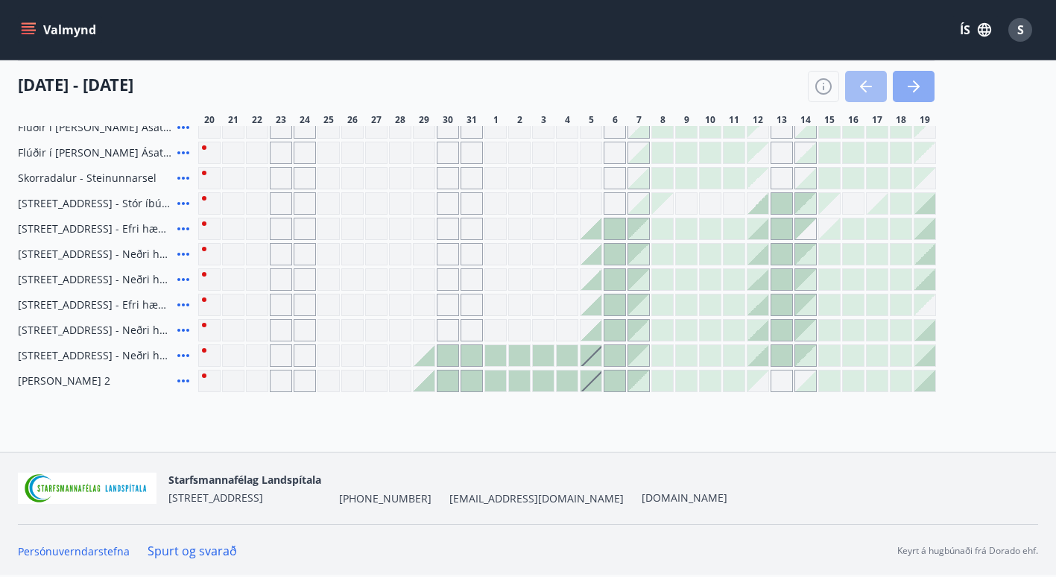
click at [907, 80] on icon "button" at bounding box center [914, 87] width 18 height 18
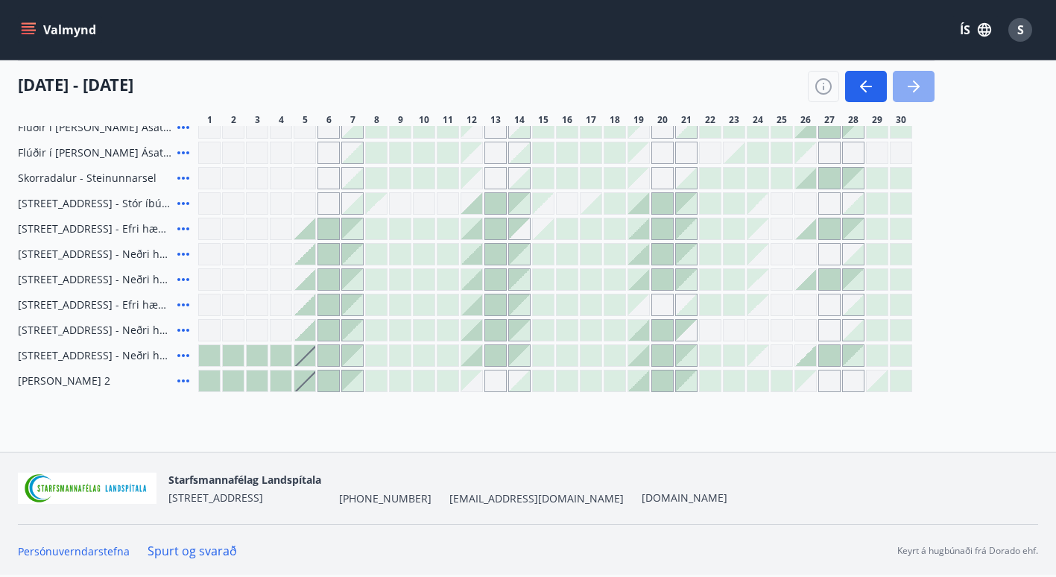
click at [907, 80] on icon "button" at bounding box center [914, 87] width 18 height 18
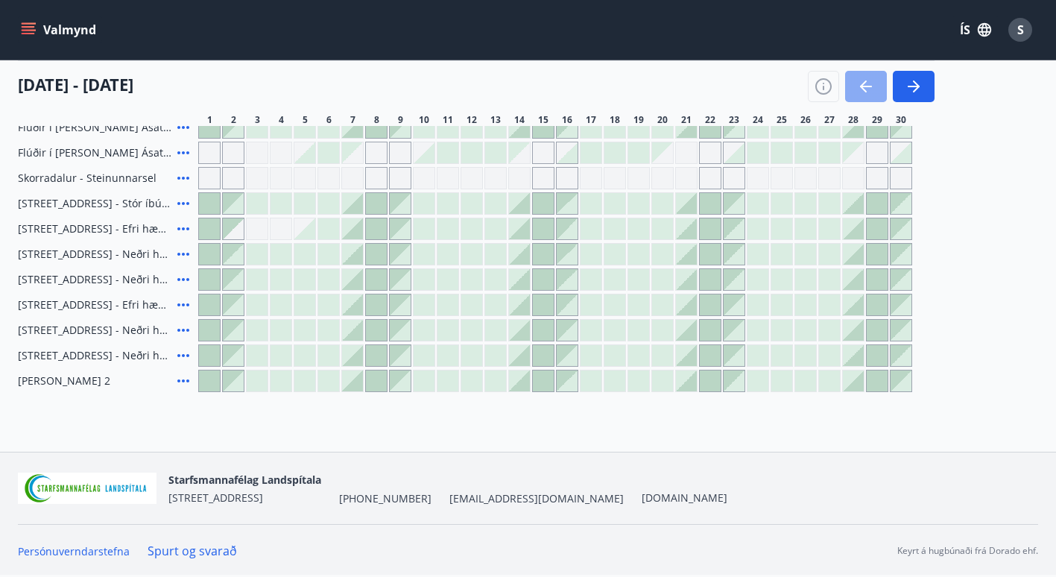
click at [870, 86] on icon "button" at bounding box center [866, 86] width 12 height 1
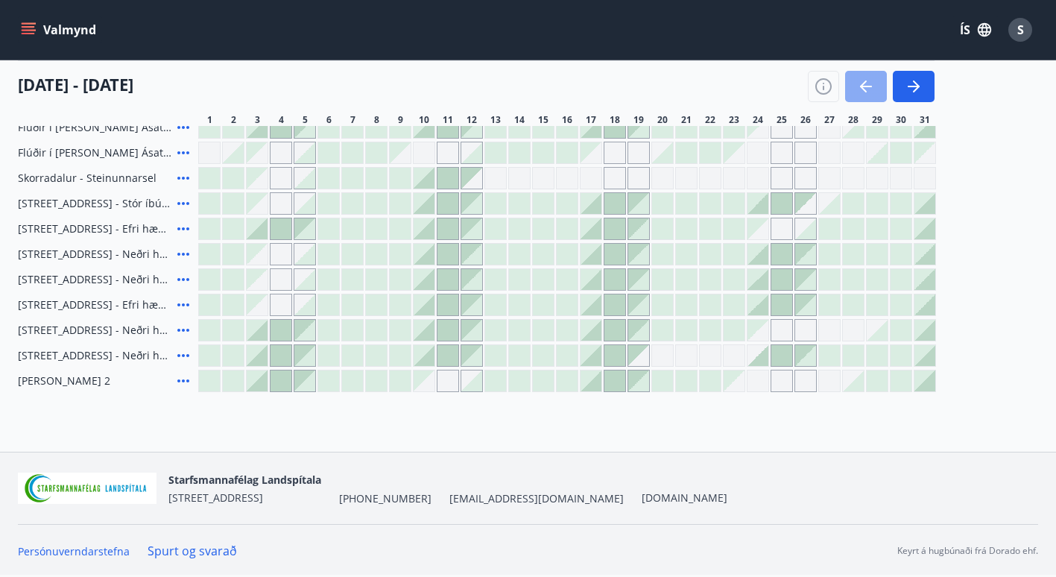
click at [870, 86] on icon "button" at bounding box center [866, 86] width 12 height 1
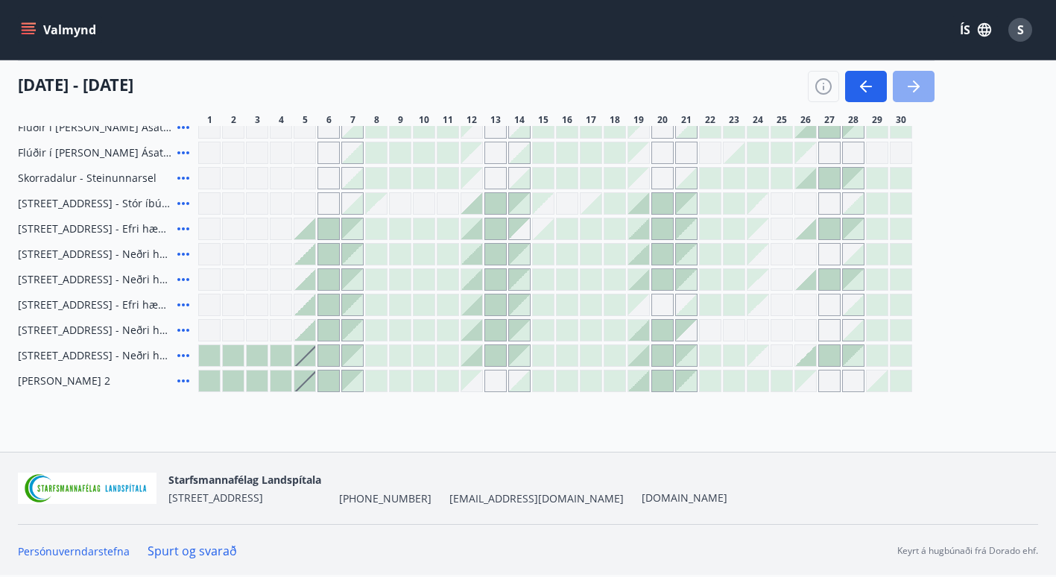
click at [920, 75] on button "button" at bounding box center [914, 86] width 42 height 31
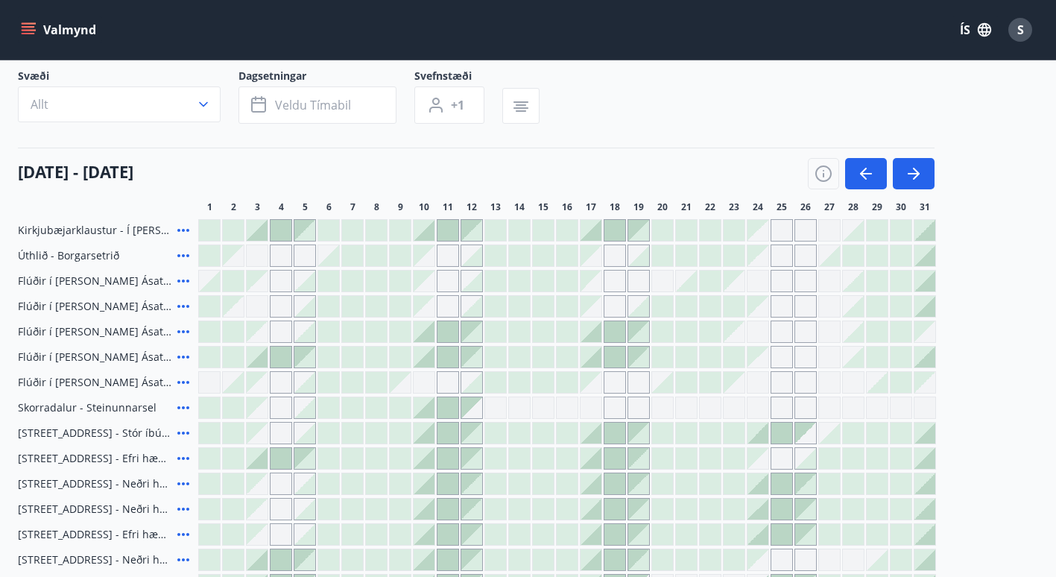
scroll to position [95, 0]
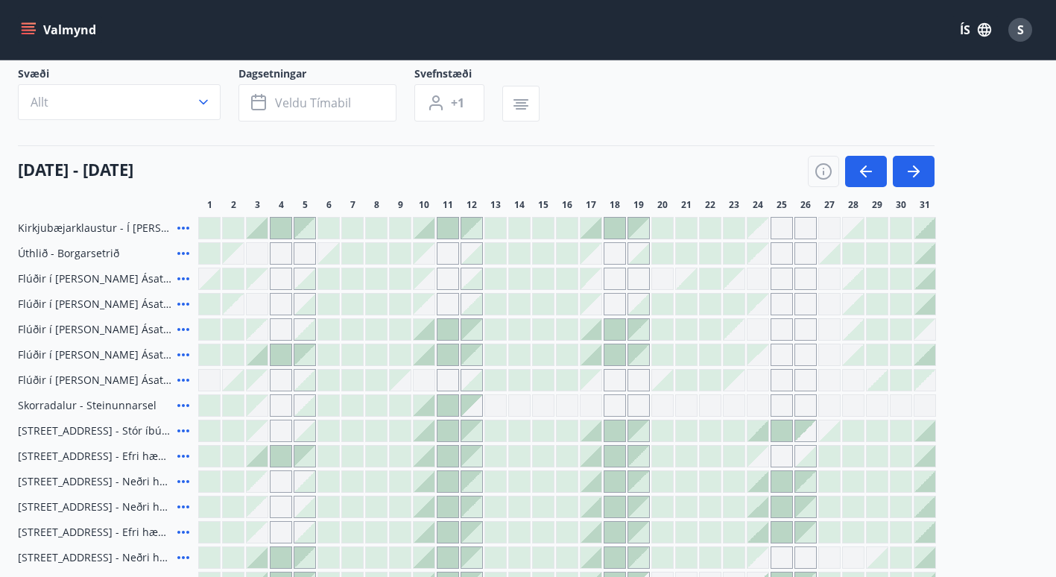
click at [259, 224] on div at bounding box center [257, 228] width 21 height 21
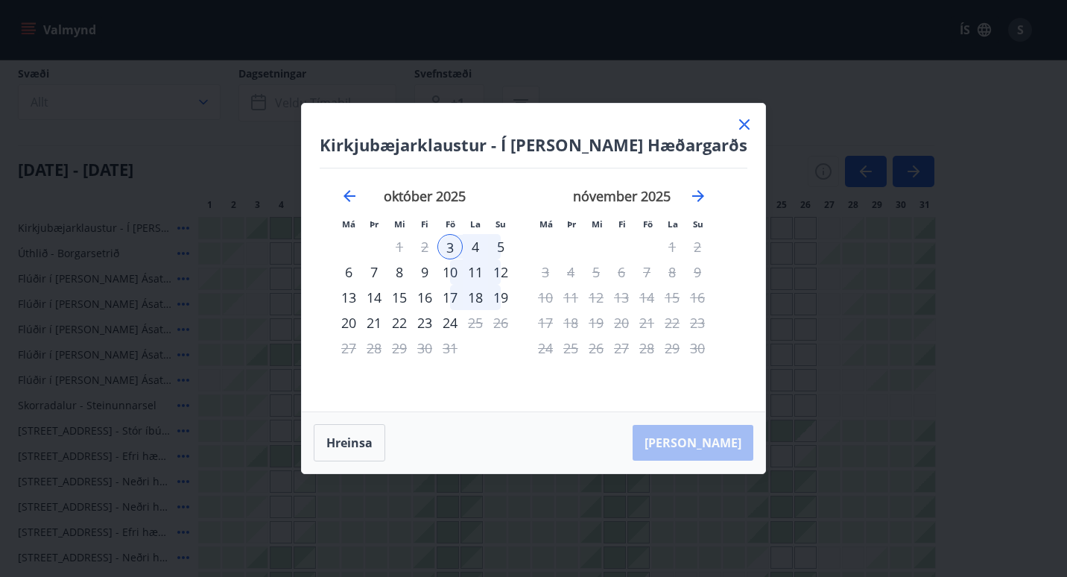
click at [739, 126] on icon at bounding box center [745, 125] width 18 height 18
click at [739, 126] on div "Svæði Allt Dagsetningar Veldu tímabil Svefnstæði +1" at bounding box center [528, 96] width 1020 height 61
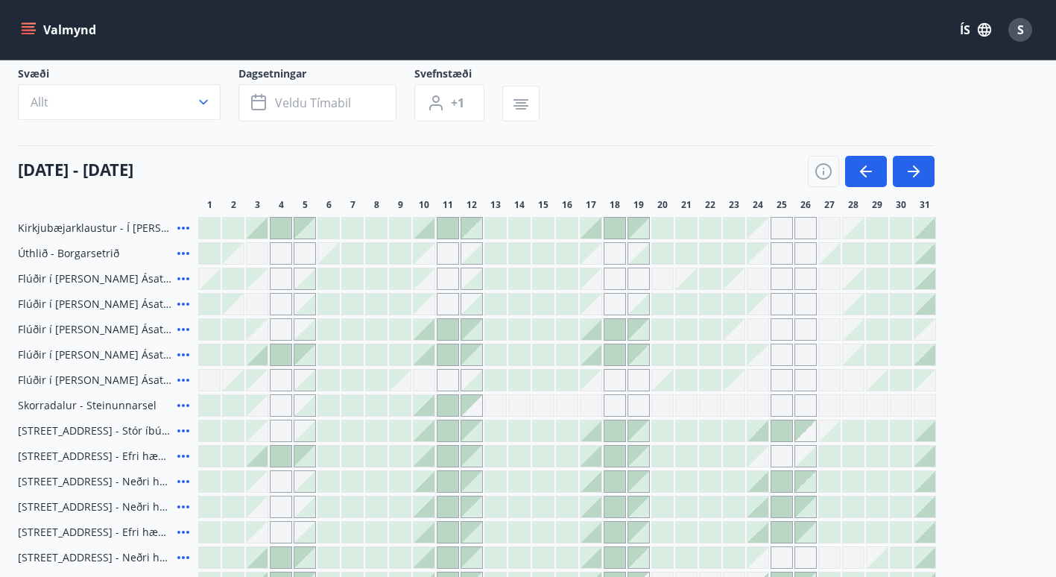
click at [739, 126] on div "Svæði Allt Dagsetningar Veldu tímabil Svefnstæði +1" at bounding box center [528, 96] width 1020 height 61
click at [182, 355] on icon at bounding box center [183, 354] width 12 height 3
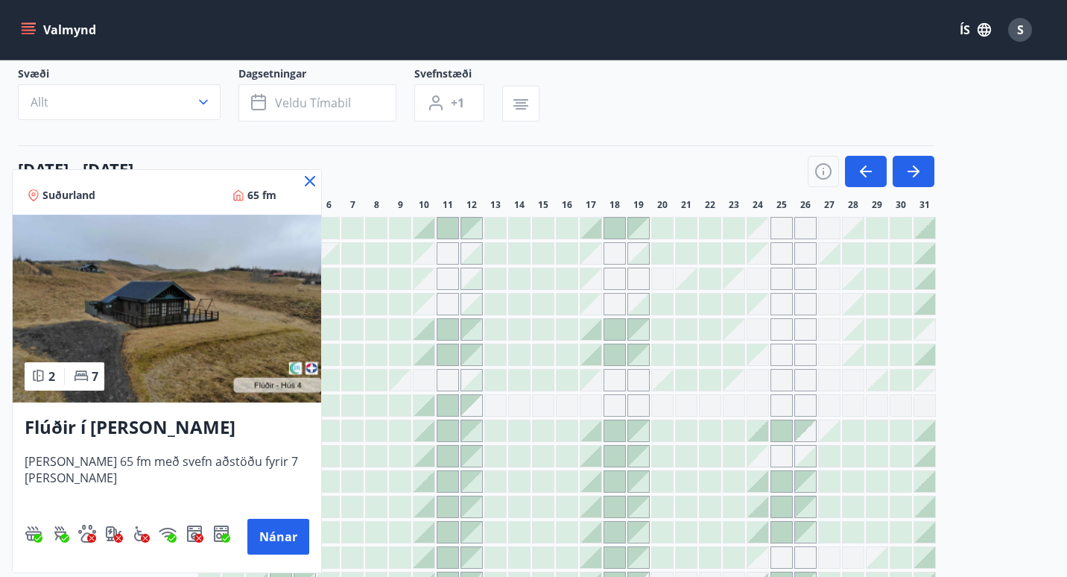
click at [313, 177] on icon at bounding box center [310, 181] width 10 height 10
click at [313, 177] on div "[DATE] - [DATE]" at bounding box center [476, 166] width 917 height 42
